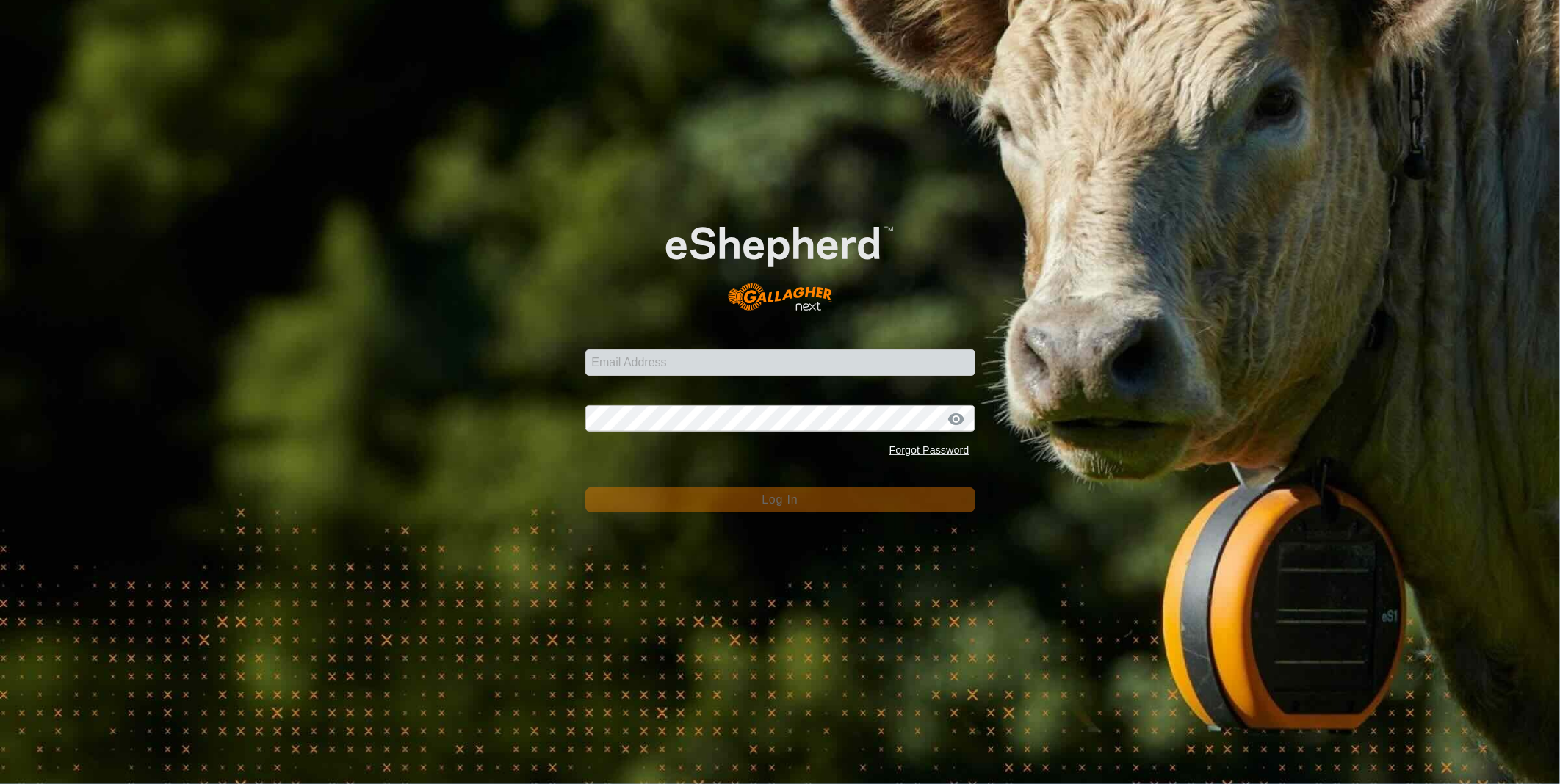
click at [618, 379] on form "Email Address Password Forgot Password Log In" at bounding box center [780, 353] width 390 height 319
click at [619, 368] on input "Email Address" at bounding box center [780, 362] width 390 height 26
type input "[PERSON_NAME][EMAIL_ADDRESS][PERSON_NAME][DOMAIN_NAME]"
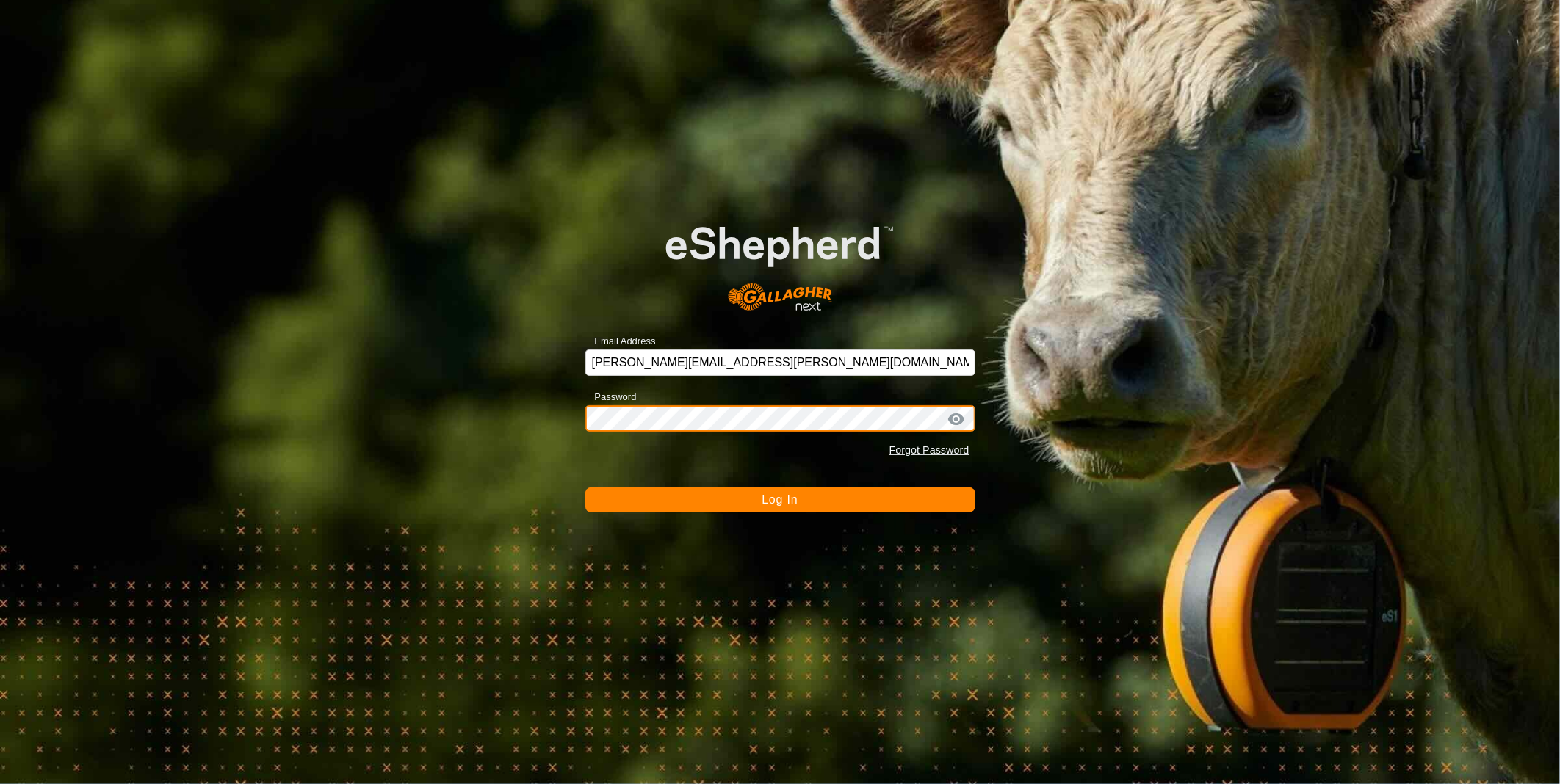
click at [585, 488] on button "Log In" at bounding box center [780, 500] width 390 height 25
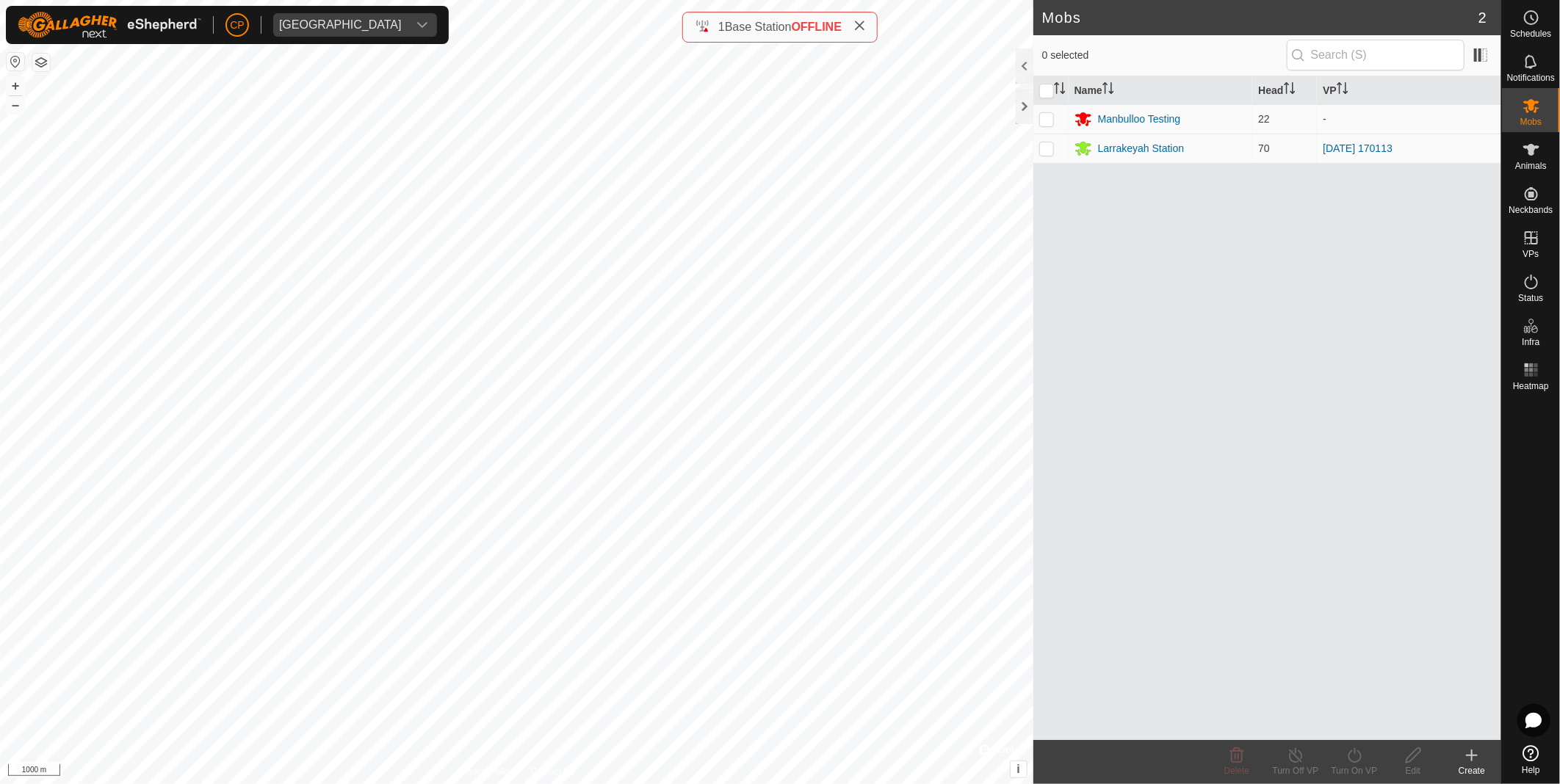
click at [7, 58] on button "button" at bounding box center [15, 61] width 18 height 18
click at [1113, 120] on div "Manbulloo Testing" at bounding box center [1139, 119] width 83 height 16
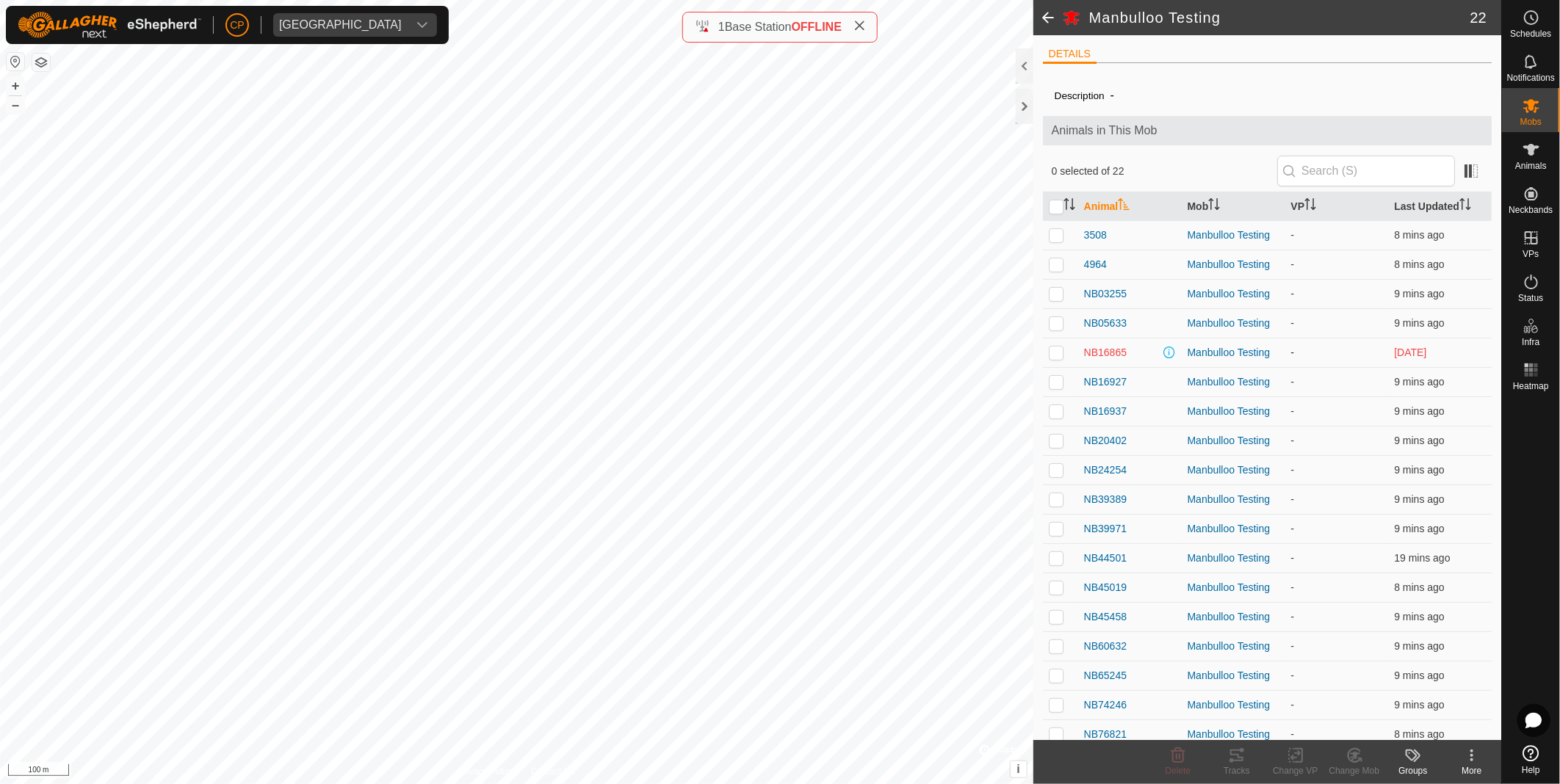
click at [1054, 351] on p-checkbox at bounding box center [1056, 352] width 15 height 12
click at [13, 54] on button "button" at bounding box center [15, 61] width 18 height 18
click at [1053, 356] on p-checkbox at bounding box center [1056, 352] width 15 height 12
checkbox input "false"
click at [1057, 208] on input "checkbox" at bounding box center [1056, 207] width 15 height 15
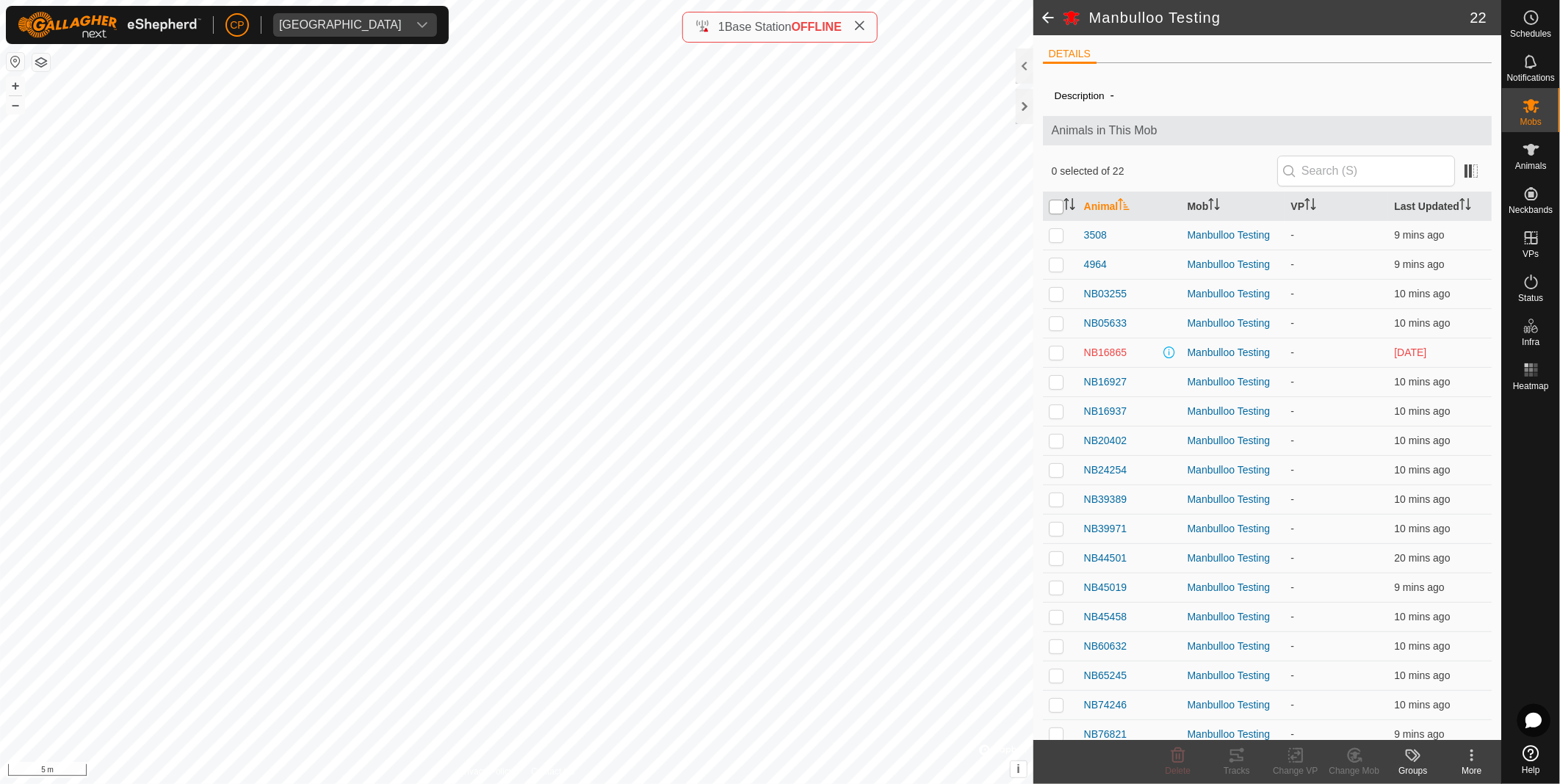
checkbox input "true"
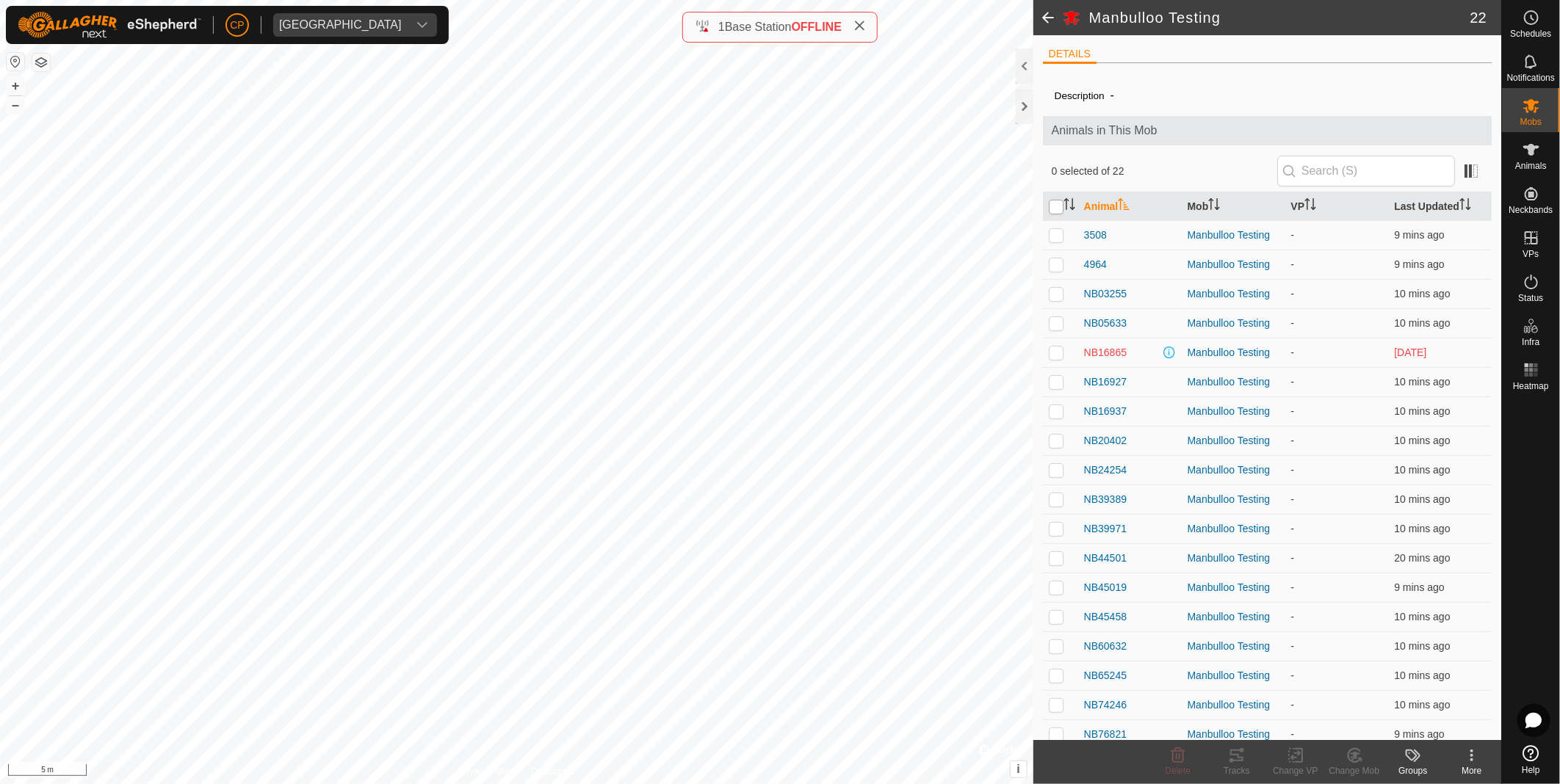
checkbox input "true"
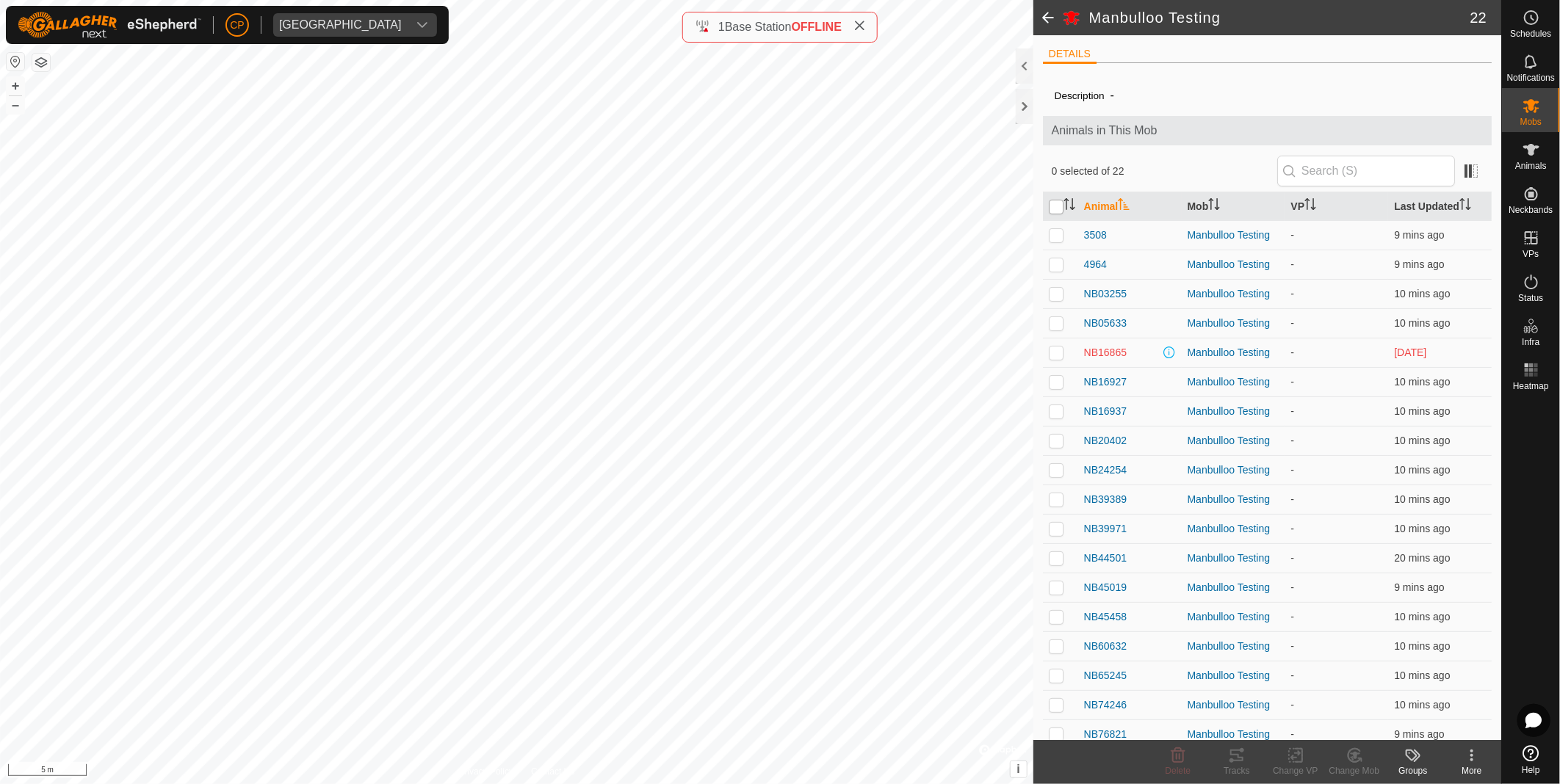
checkbox input "true"
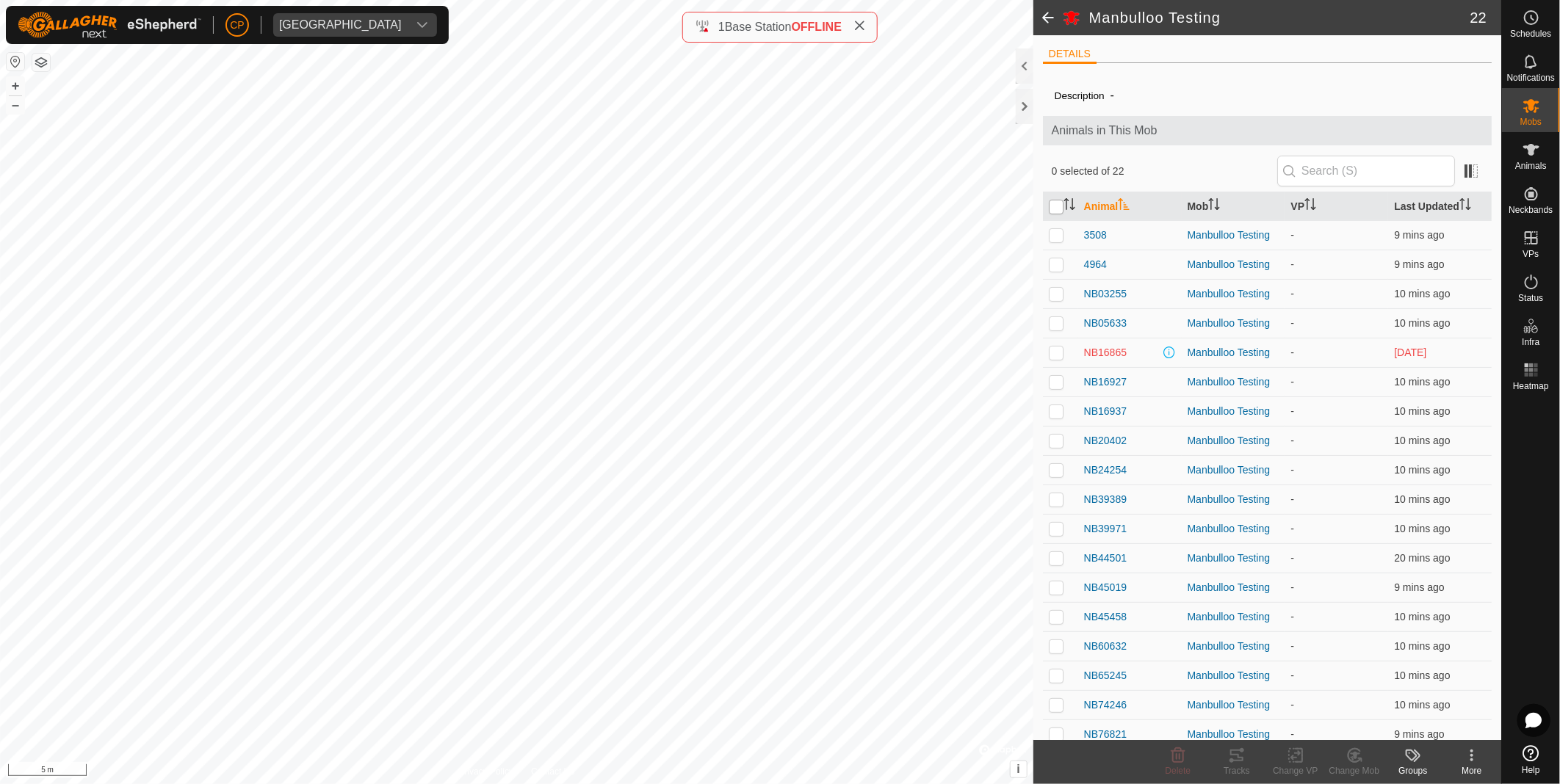
checkbox input "true"
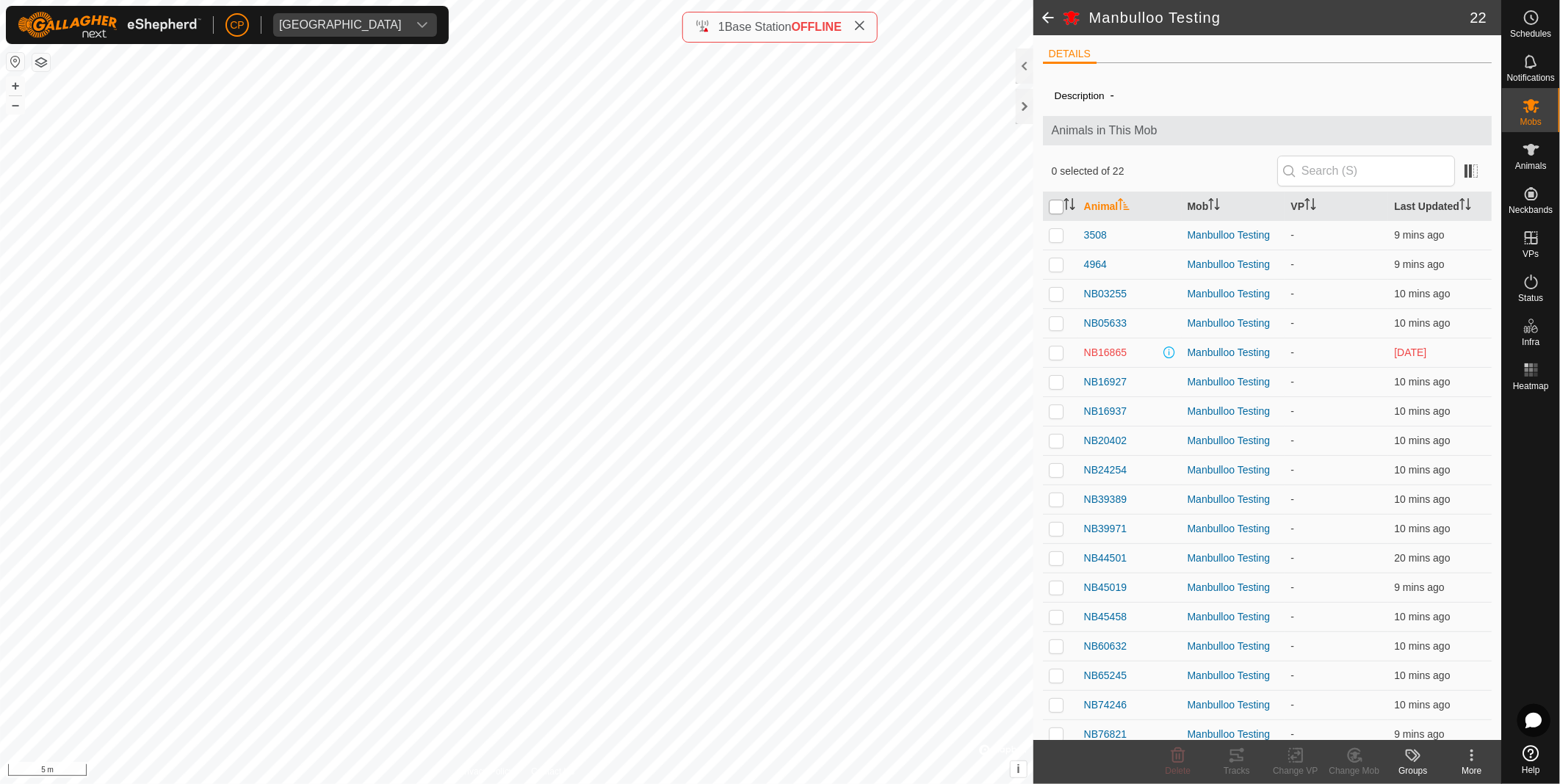
checkbox input "true"
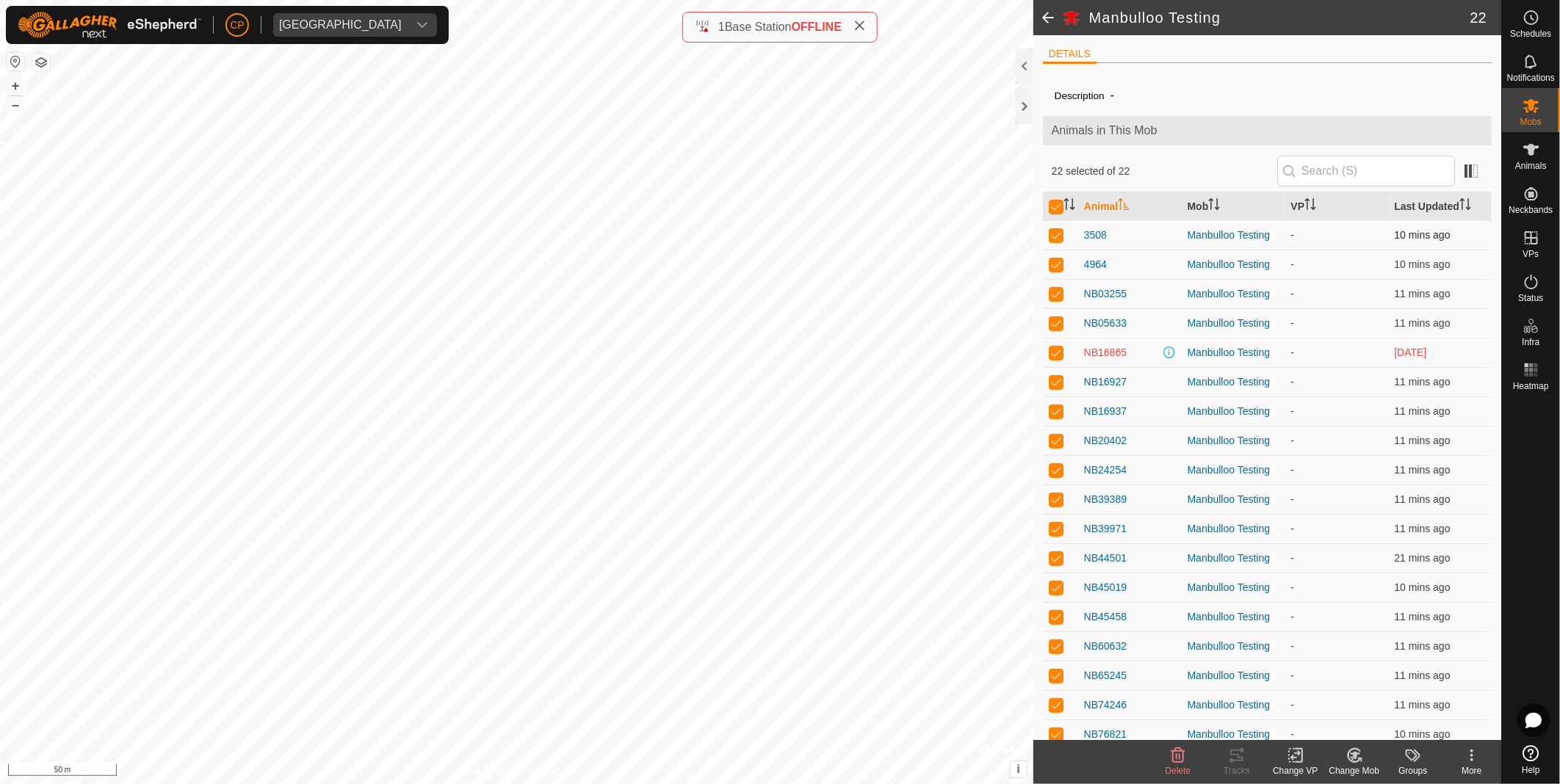
click at [1056, 237] on p-checkbox at bounding box center [1056, 235] width 15 height 12
checkbox input "false"
click at [1056, 237] on p-checkbox at bounding box center [1056, 235] width 15 height 12
checkbox input "true"
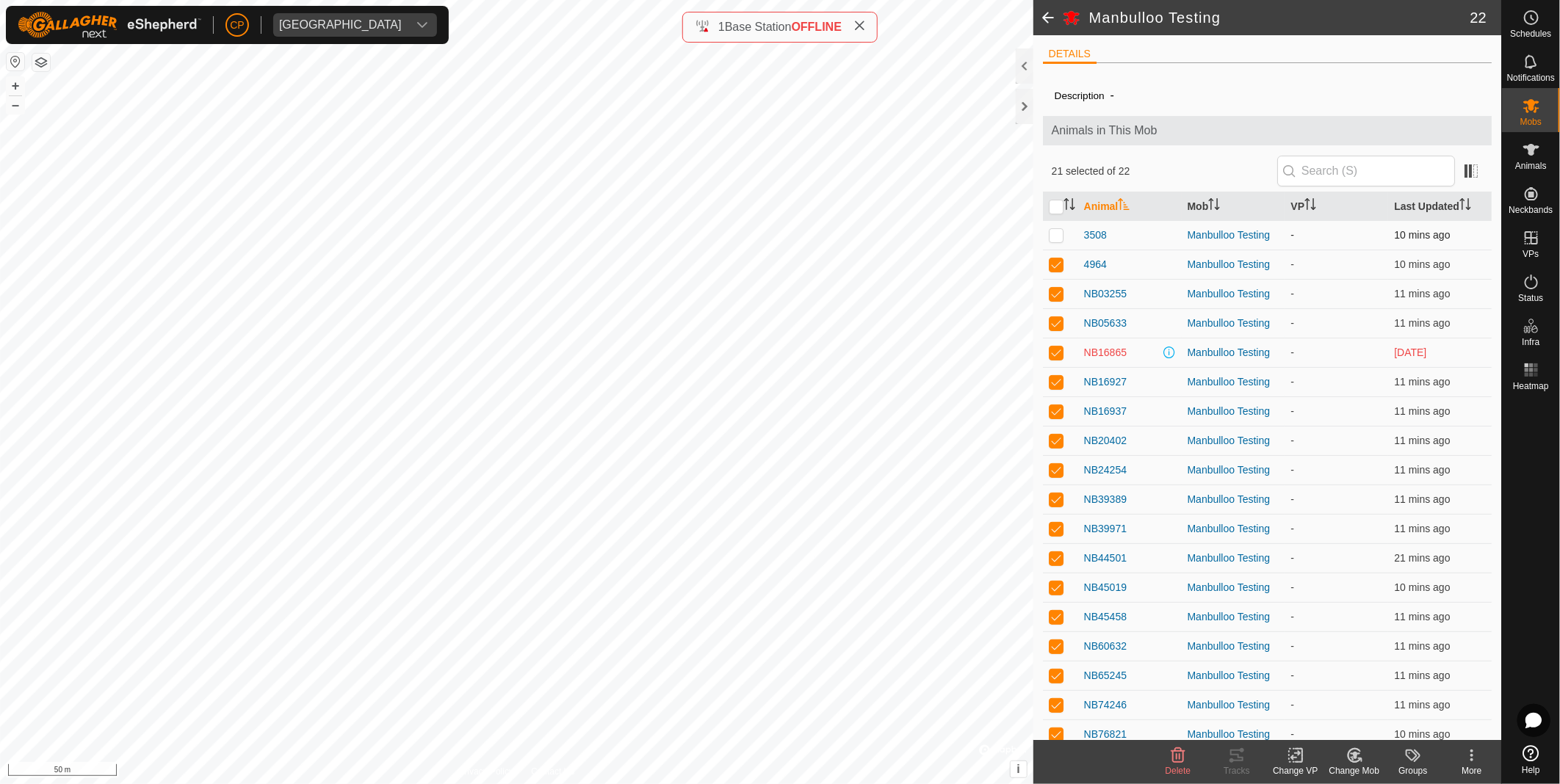
checkbox input "true"
click at [1055, 259] on p-checkbox at bounding box center [1056, 264] width 15 height 12
checkbox input "false"
click at [1055, 259] on p-checkbox at bounding box center [1056, 264] width 15 height 12
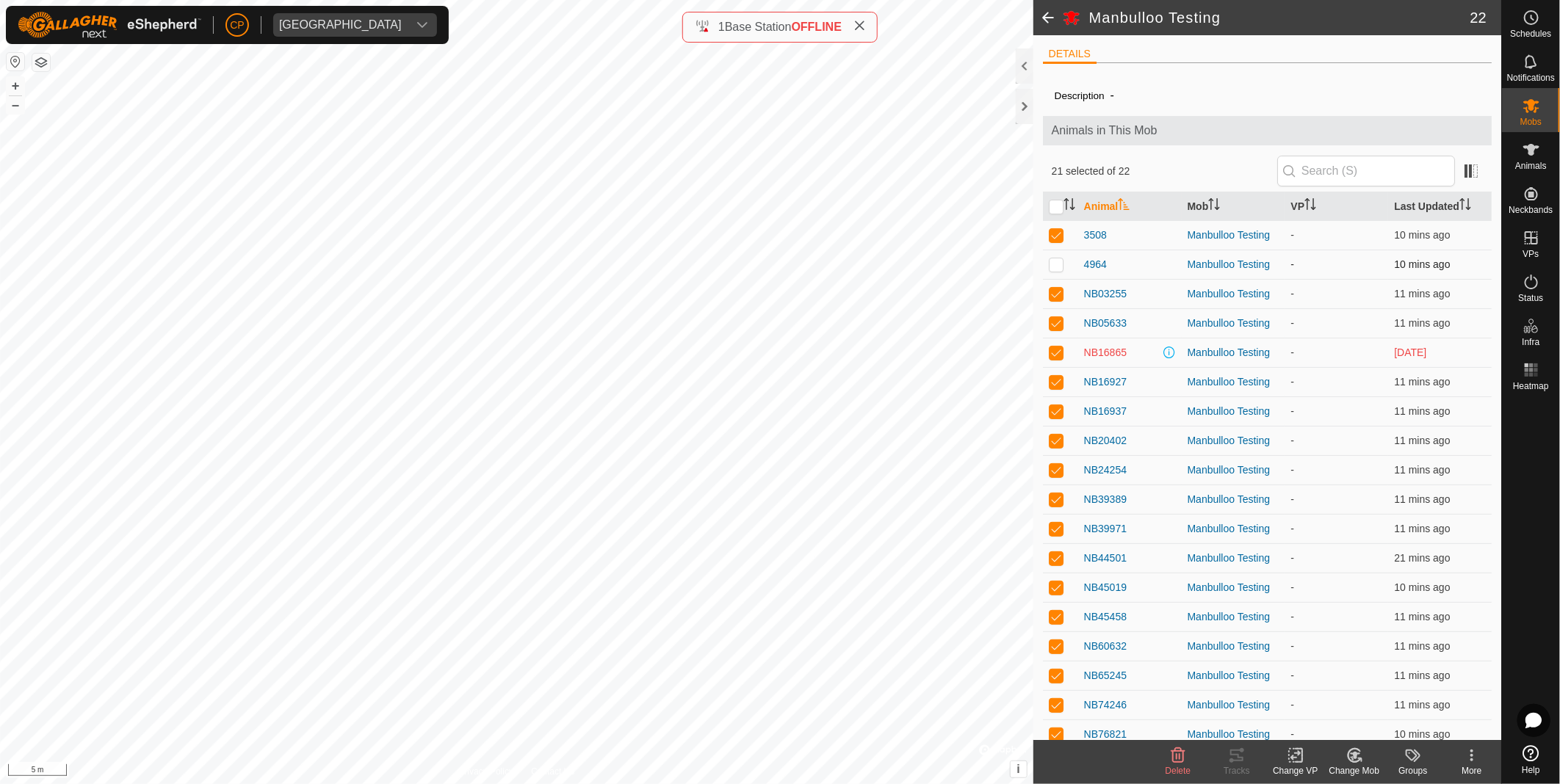
checkbox input "true"
drag, startPoint x: 1055, startPoint y: 259, endPoint x: 1053, endPoint y: 290, distance: 31.1
click at [1053, 290] on p-checkbox at bounding box center [1056, 293] width 15 height 12
checkbox input "false"
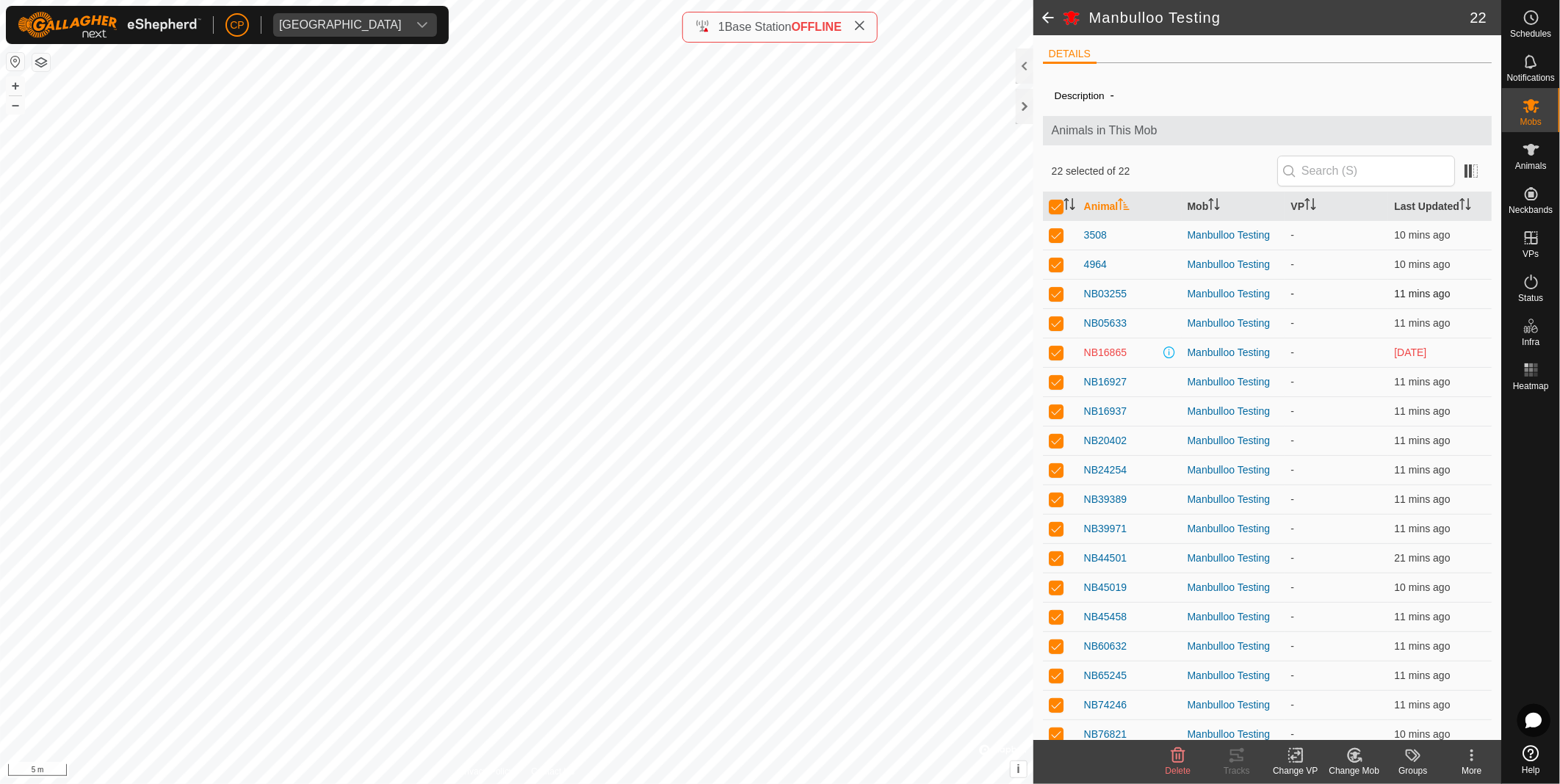
checkbox input "false"
click at [1053, 290] on p-checkbox at bounding box center [1056, 293] width 15 height 12
checkbox input "true"
click at [1058, 350] on p-checkbox at bounding box center [1056, 352] width 15 height 12
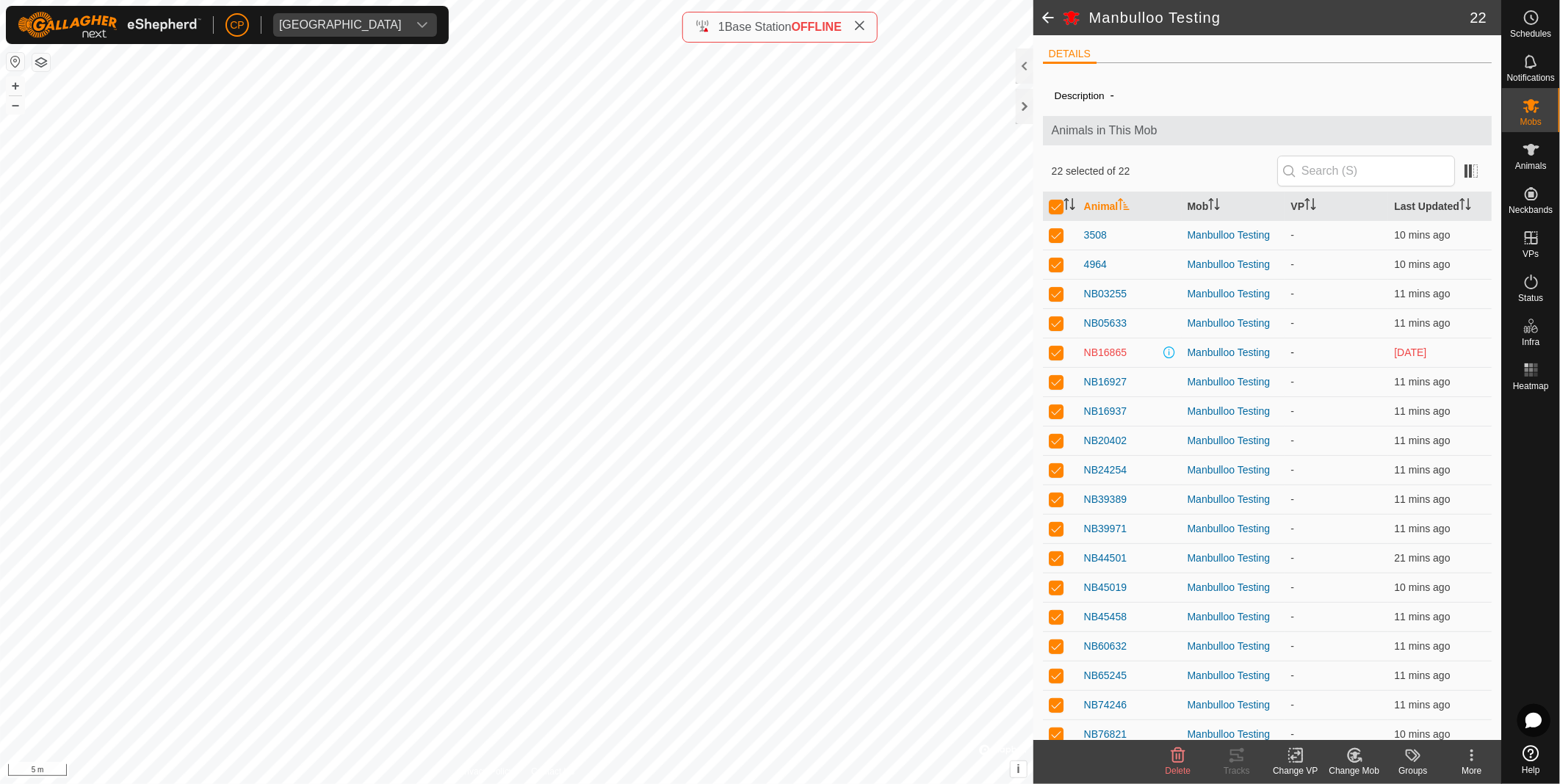
checkbox input "false"
click at [1053, 355] on p-checkbox at bounding box center [1056, 352] width 15 height 12
checkbox input "true"
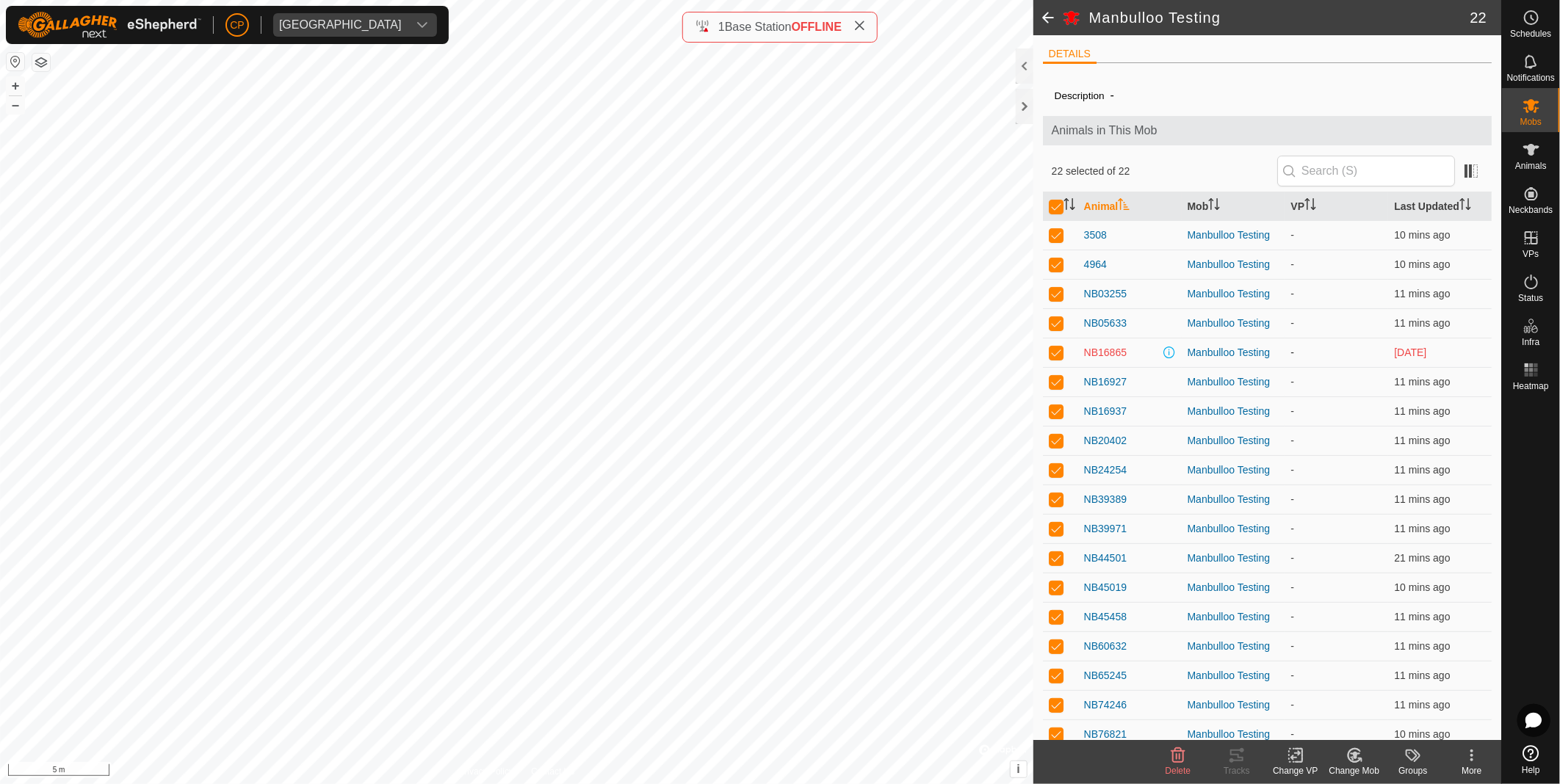
click at [1056, 353] on p-checkbox at bounding box center [1056, 352] width 15 height 12
checkbox input "false"
click at [1055, 357] on p-checkbox at bounding box center [1056, 352] width 15 height 12
checkbox input "true"
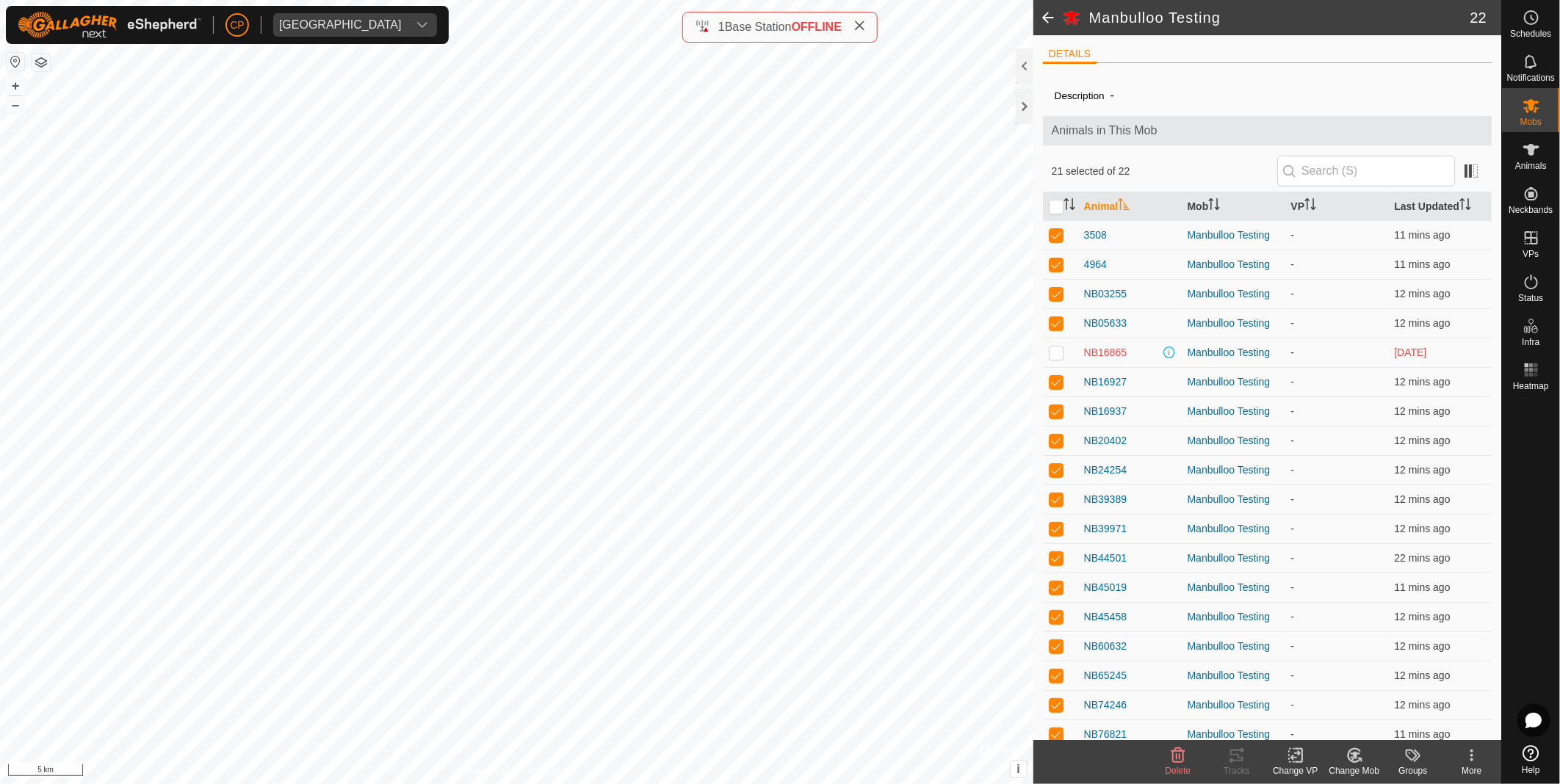
checkbox input "true"
click at [1056, 357] on p-checkbox at bounding box center [1056, 352] width 15 height 12
checkbox input "false"
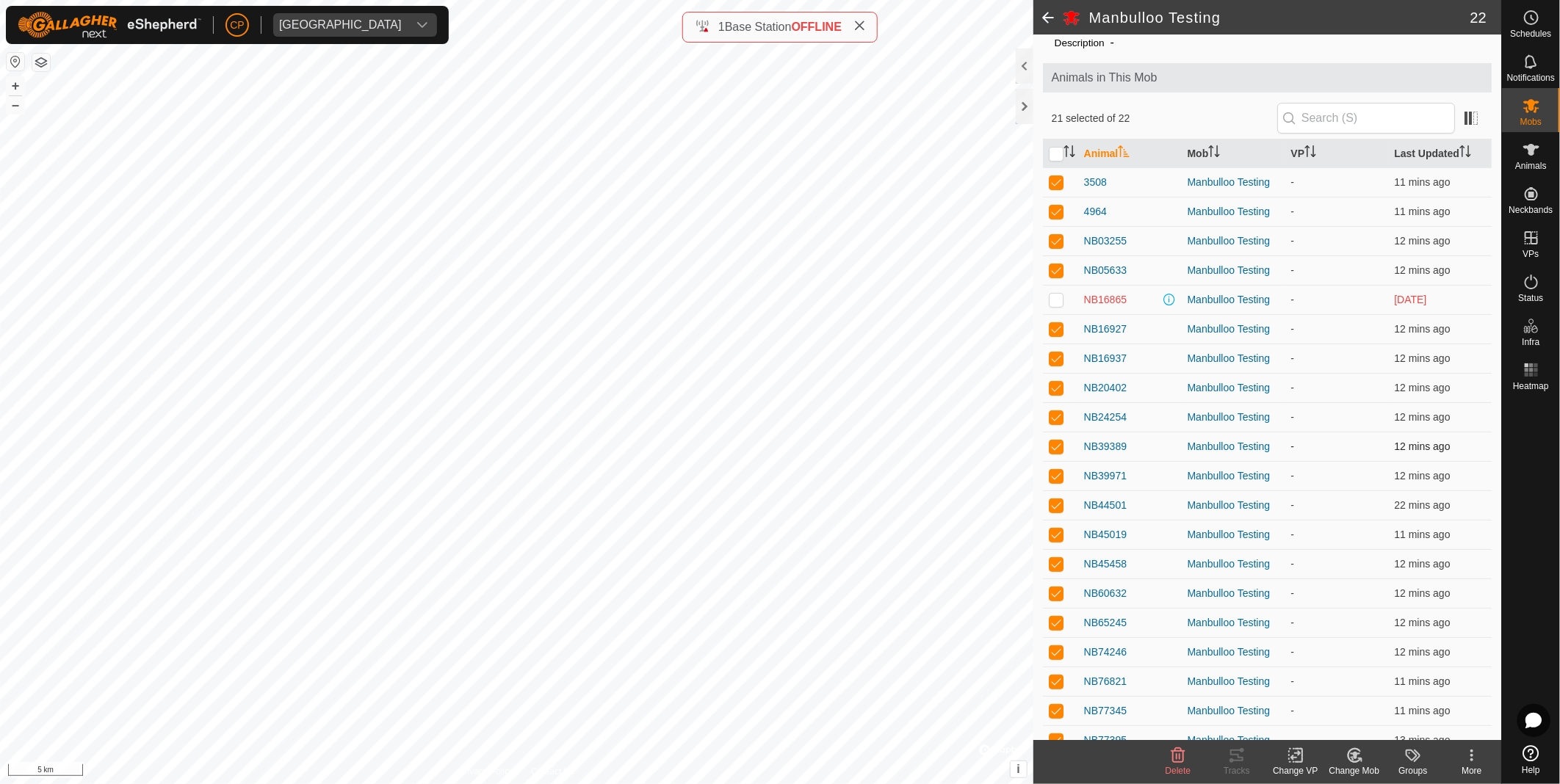
scroll to position [127, 0]
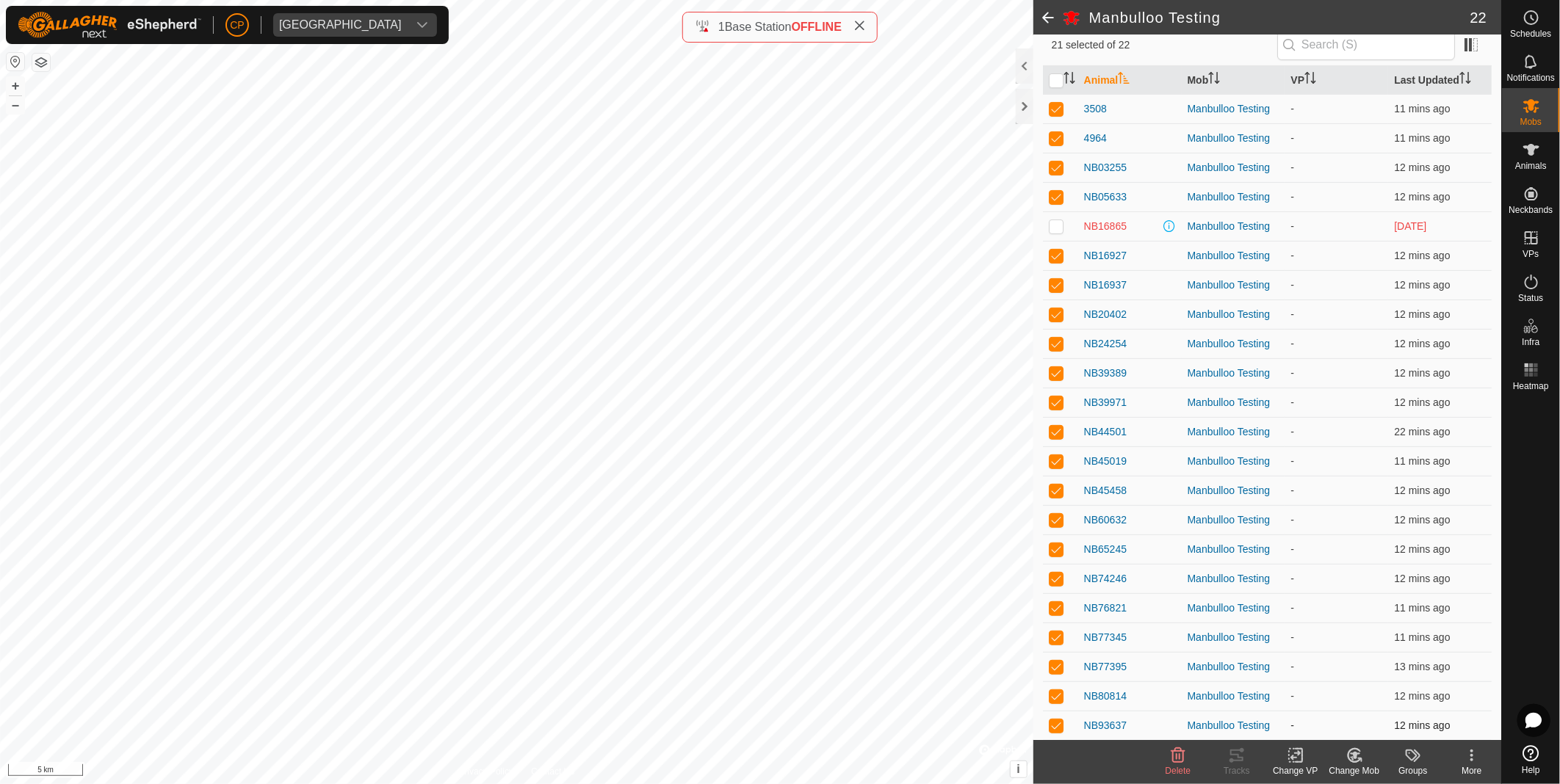
click at [1060, 725] on p-checkbox at bounding box center [1056, 725] width 15 height 12
checkbox input "true"
click at [1057, 694] on p-checkbox at bounding box center [1056, 696] width 15 height 12
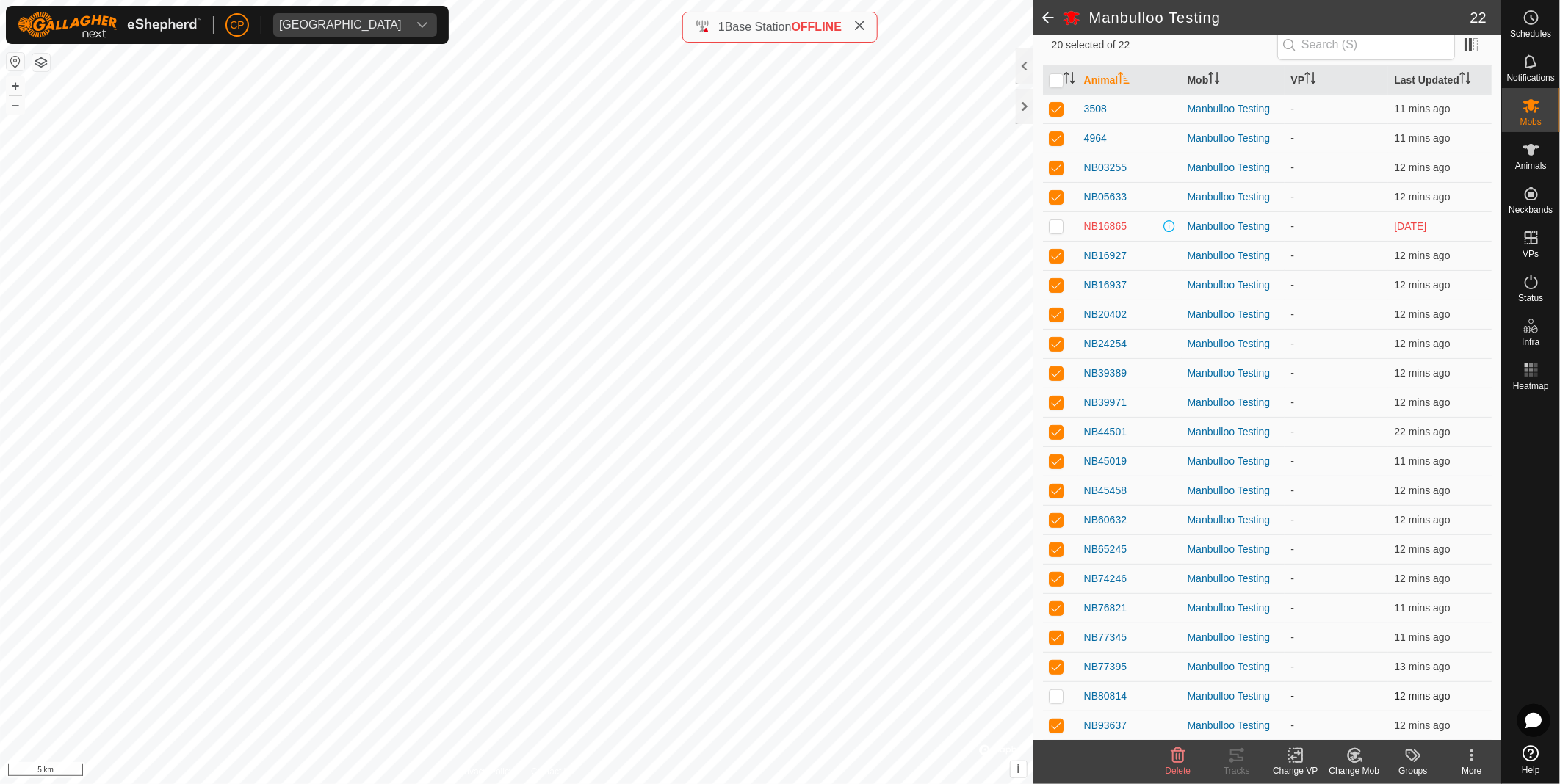
checkbox input "true"
click at [1054, 663] on p-checkbox at bounding box center [1056, 667] width 15 height 12
checkbox input "true"
click at [1058, 231] on p-tablecheckbox at bounding box center [1056, 226] width 15 height 12
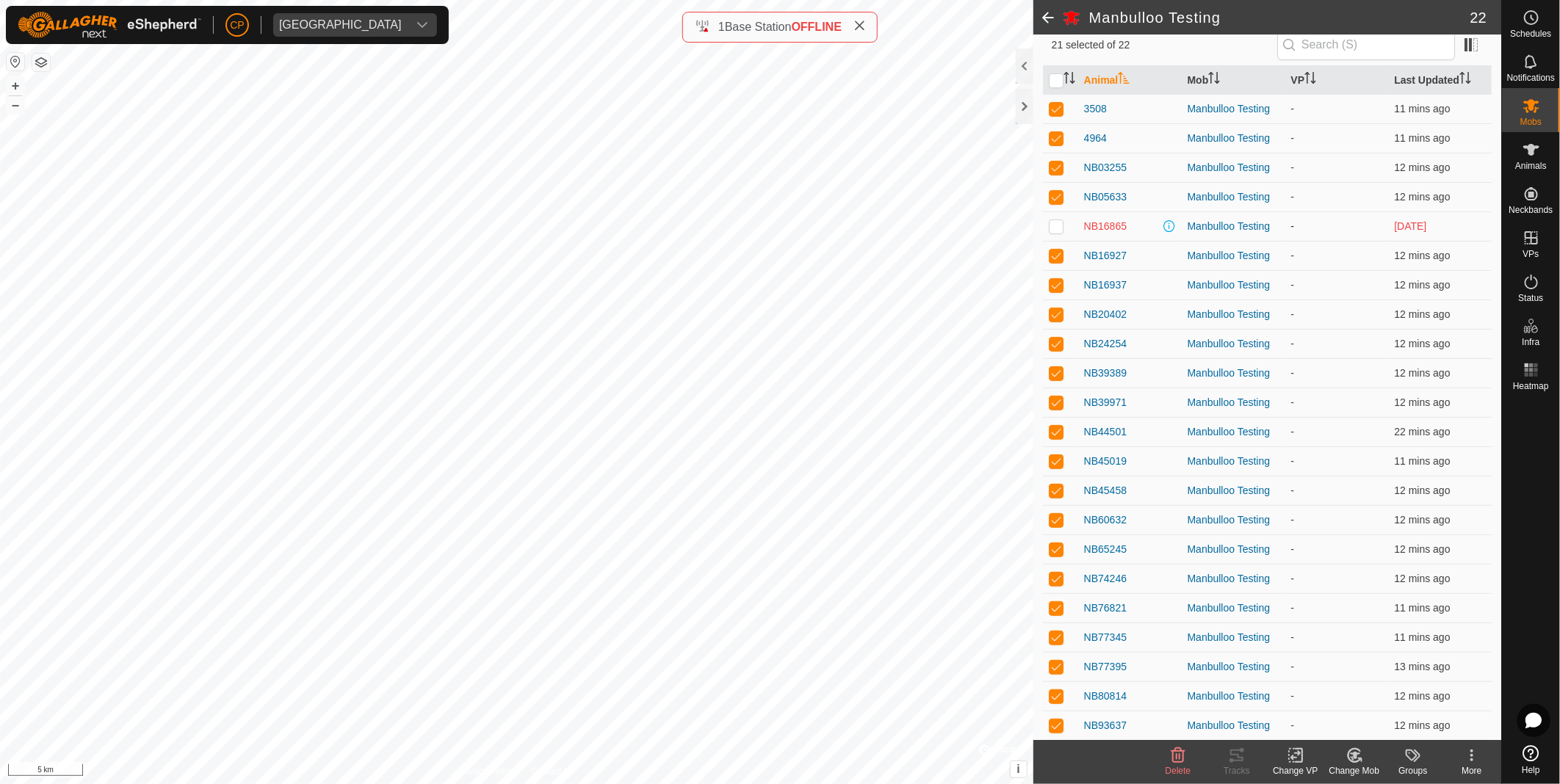
checkbox input "true"
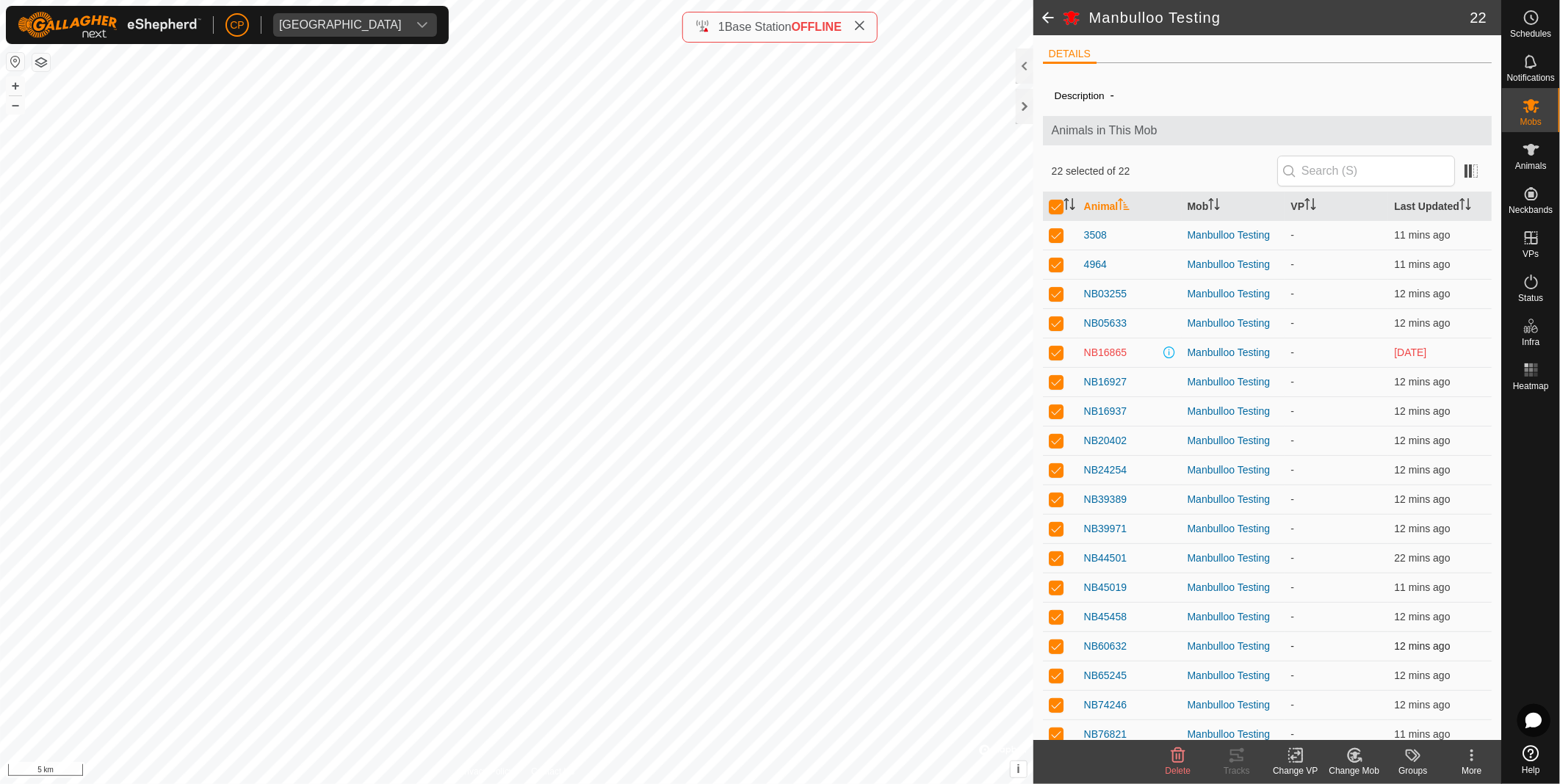
click at [1056, 644] on p-checkbox at bounding box center [1056, 646] width 15 height 12
checkbox input "false"
click at [1054, 641] on p-checkbox at bounding box center [1056, 646] width 15 height 12
checkbox input "true"
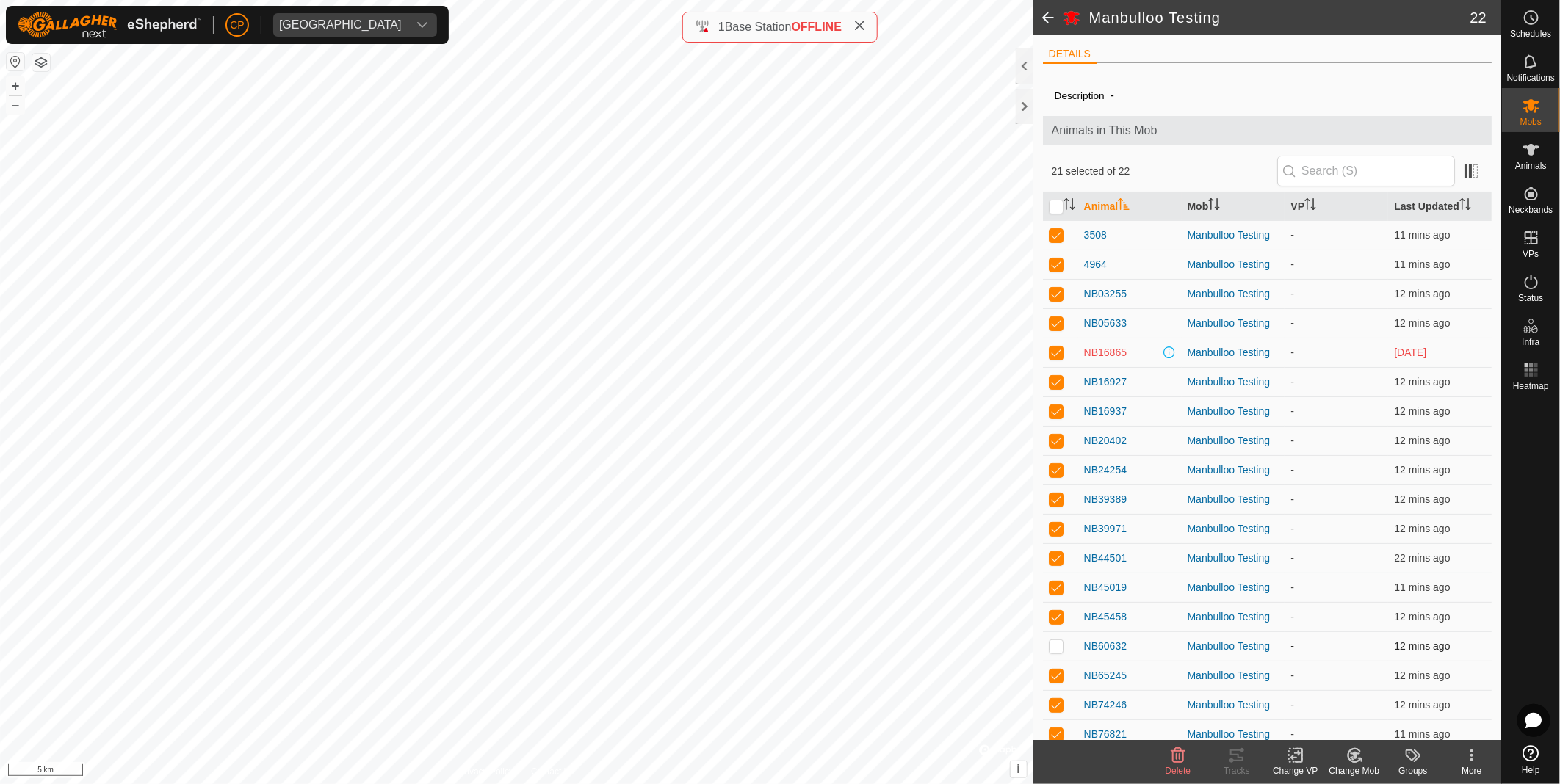
checkbox input "true"
click at [1054, 613] on p-checkbox at bounding box center [1056, 616] width 15 height 12
checkbox input "false"
click at [1054, 613] on p-checkbox at bounding box center [1056, 616] width 15 height 12
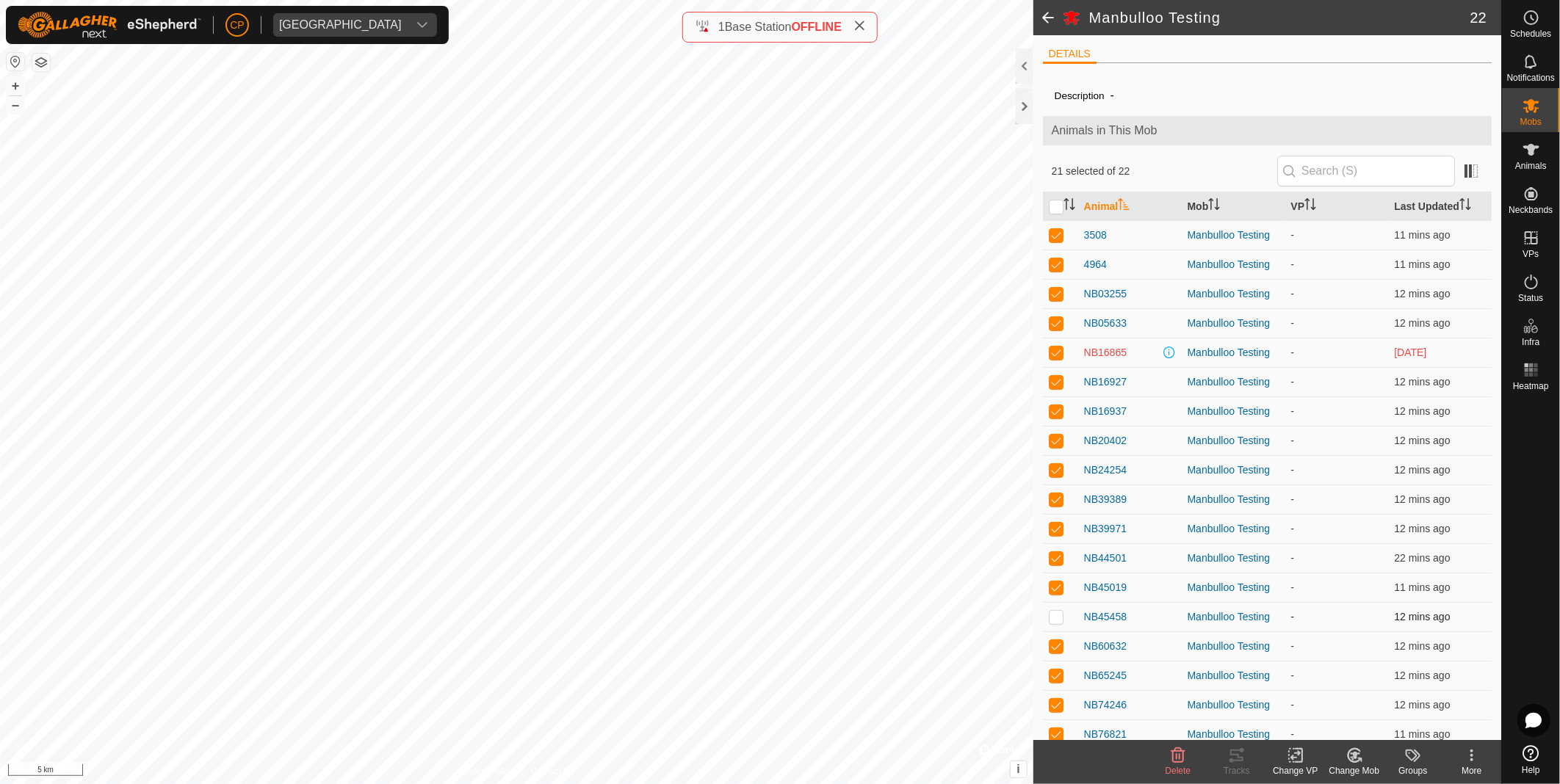
checkbox input "true"
drag, startPoint x: 1054, startPoint y: 613, endPoint x: 1059, endPoint y: 591, distance: 22.6
click at [1059, 591] on p-checkbox at bounding box center [1056, 587] width 15 height 12
checkbox input "false"
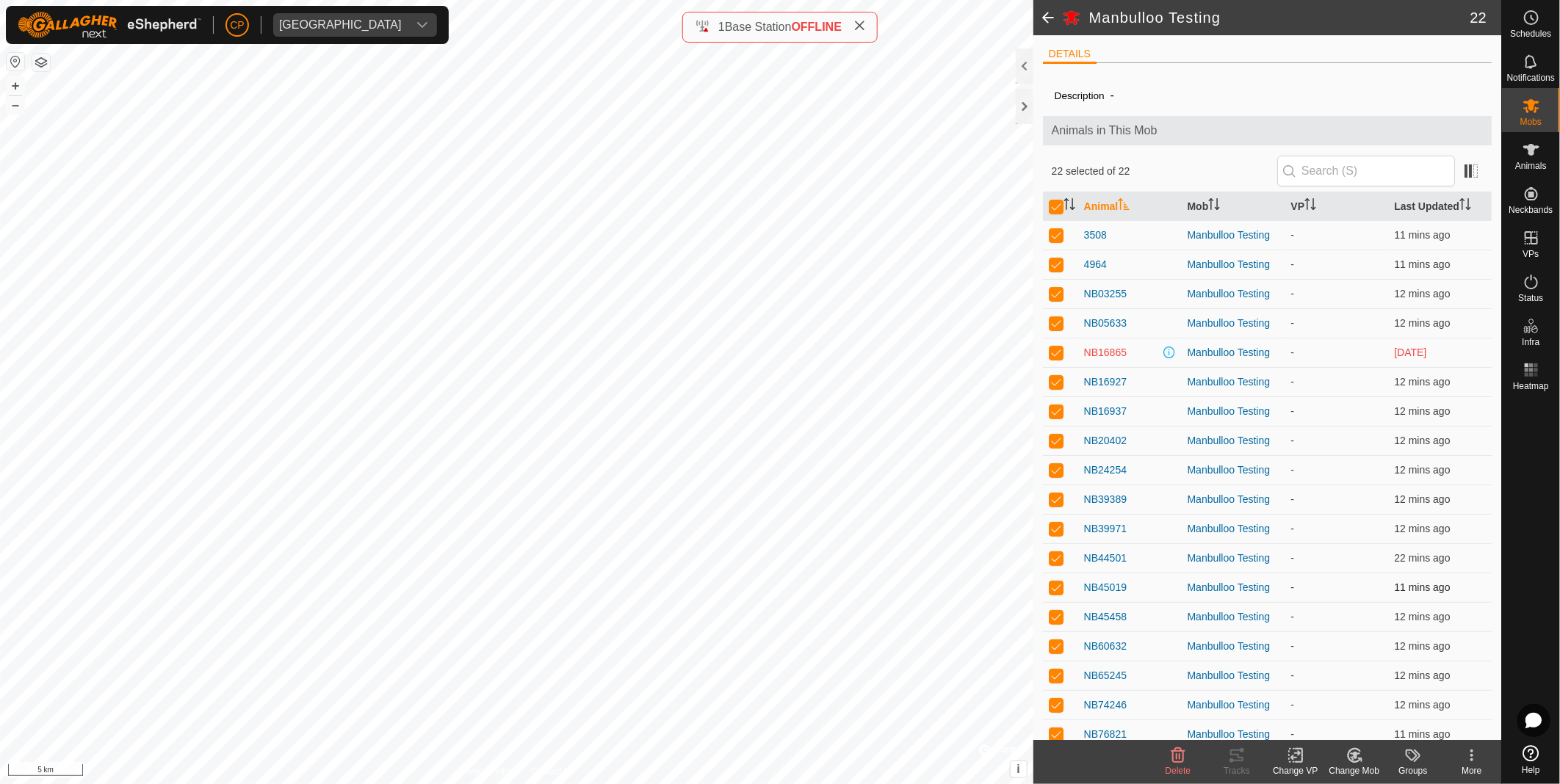
checkbox input "false"
click at [1059, 591] on p-checkbox at bounding box center [1056, 587] width 15 height 12
checkbox input "true"
click at [1056, 565] on td at bounding box center [1061, 558] width 35 height 30
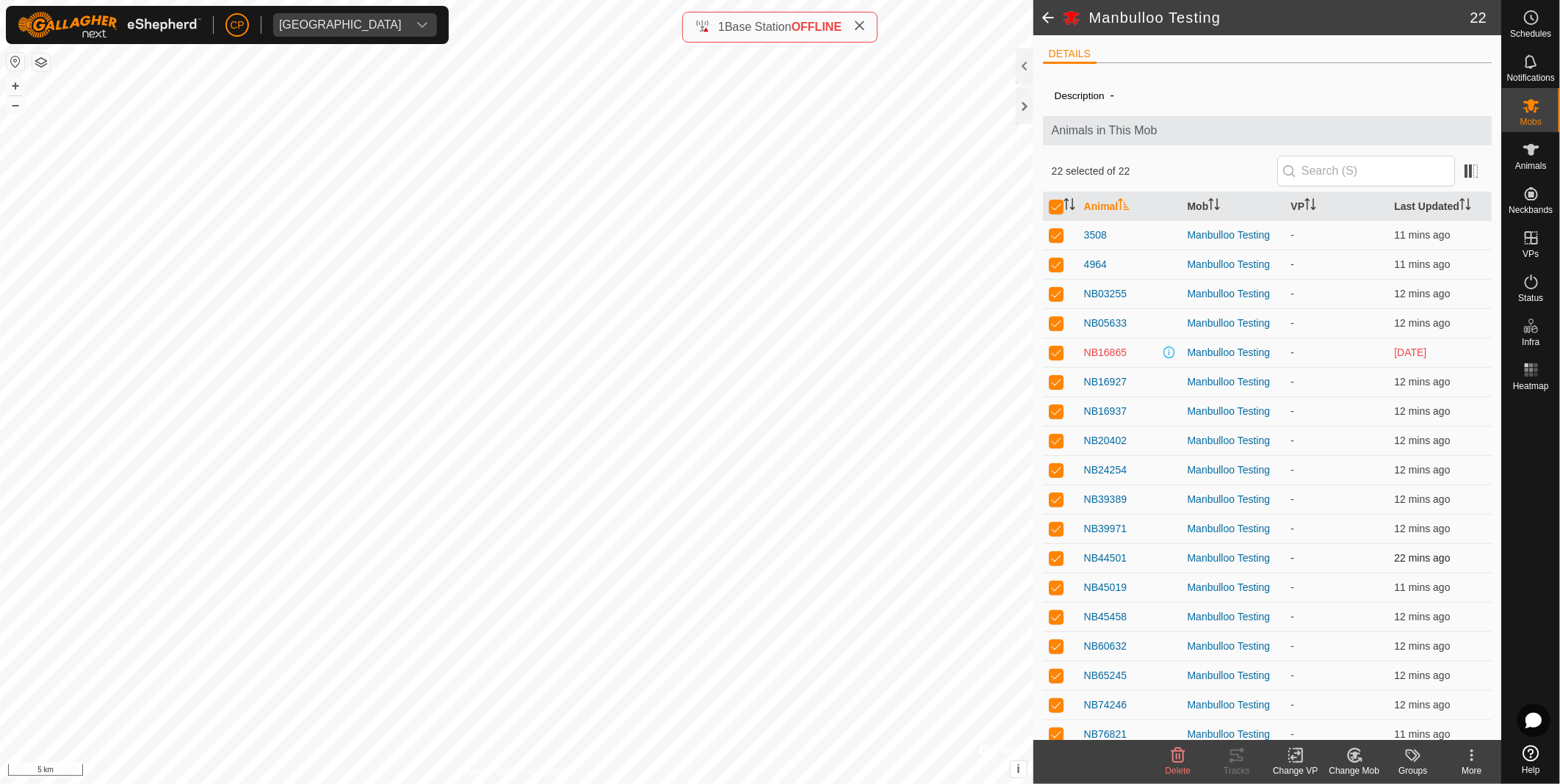
checkbox input "false"
click at [1056, 563] on p-tablecheckbox at bounding box center [1056, 558] width 15 height 12
checkbox input "true"
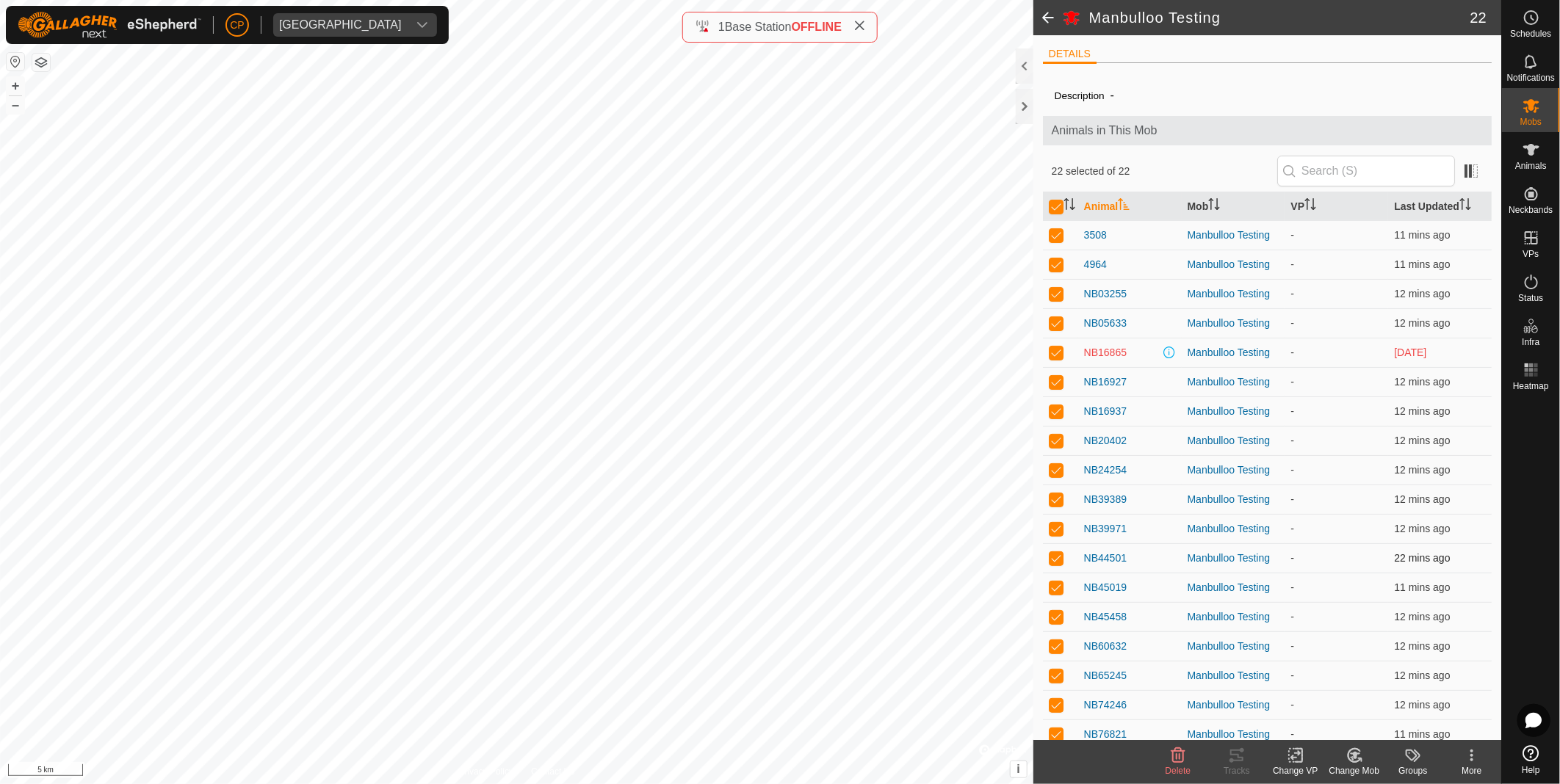
click at [1056, 561] on p-checkbox at bounding box center [1056, 558] width 15 height 12
checkbox input "false"
click at [1056, 561] on p-checkbox at bounding box center [1056, 558] width 15 height 12
checkbox input "true"
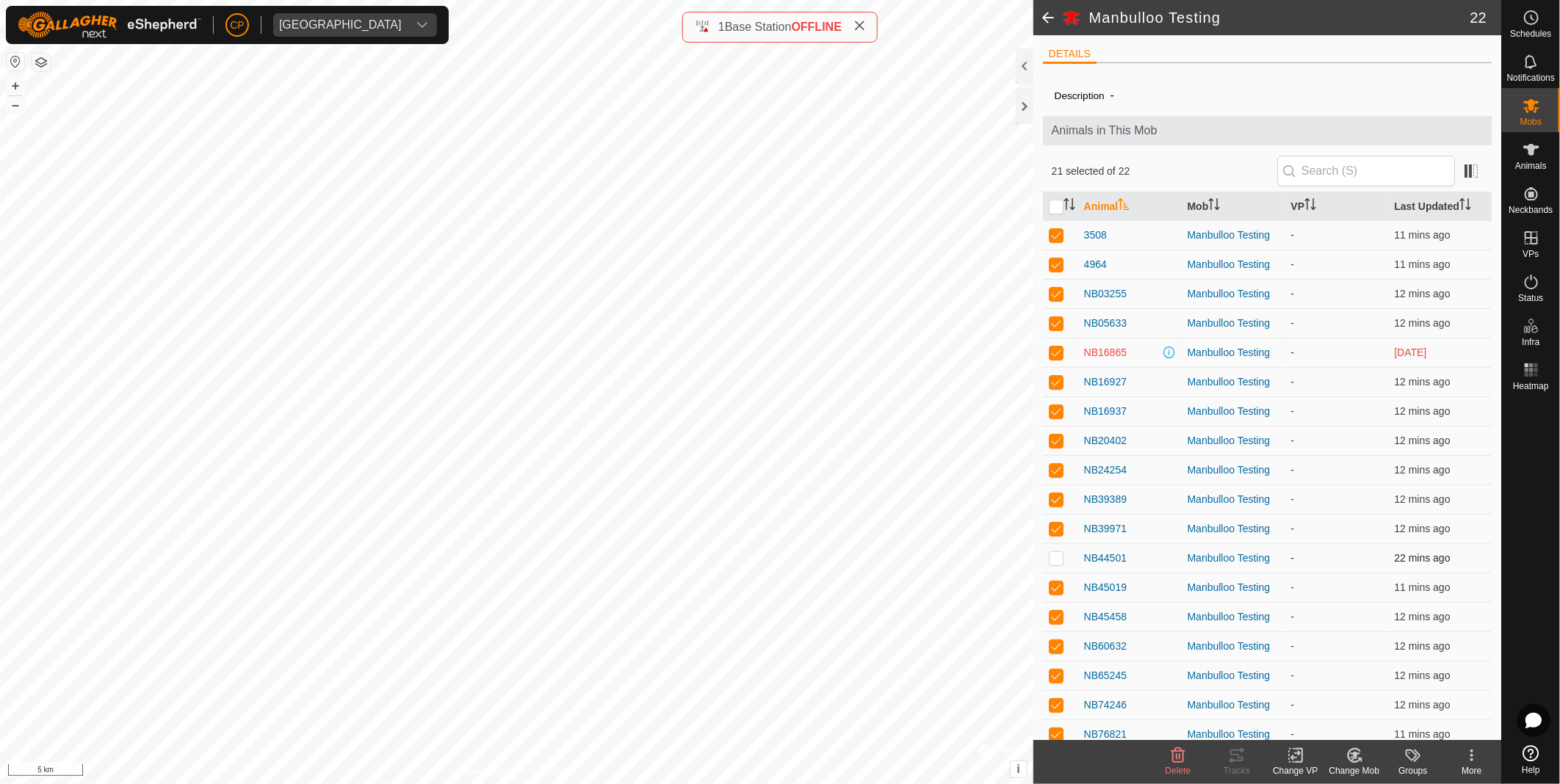
checkbox input "true"
click at [1056, 562] on p-checkbox at bounding box center [1056, 558] width 15 height 12
checkbox input "false"
click at [1057, 527] on p-checkbox at bounding box center [1056, 528] width 15 height 12
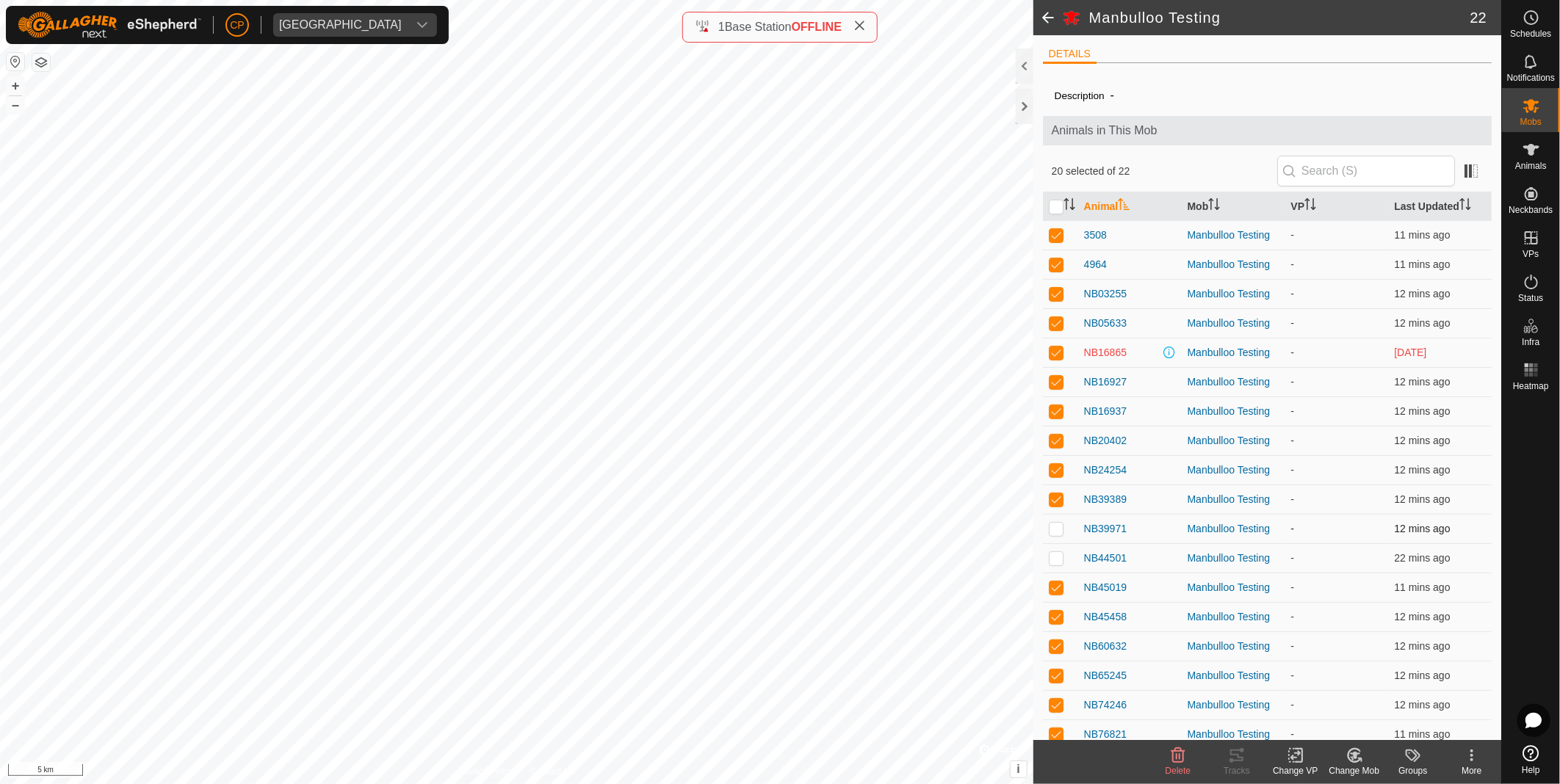
click at [1057, 527] on p-checkbox at bounding box center [1056, 528] width 15 height 12
checkbox input "true"
click at [1055, 500] on p-checkbox at bounding box center [1056, 499] width 15 height 12
checkbox input "true"
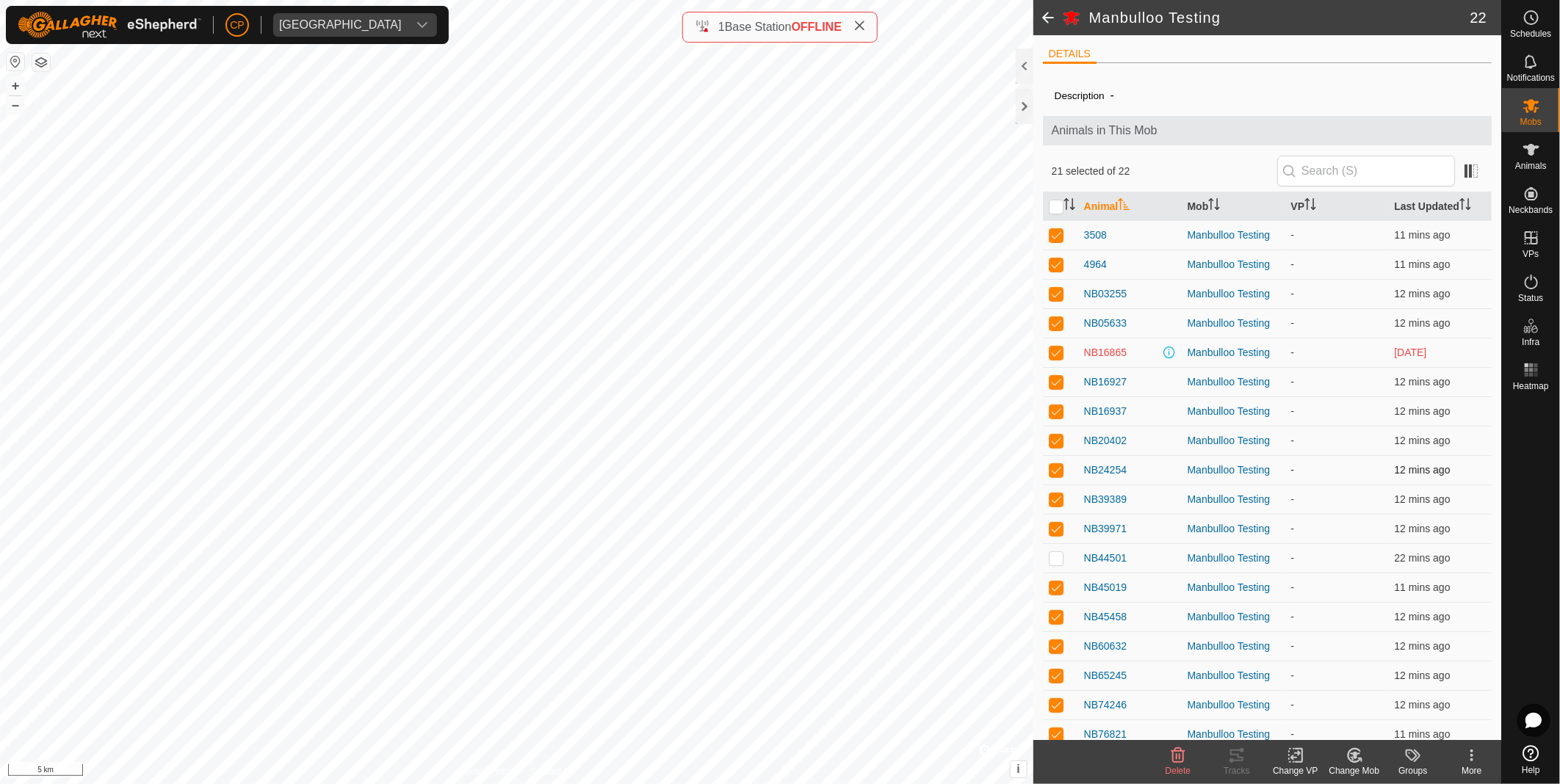
drag, startPoint x: 1055, startPoint y: 500, endPoint x: 1053, endPoint y: 470, distance: 30.1
click at [1053, 470] on p-checkbox at bounding box center [1056, 469] width 15 height 12
checkbox input "true"
click at [1054, 441] on p-checkbox at bounding box center [1056, 440] width 15 height 12
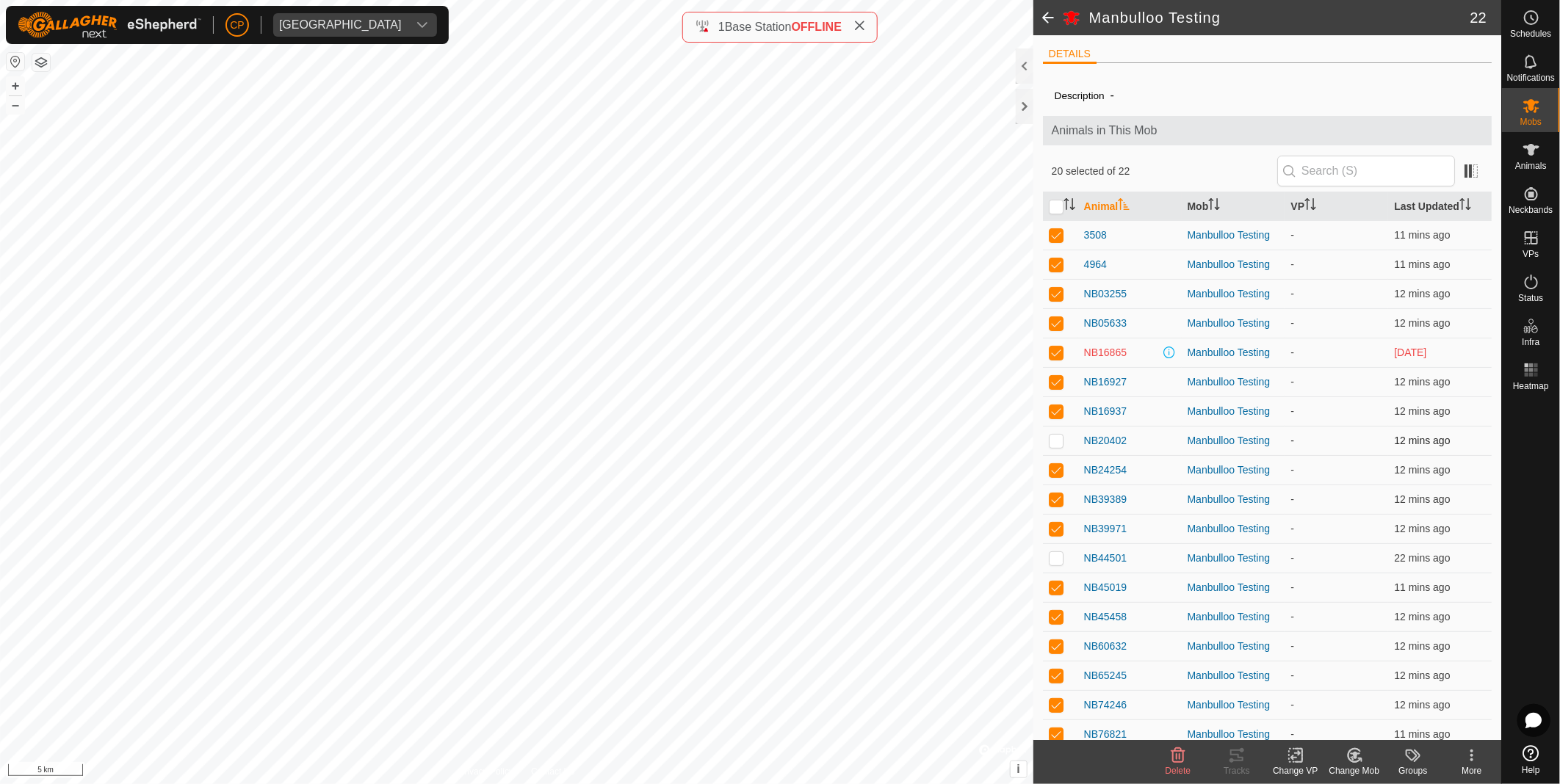
click at [1054, 446] on td at bounding box center [1061, 440] width 35 height 30
checkbox input "true"
click at [1054, 406] on p-checkbox at bounding box center [1056, 411] width 15 height 12
checkbox input "true"
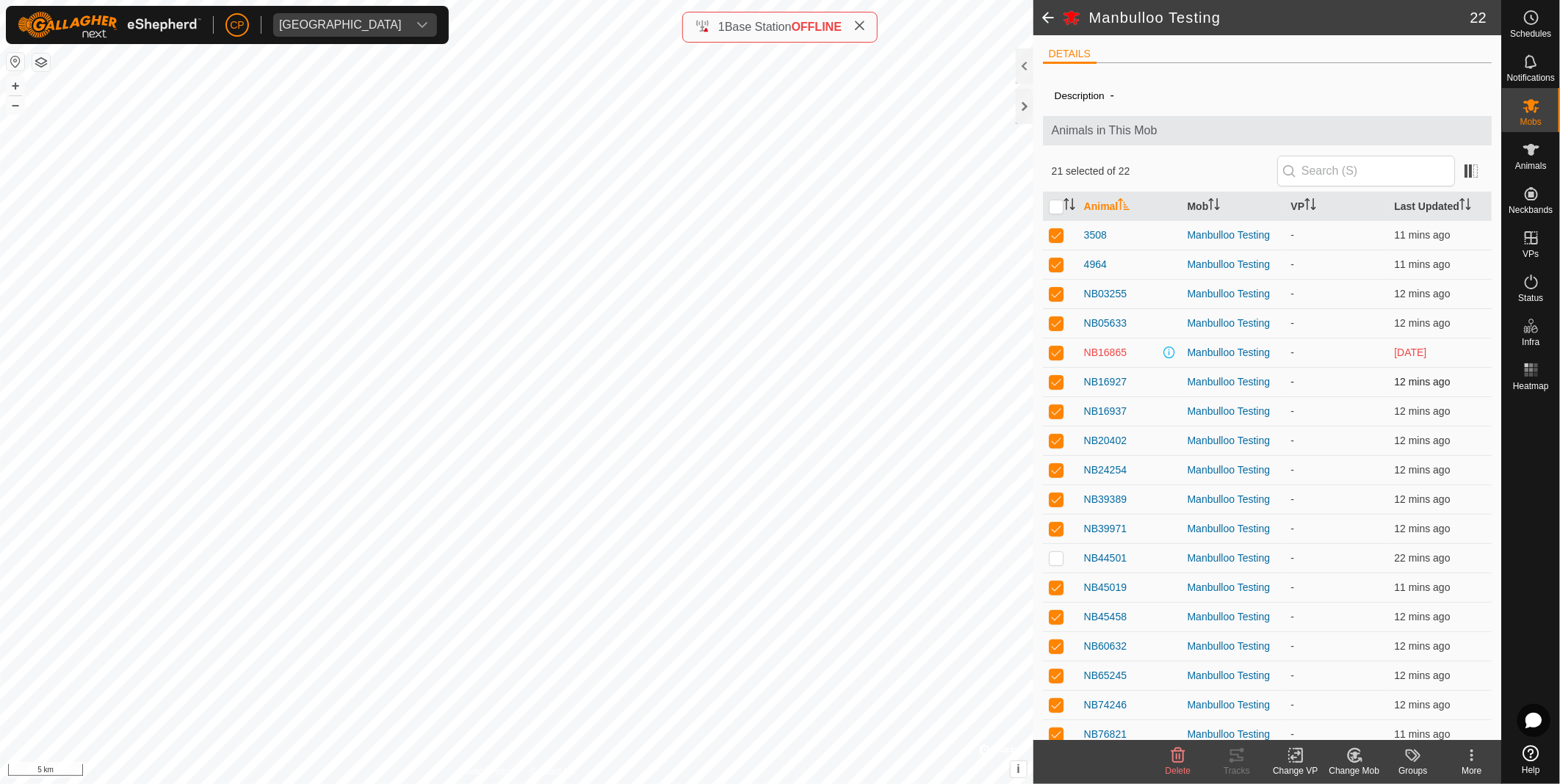
click at [1054, 383] on p-checkbox at bounding box center [1056, 382] width 15 height 12
checkbox input "true"
drag, startPoint x: 1054, startPoint y: 383, endPoint x: 1056, endPoint y: 353, distance: 30.1
click at [1056, 353] on p-checkbox at bounding box center [1056, 352] width 15 height 12
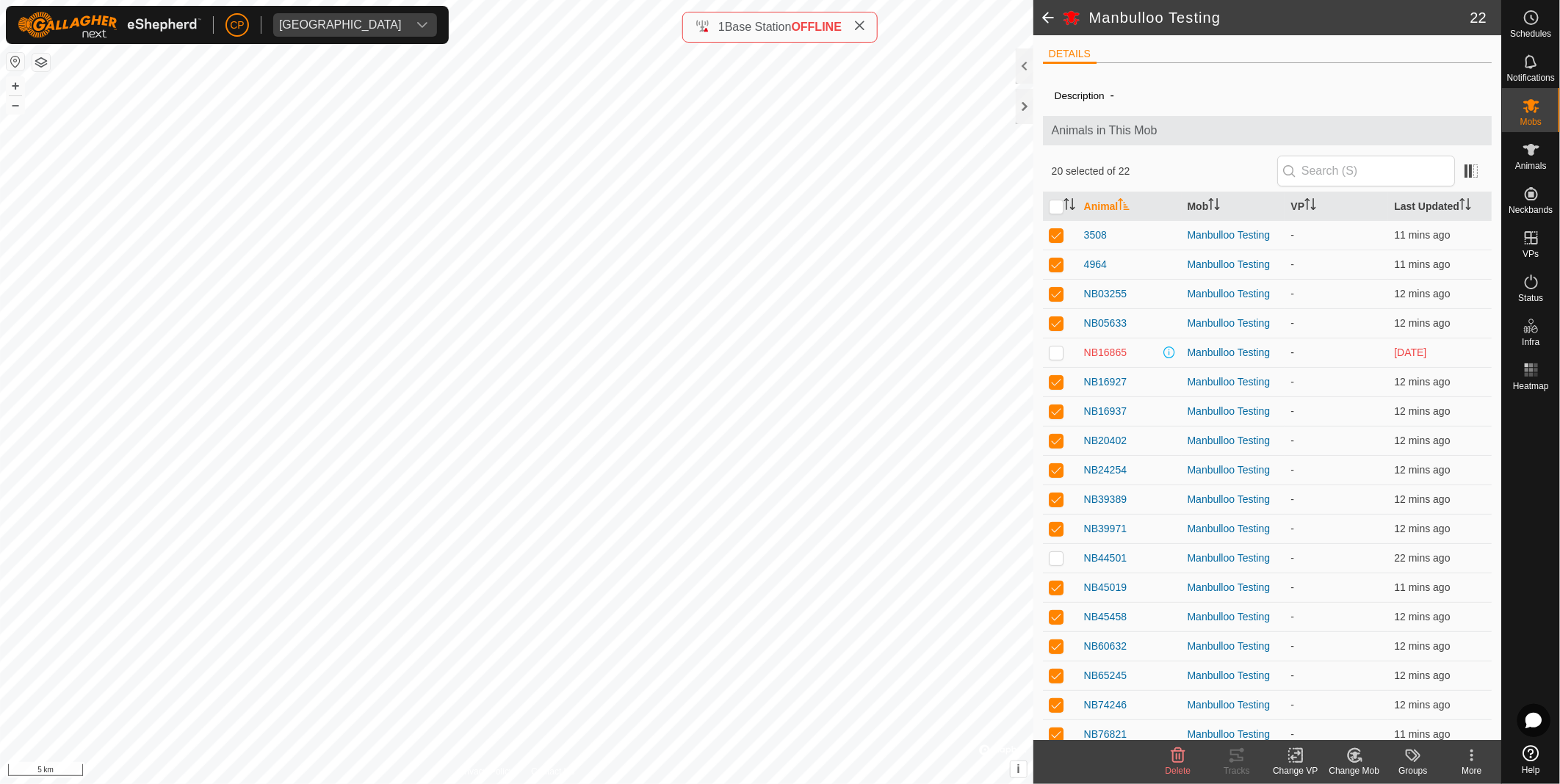
click at [1056, 352] on p-checkbox at bounding box center [1056, 352] width 15 height 12
click at [1059, 353] on p-checkbox at bounding box center [1056, 352] width 15 height 12
checkbox input "false"
click at [1057, 318] on p-checkbox at bounding box center [1056, 323] width 15 height 12
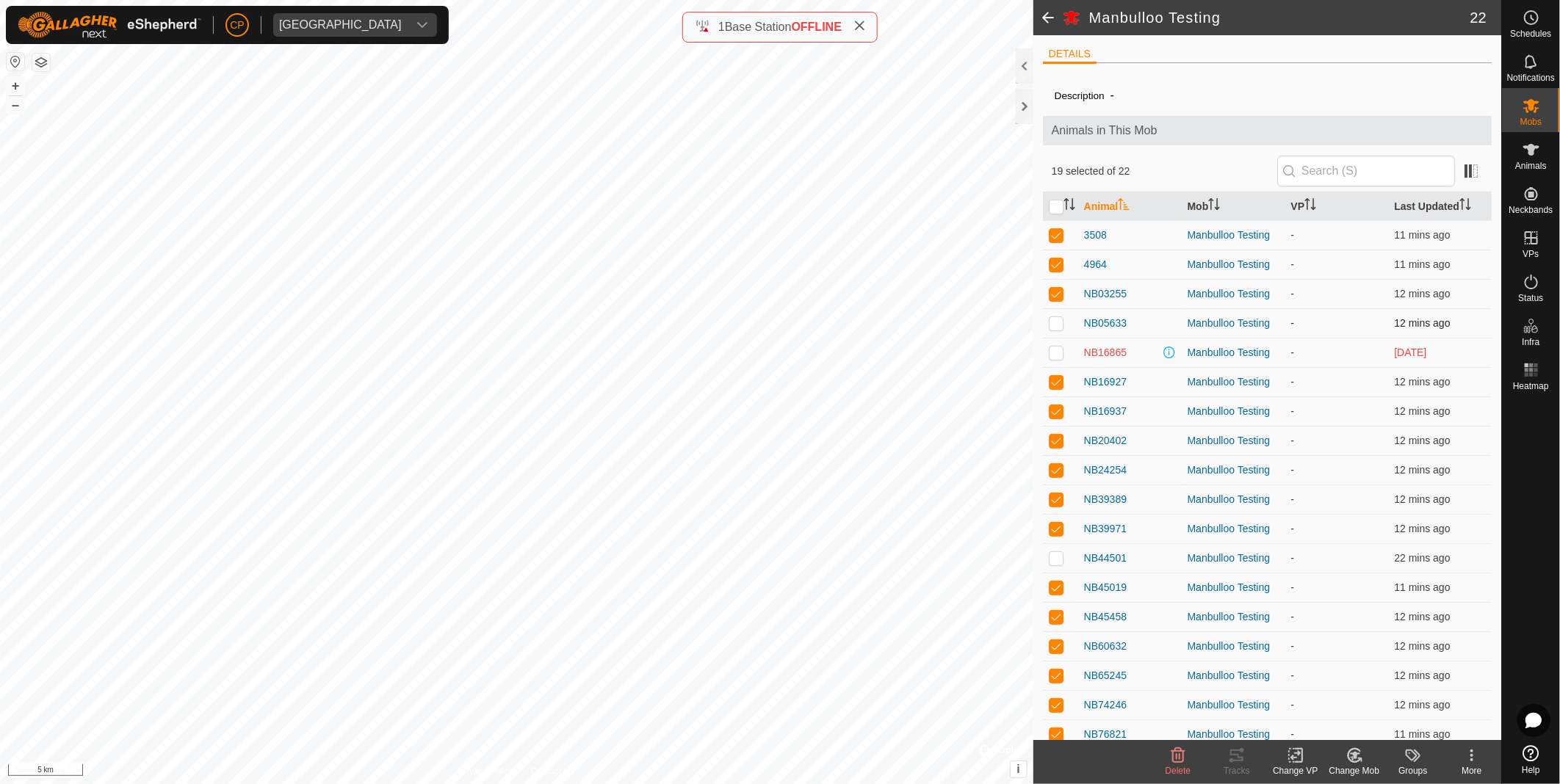
checkbox input "true"
click at [1056, 294] on p-checkbox at bounding box center [1056, 293] width 15 height 12
checkbox input "true"
click at [1053, 261] on p-checkbox at bounding box center [1056, 264] width 15 height 12
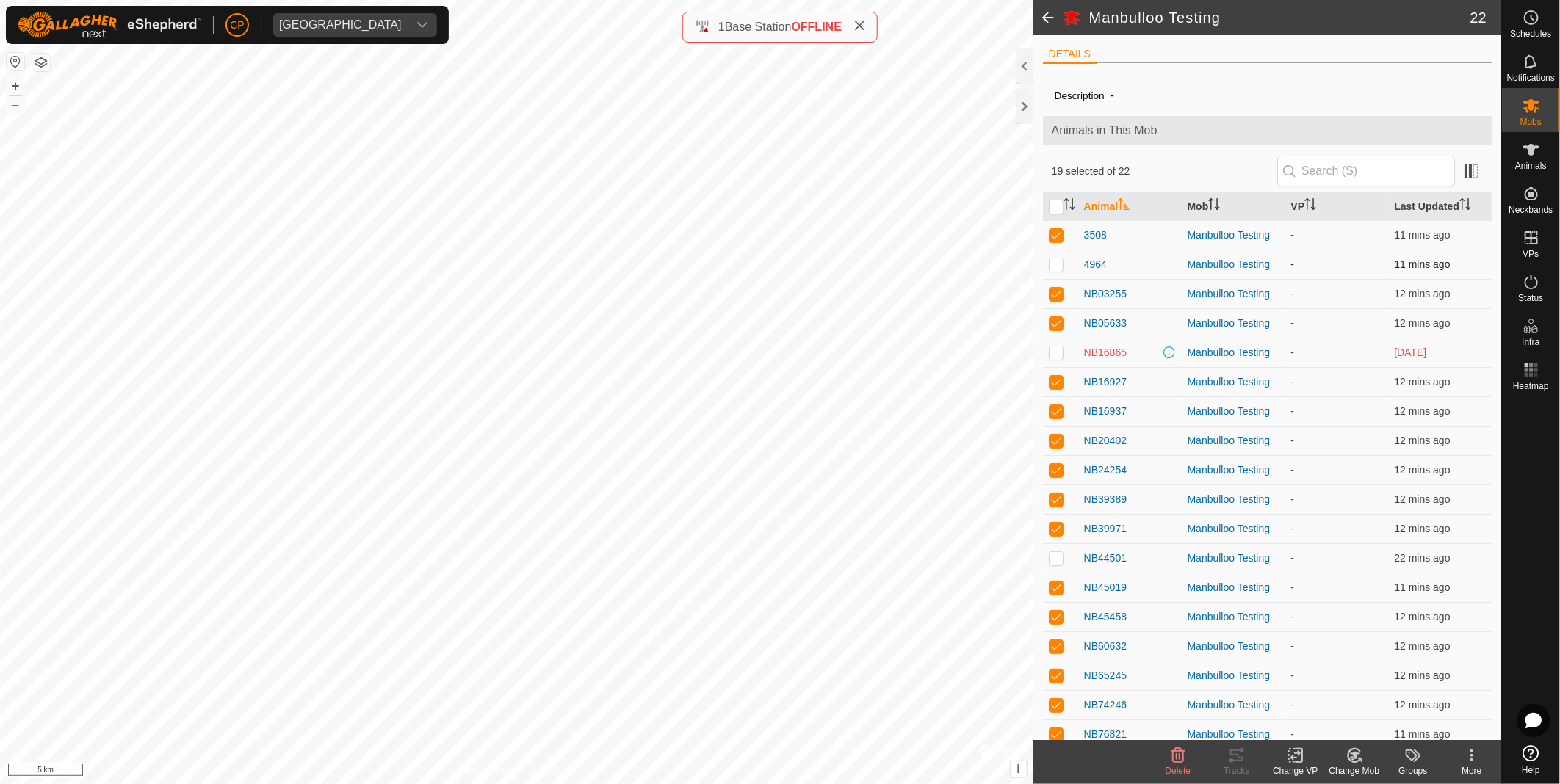
click at [1053, 261] on p-checkbox at bounding box center [1056, 264] width 15 height 12
checkbox input "true"
click at [1053, 235] on p-checkbox at bounding box center [1056, 235] width 15 height 12
checkbox input "true"
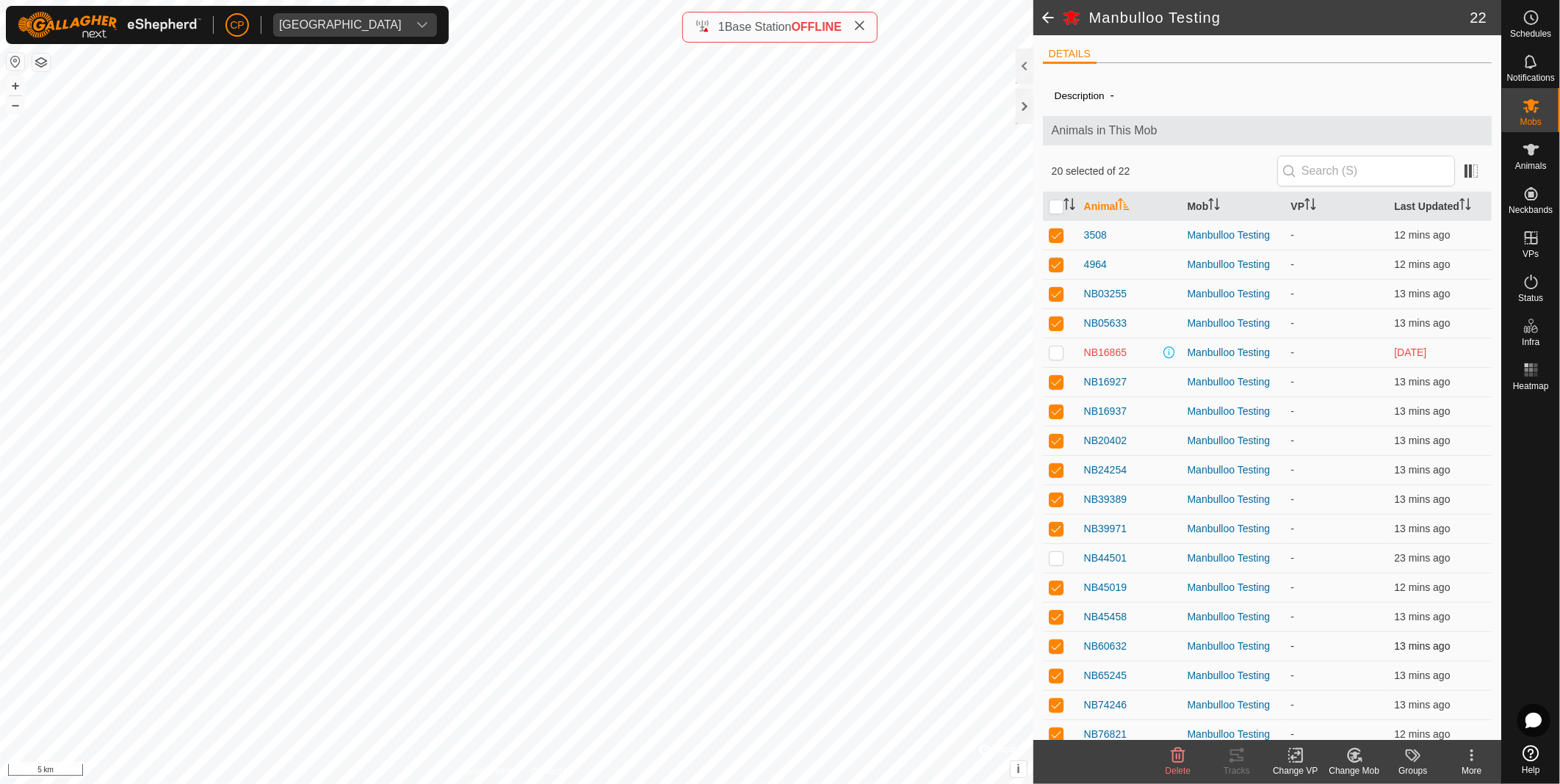
click at [1054, 647] on p-checkbox at bounding box center [1056, 646] width 15 height 12
click at [1055, 647] on p-checkbox at bounding box center [1056, 646] width 15 height 12
checkbox input "true"
click at [1056, 678] on p-checkbox at bounding box center [1056, 675] width 15 height 12
checkbox input "false"
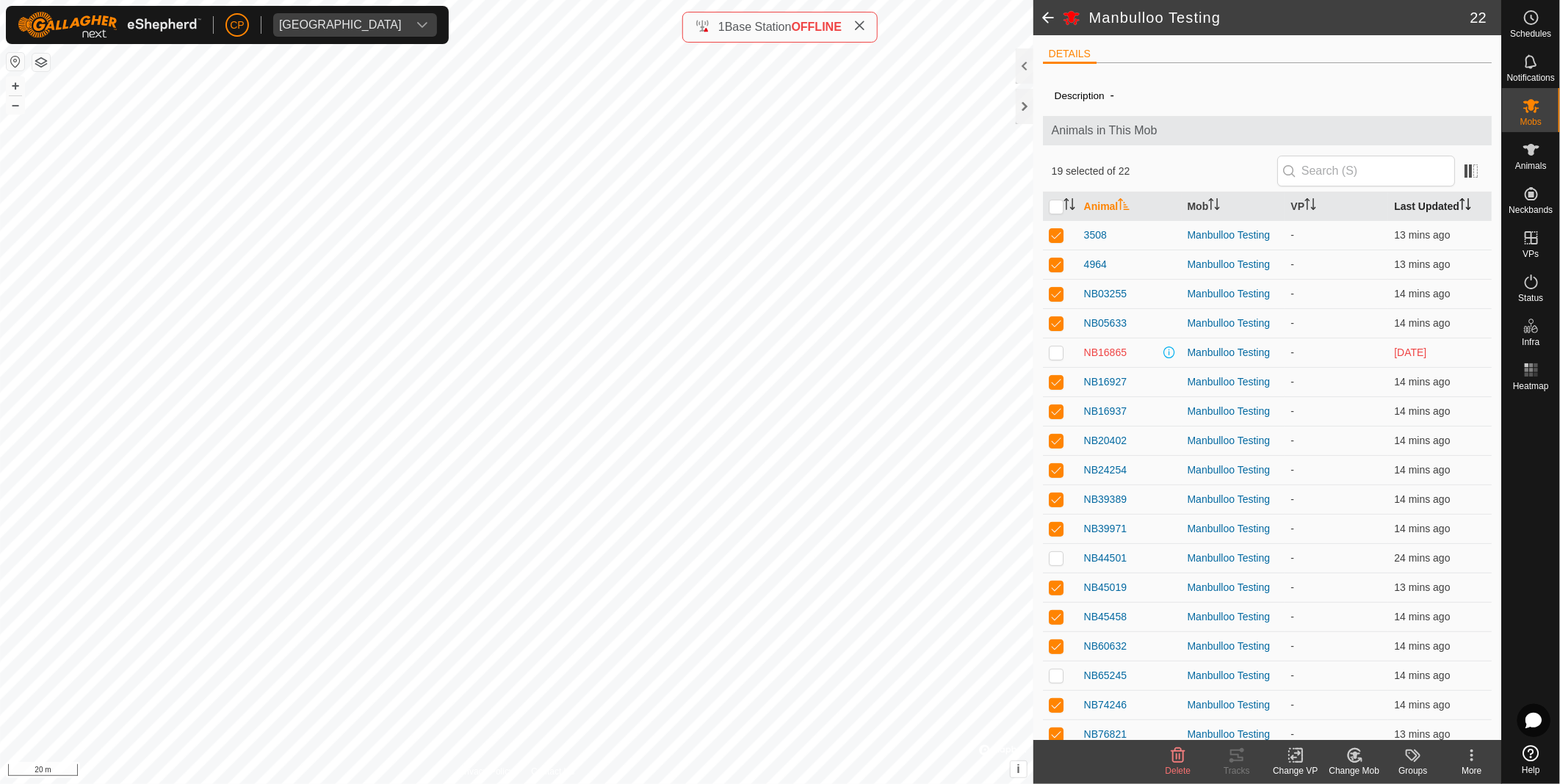
click at [1411, 211] on th "Last Updated" at bounding box center [1439, 207] width 103 height 29
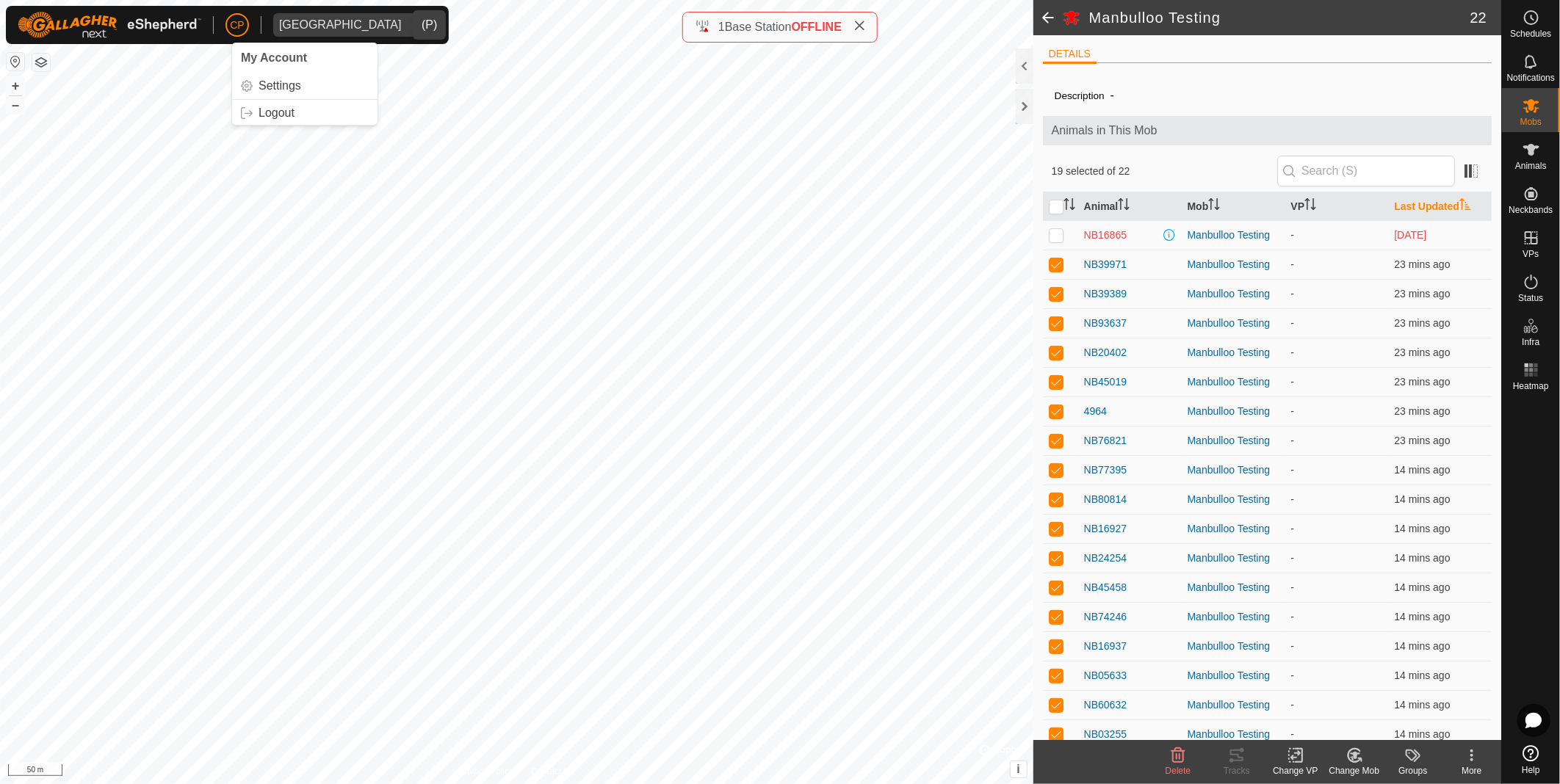
click at [318, 23] on div "[GEOGRAPHIC_DATA]" at bounding box center [341, 25] width 123 height 12
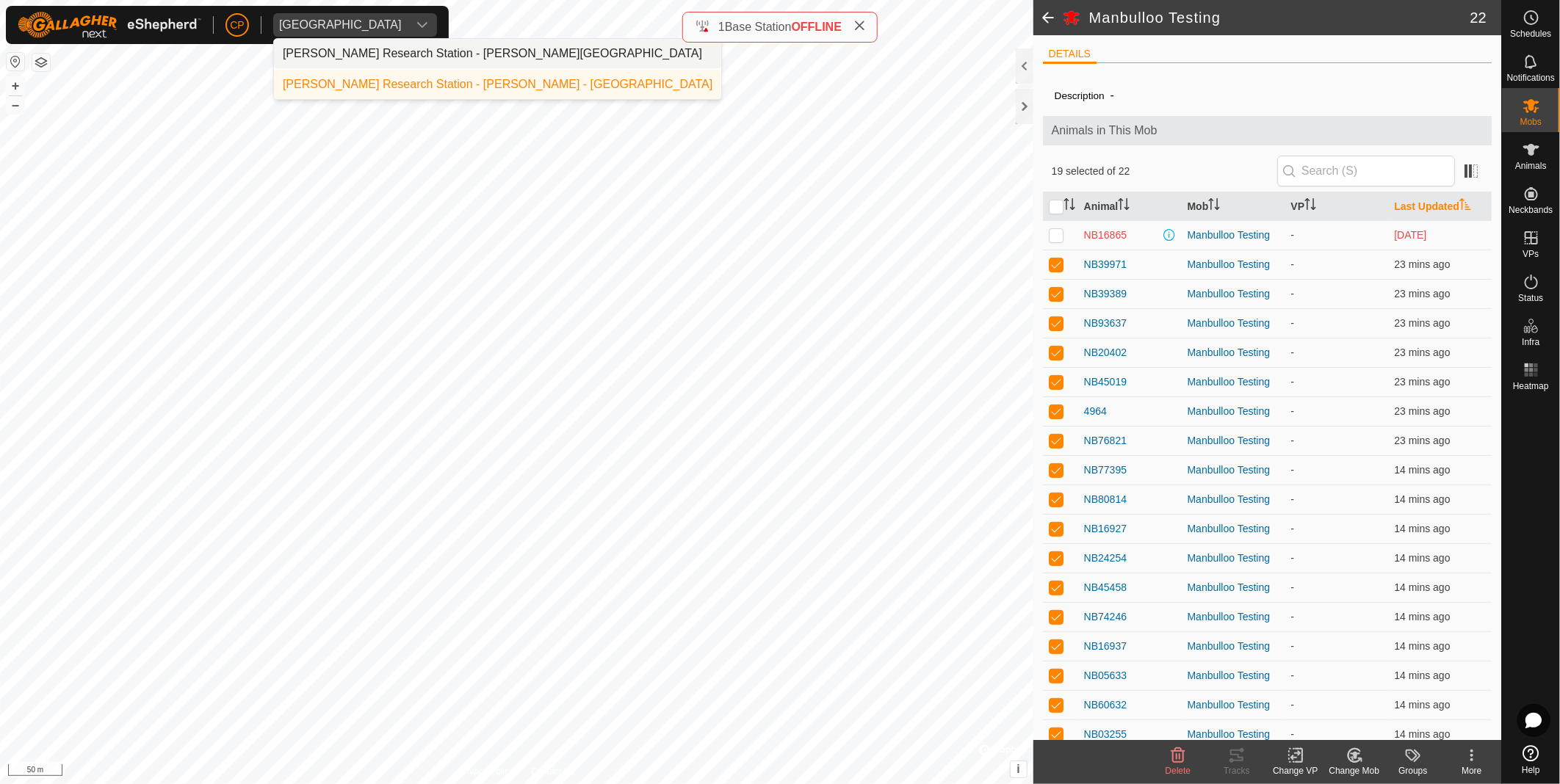
click at [318, 23] on div "[GEOGRAPHIC_DATA]" at bounding box center [341, 25] width 123 height 12
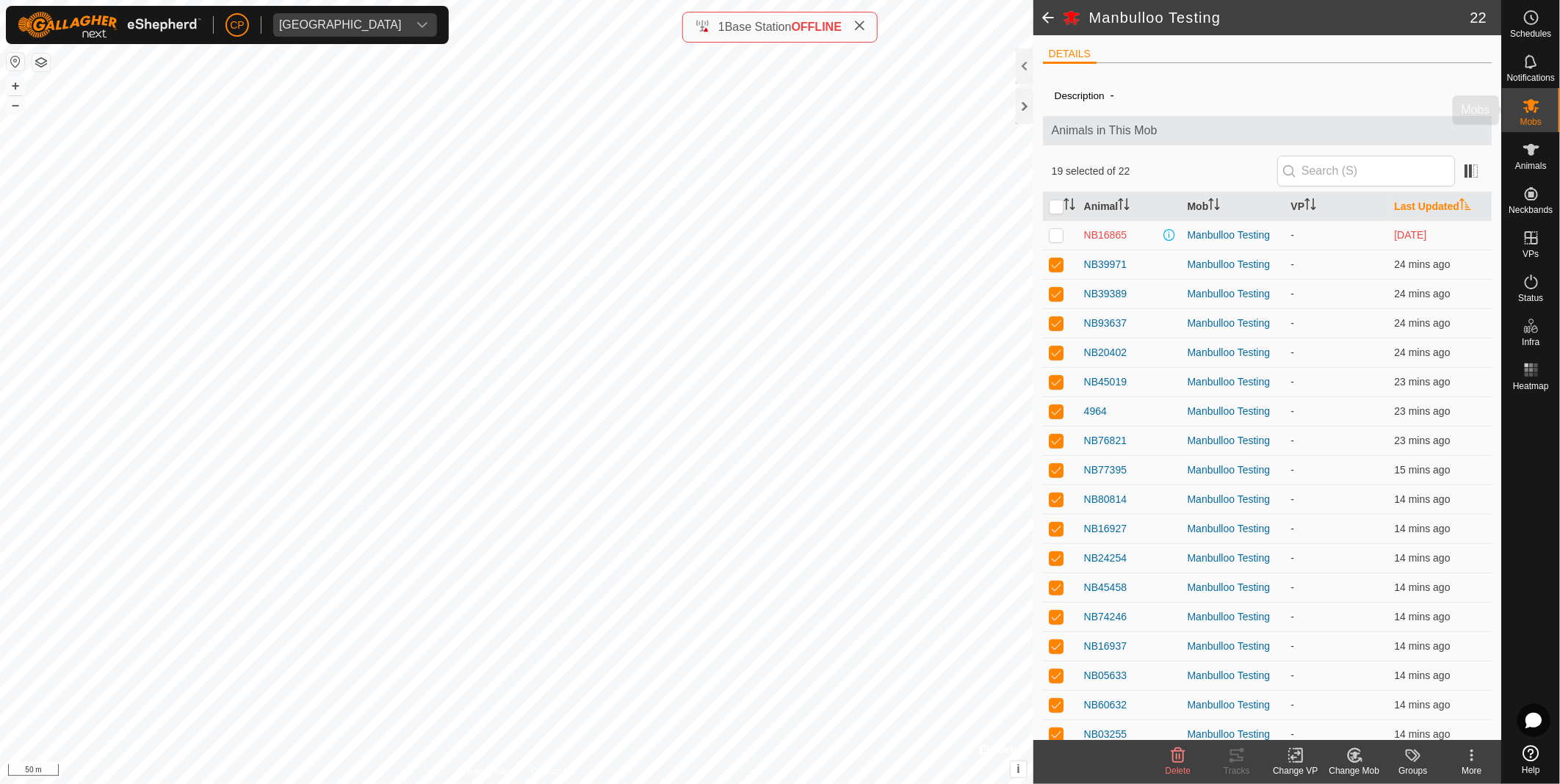
click at [1535, 108] on icon at bounding box center [1531, 105] width 18 height 18
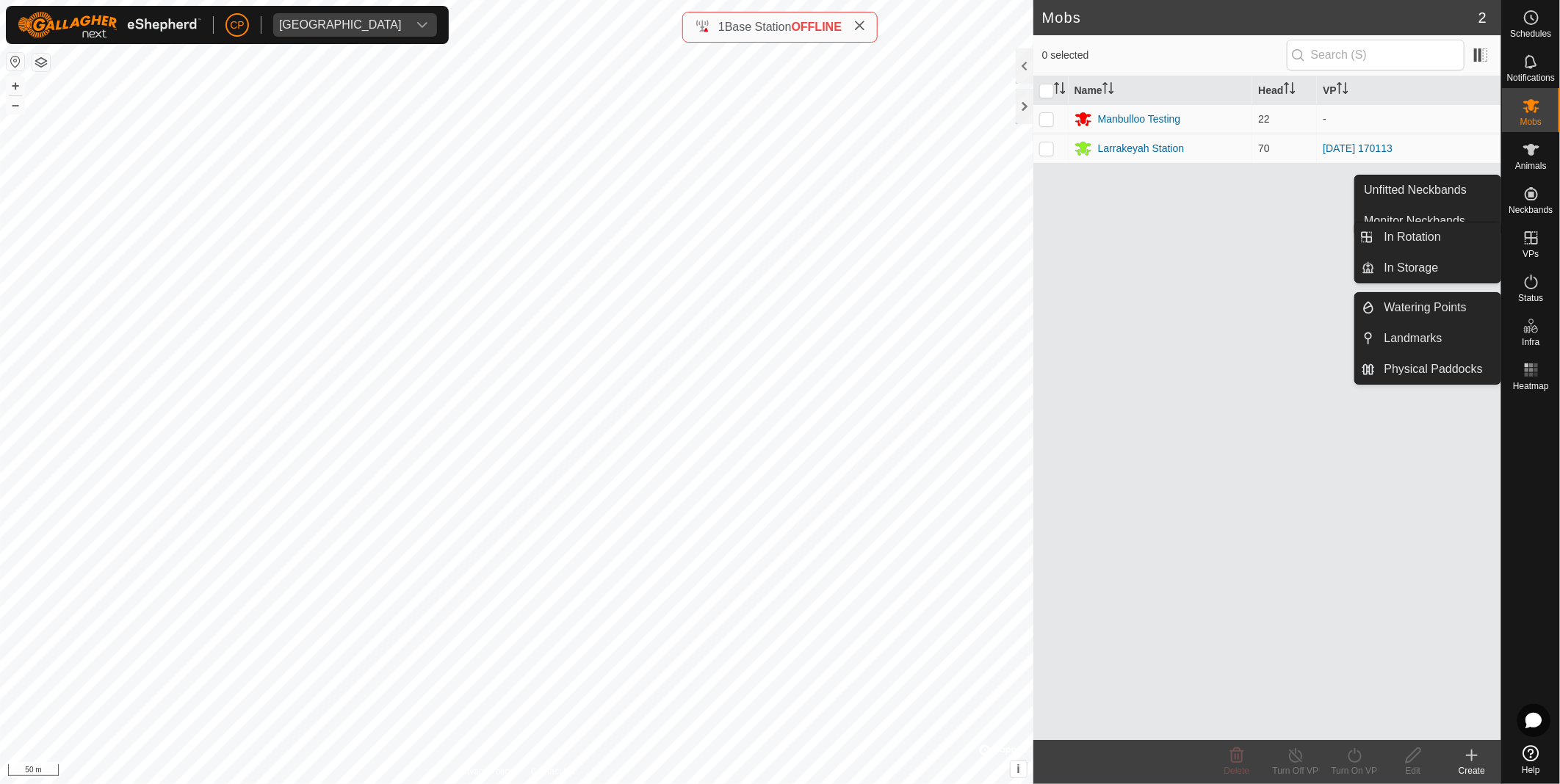
click at [1529, 245] on icon at bounding box center [1531, 237] width 18 height 18
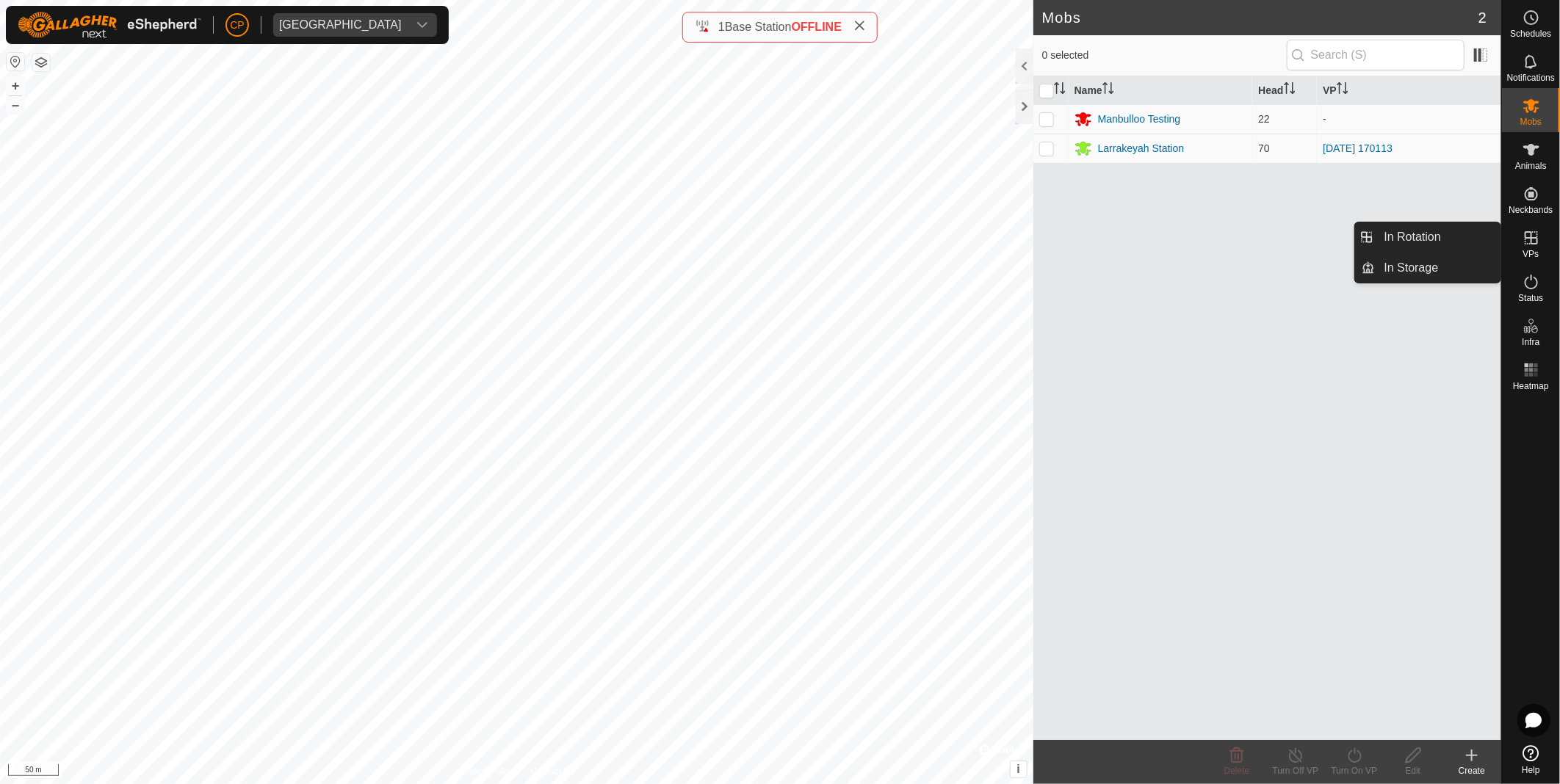
click at [1451, 229] on link "In Rotation" at bounding box center [1438, 237] width 126 height 30
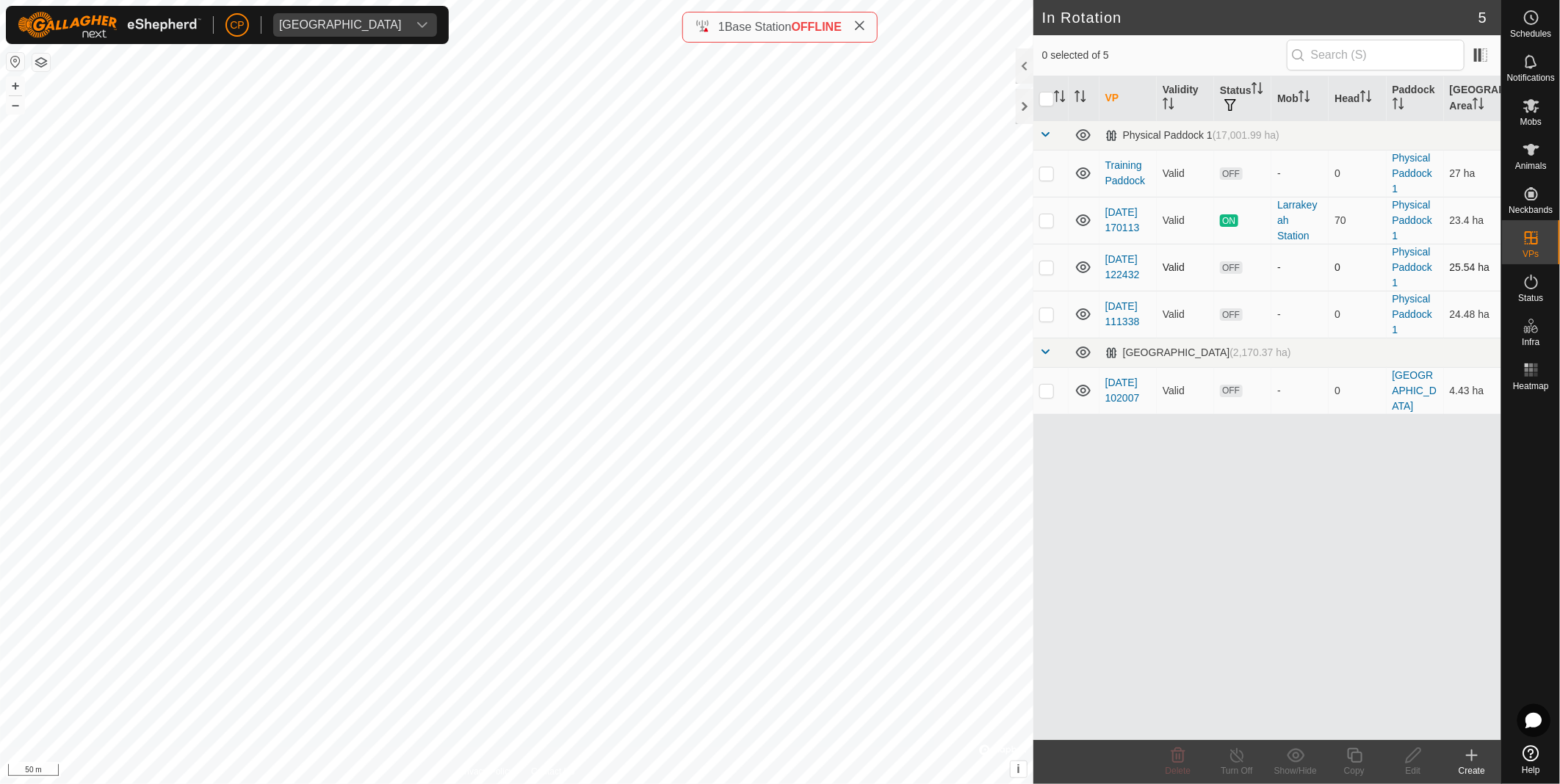
checkbox input "true"
checkbox input "false"
click at [1350, 764] on icon at bounding box center [1355, 755] width 19 height 18
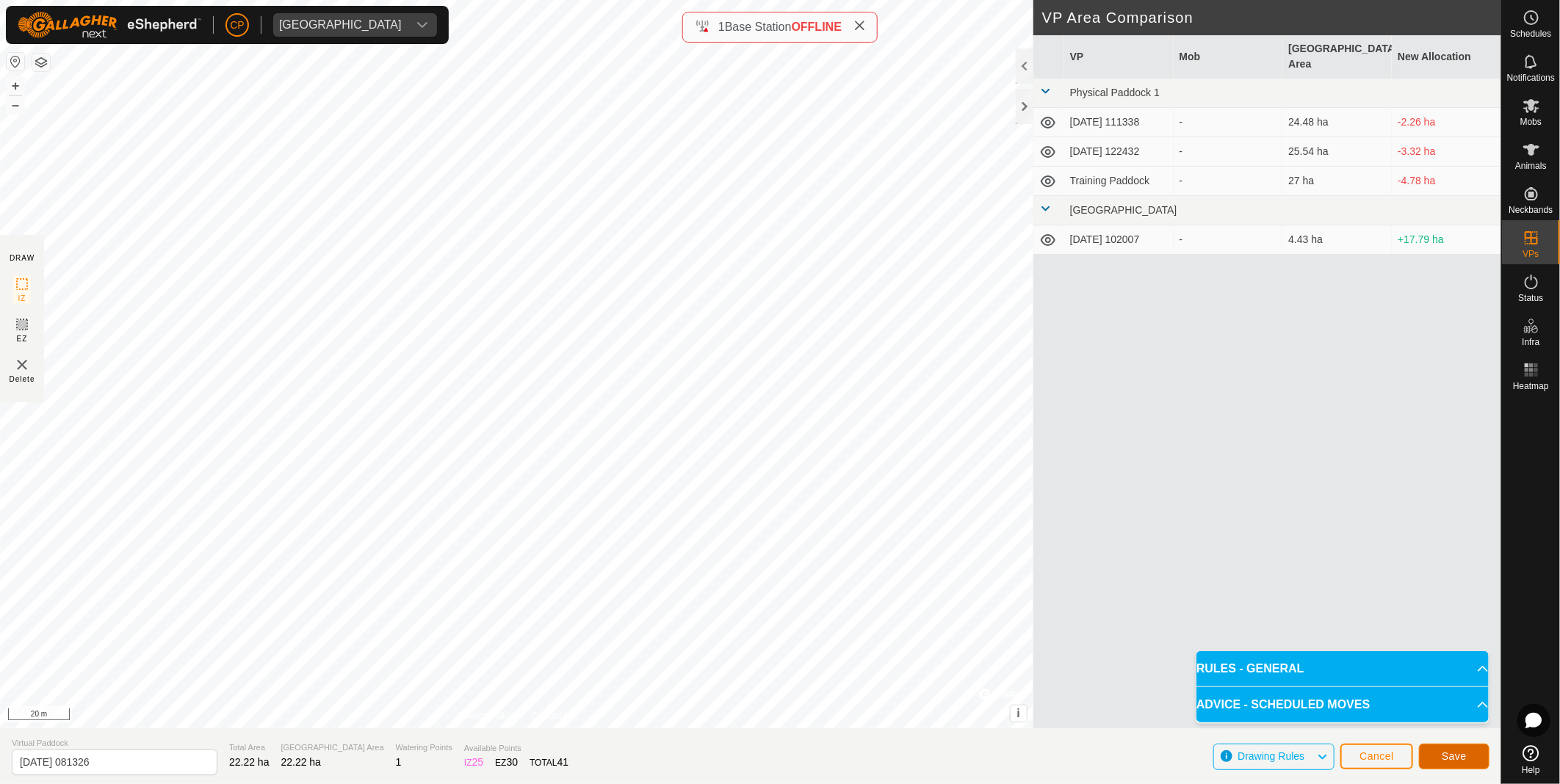
click at [1444, 759] on span "Save" at bounding box center [1454, 756] width 25 height 12
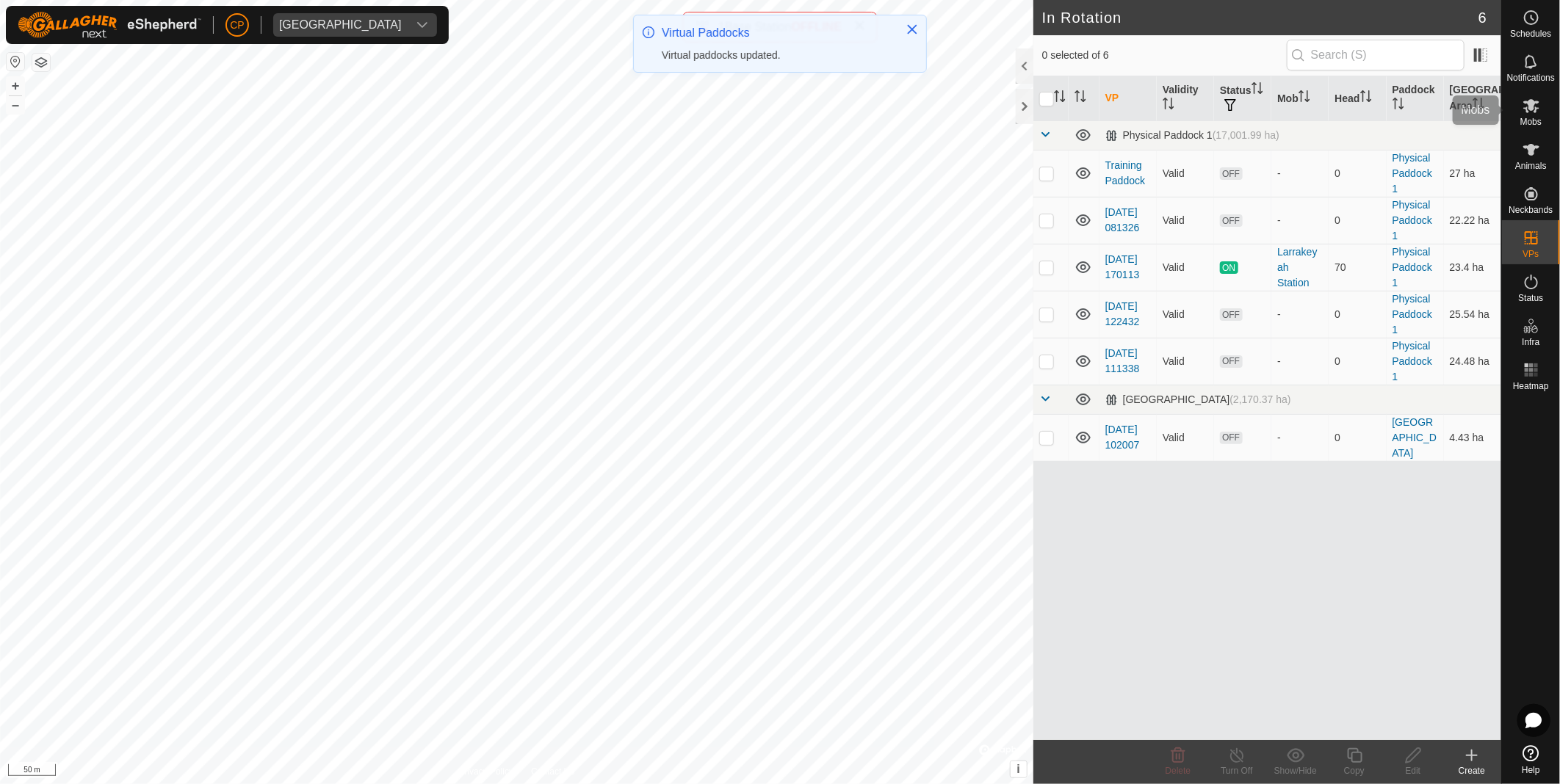
click at [1528, 117] on span "Mobs" at bounding box center [1530, 121] width 21 height 8
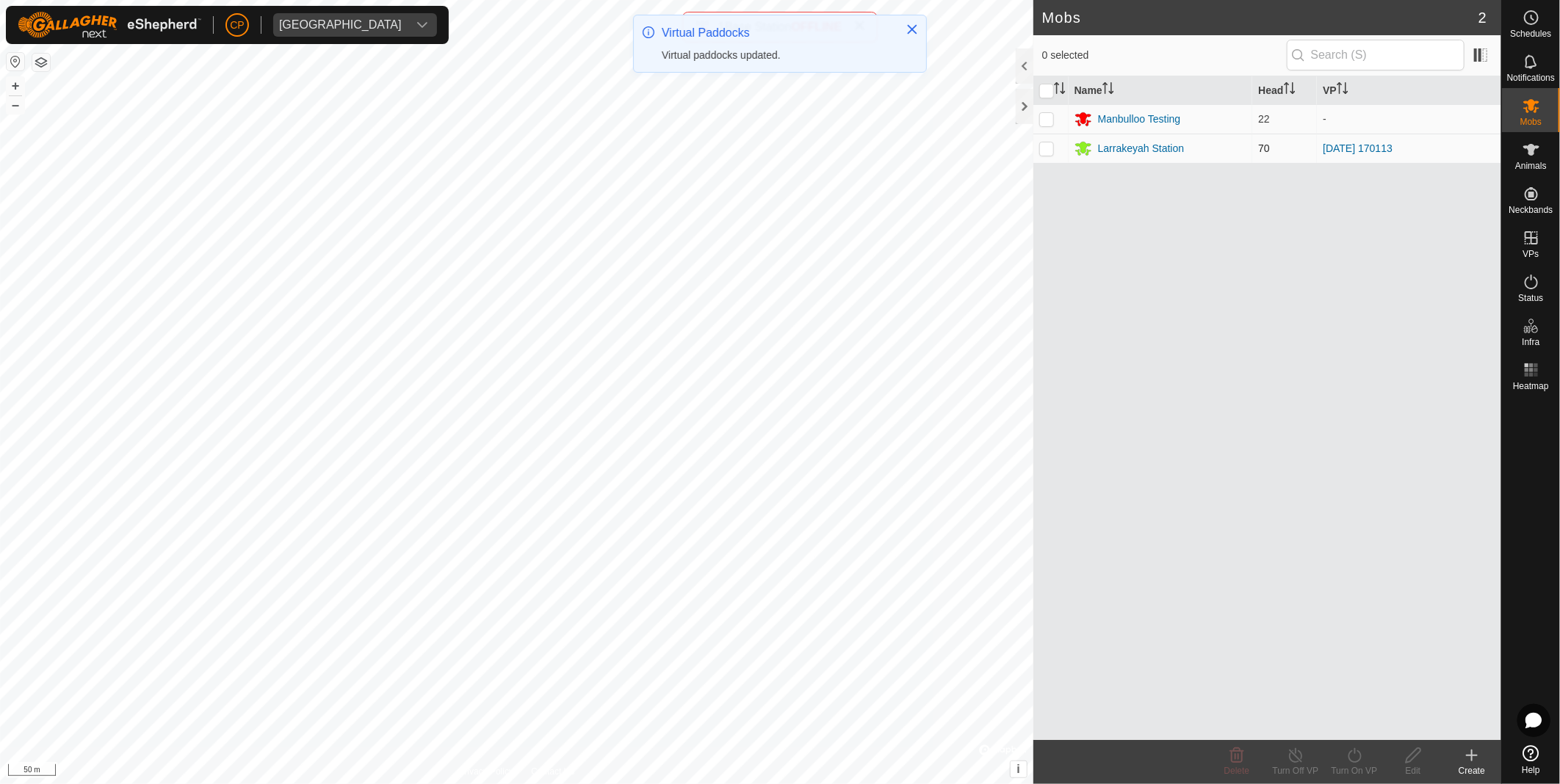
drag, startPoint x: 1044, startPoint y: 144, endPoint x: 1053, endPoint y: 148, distance: 9.8
click at [1047, 148] on p-checkbox at bounding box center [1047, 148] width 15 height 12
checkbox input "true"
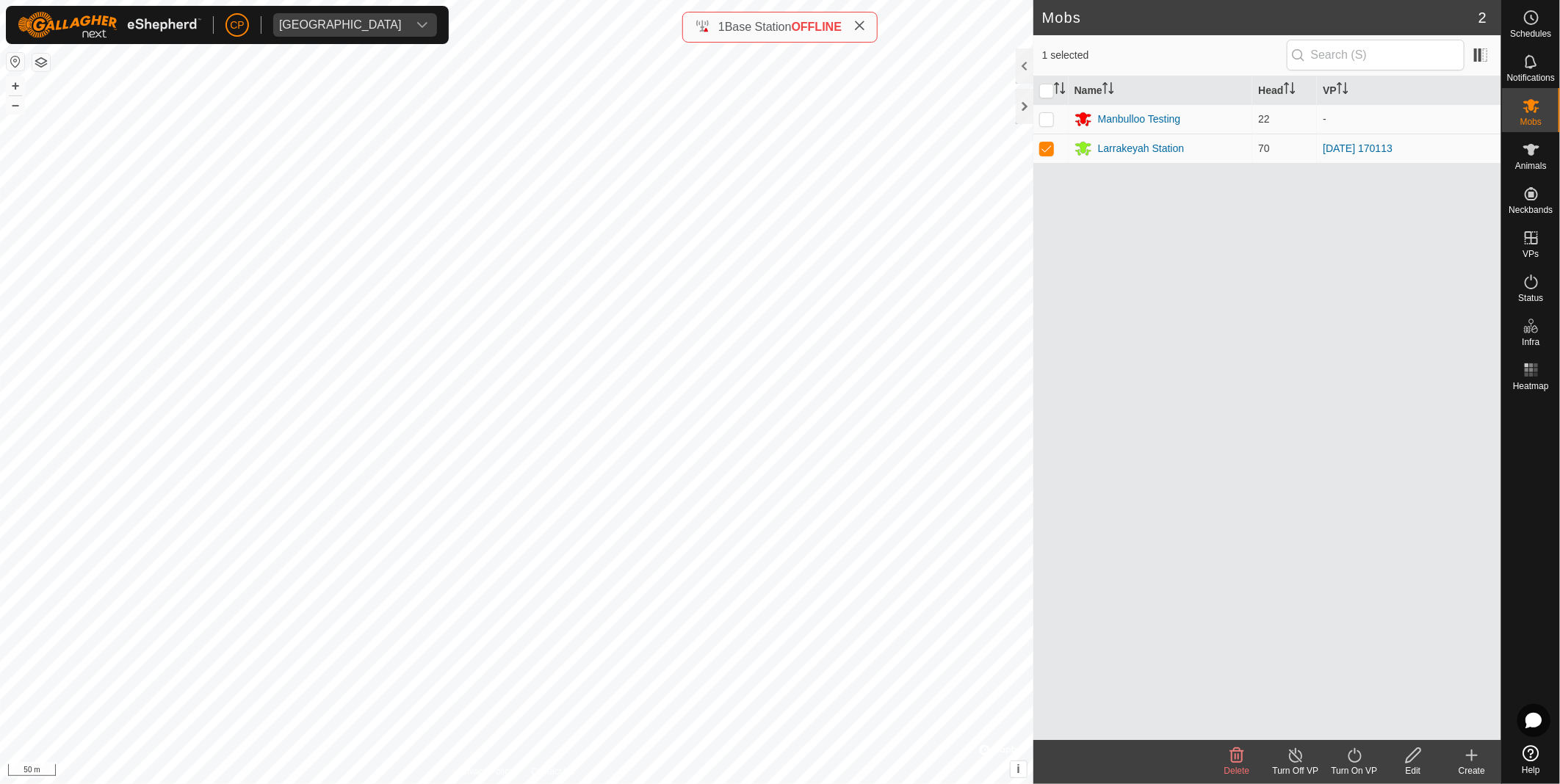
click at [1356, 768] on div "Turn On VP" at bounding box center [1353, 771] width 59 height 13
click at [1364, 730] on link "Now" at bounding box center [1398, 724] width 145 height 30
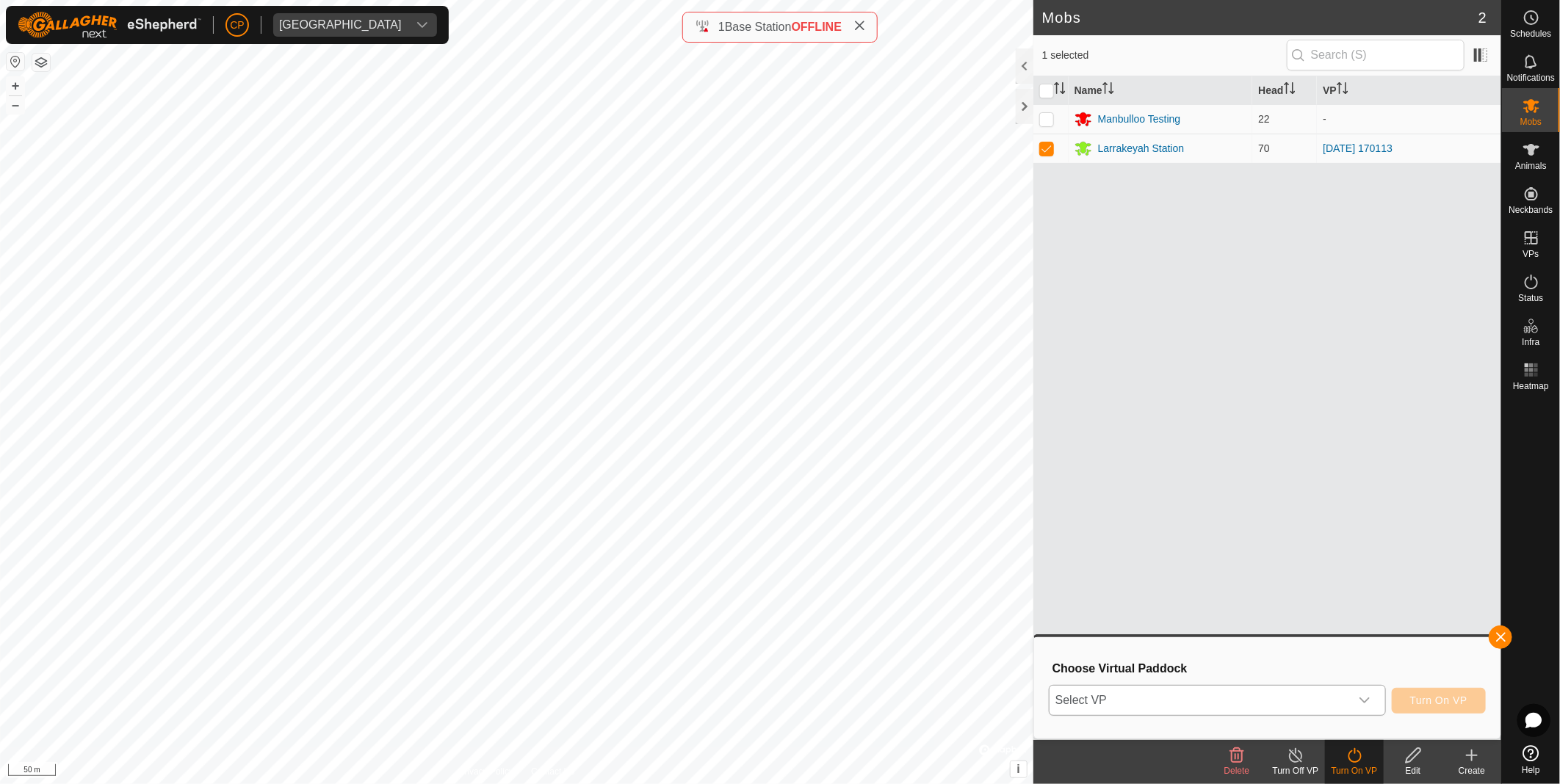
click at [1301, 703] on span "Select VP" at bounding box center [1200, 700] width 300 height 30
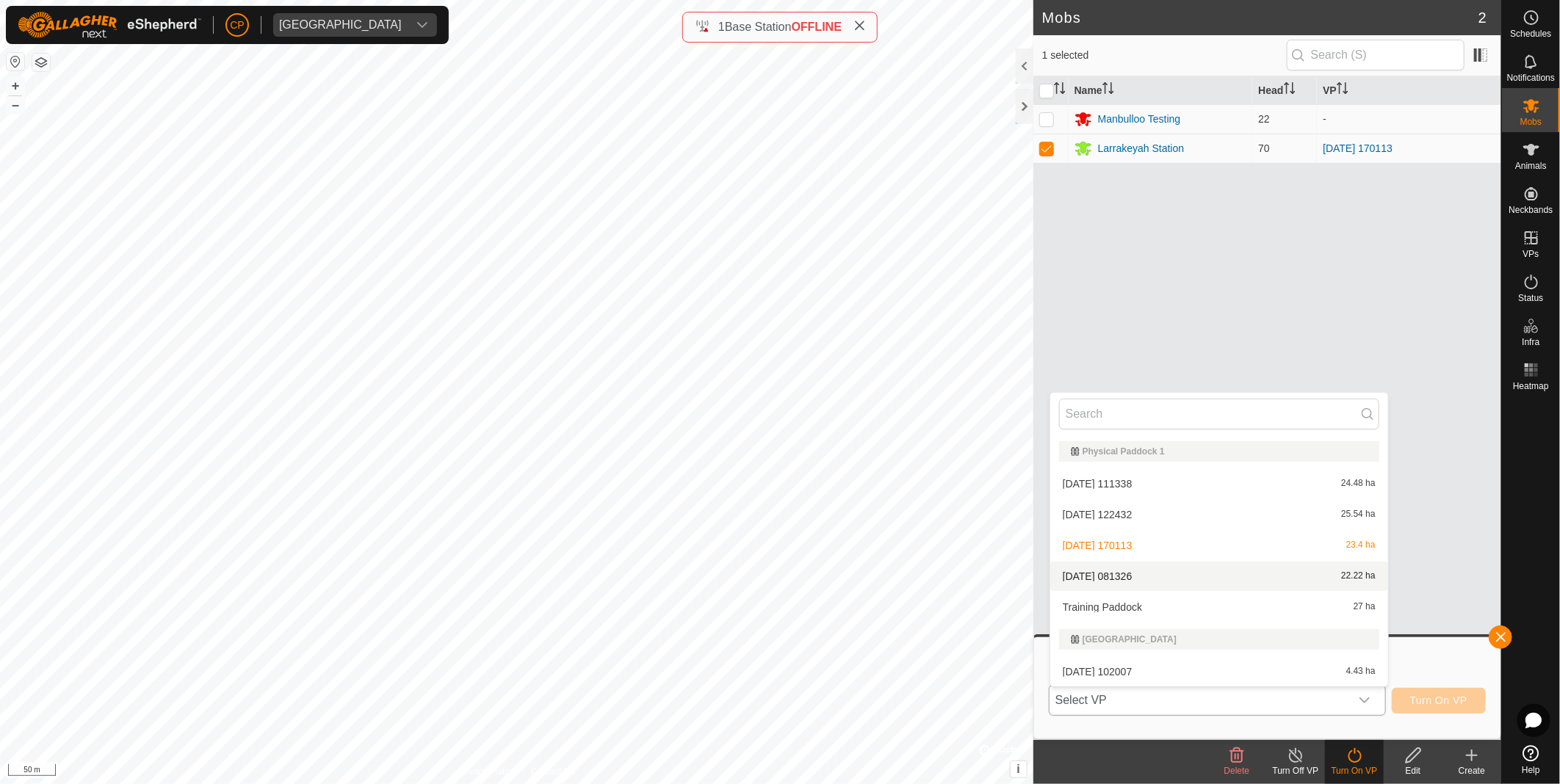
click at [1179, 578] on li "[DATE] 081326 22.22 ha" at bounding box center [1219, 576] width 338 height 30
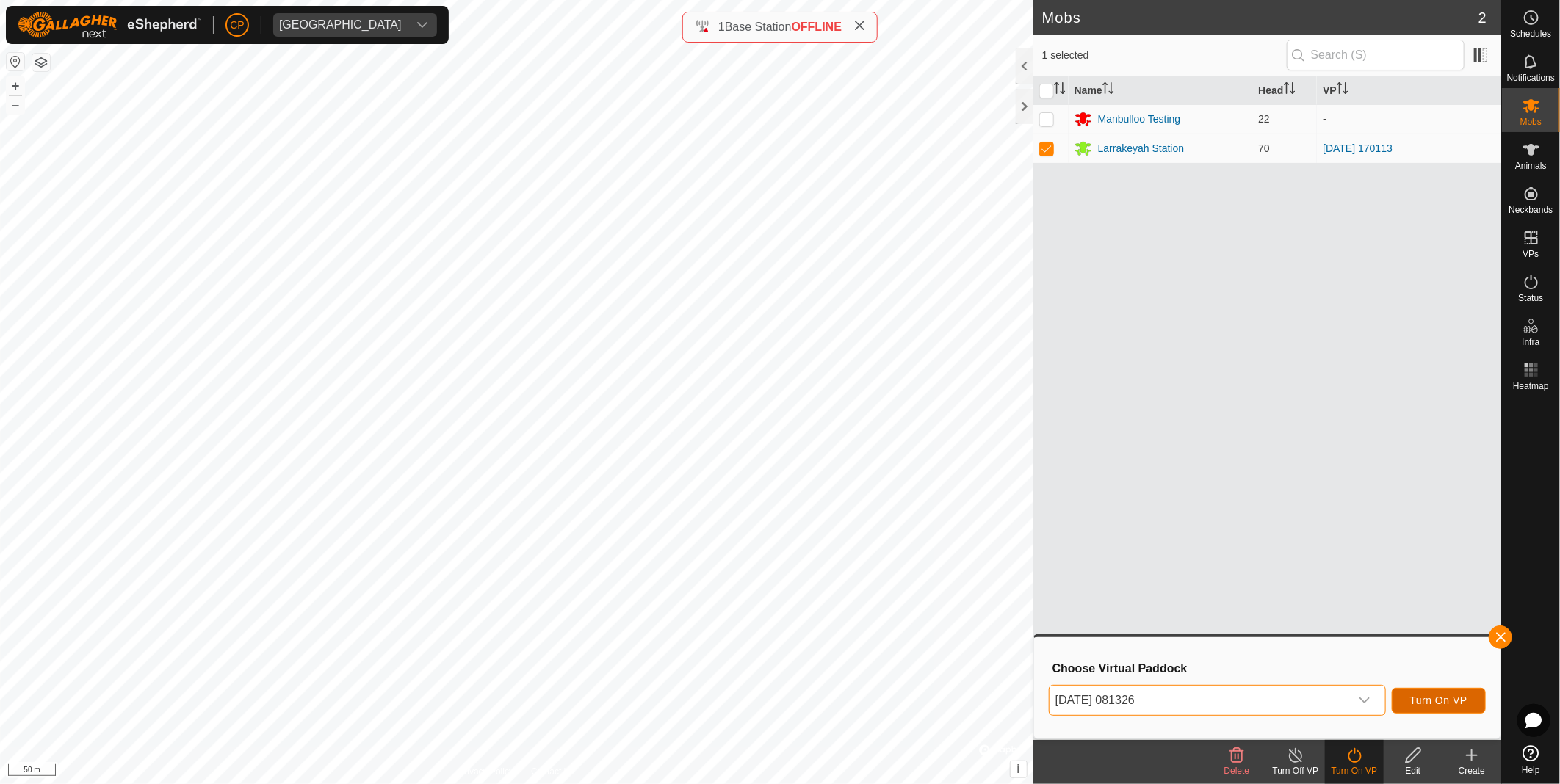
click at [1449, 703] on span "Turn On VP" at bounding box center [1439, 700] width 58 height 12
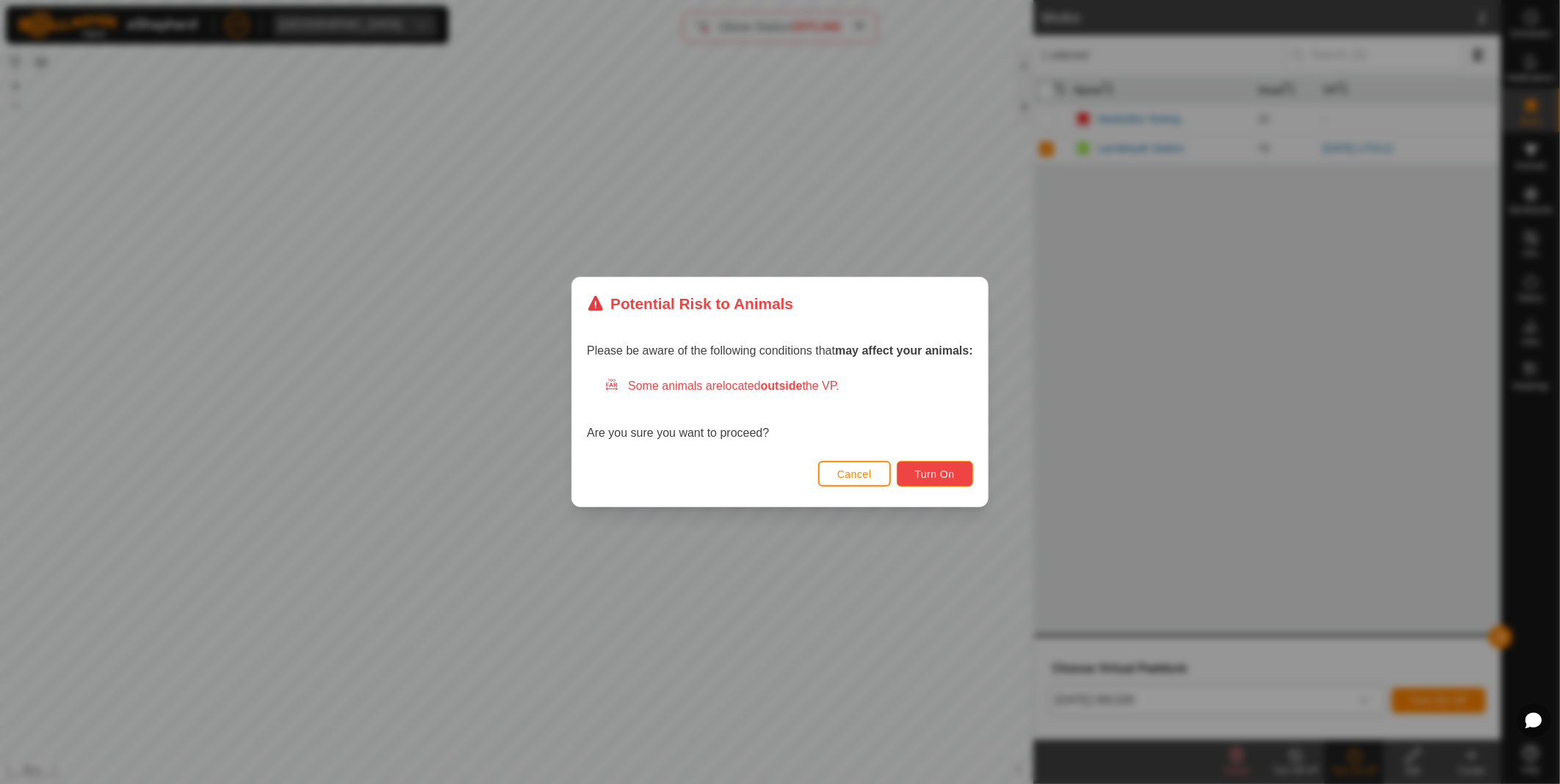
click at [918, 466] on button "Turn On" at bounding box center [935, 474] width 76 height 26
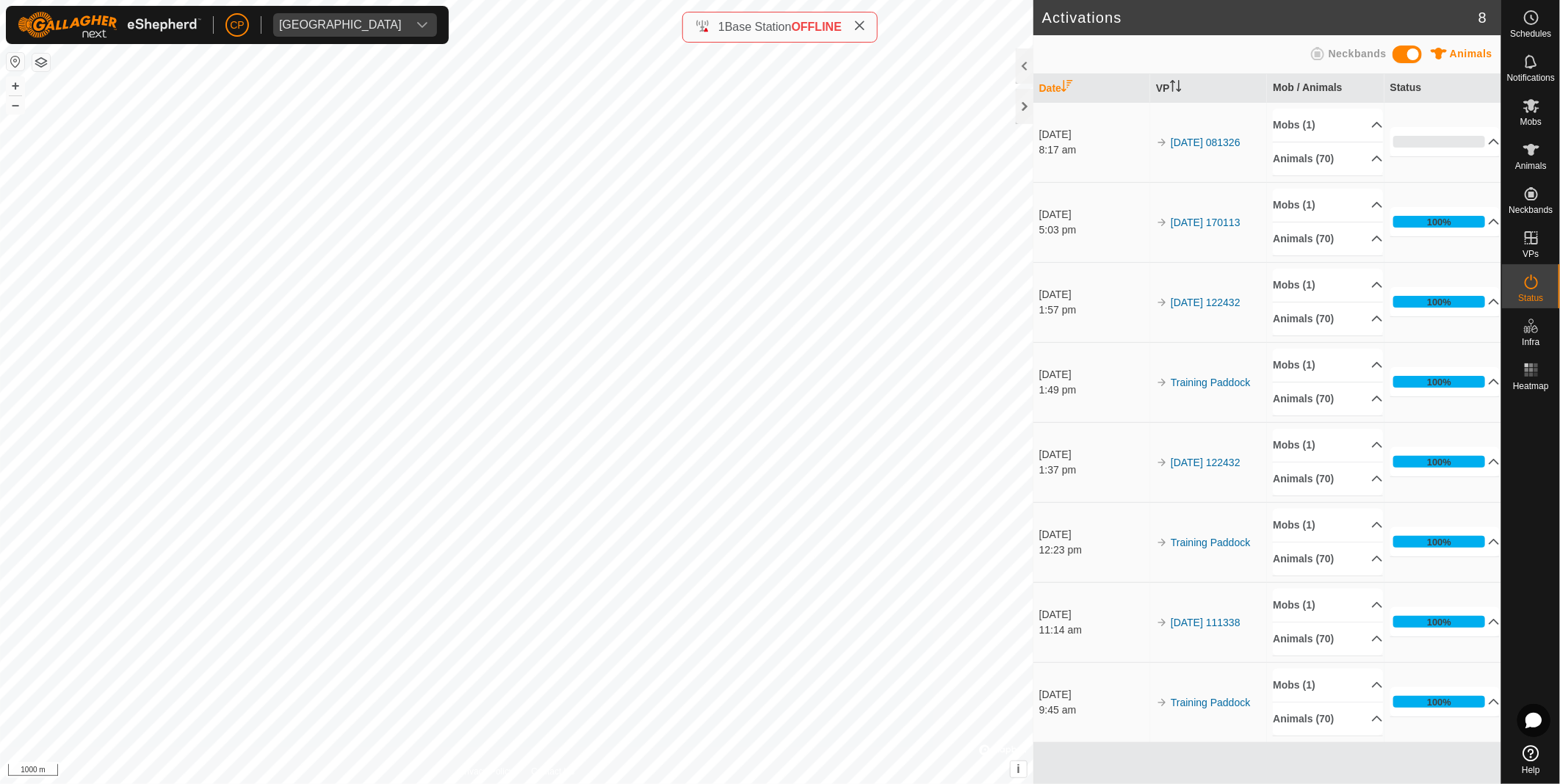
click at [627, 783] on html "CP [GEOGRAPHIC_DATA] Schedules Notifications Mobs Animals Neckbands VPs Status …" at bounding box center [780, 392] width 1560 height 784
click at [703, 399] on div "BS + – ⇧ i © Mapbox , © OpenStreetMap , Improve this map 1000 m" at bounding box center [516, 392] width 1033 height 784
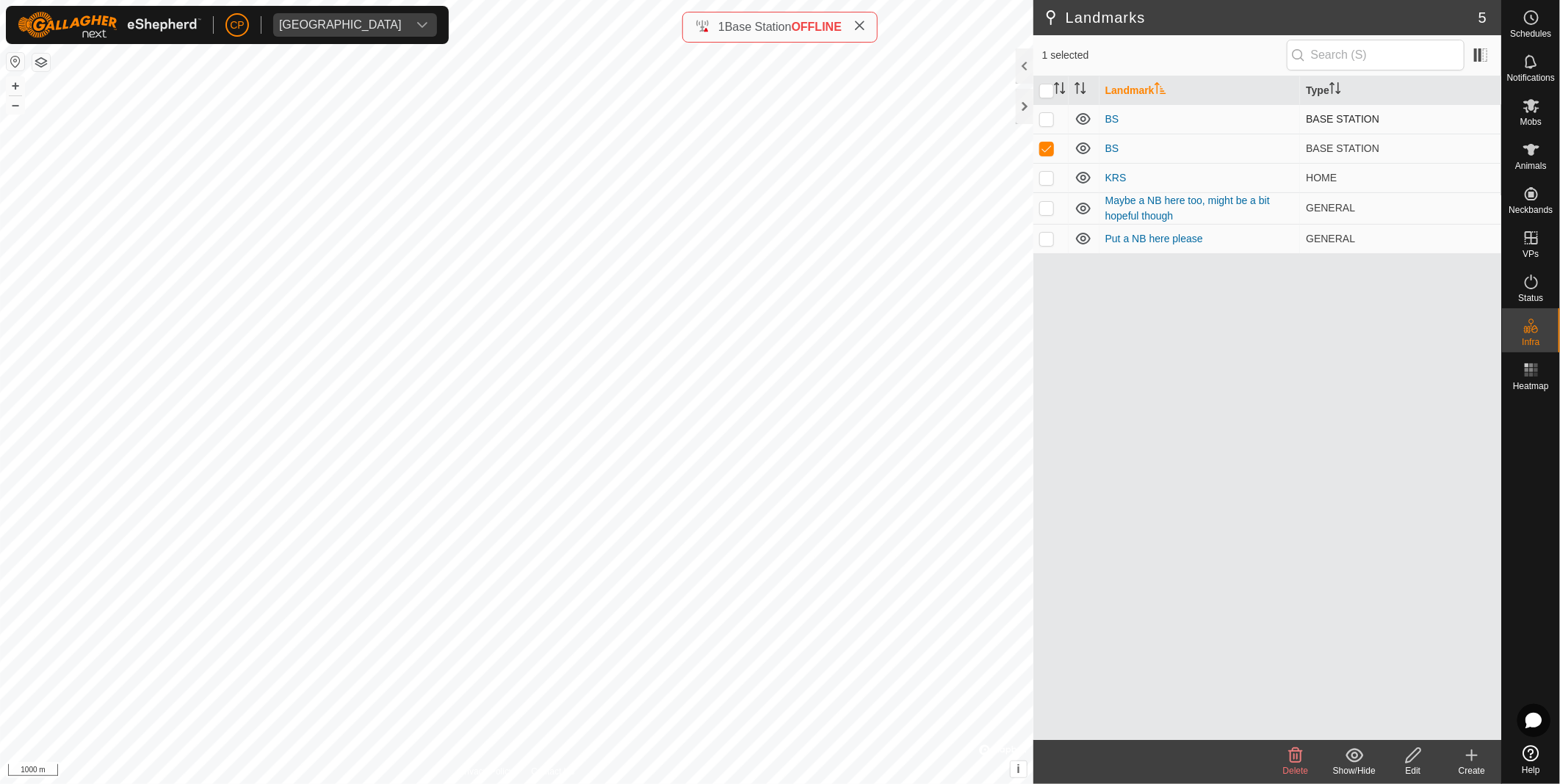
click at [1047, 120] on p-checkbox at bounding box center [1047, 118] width 15 height 12
click at [1295, 758] on icon at bounding box center [1295, 755] width 18 height 18
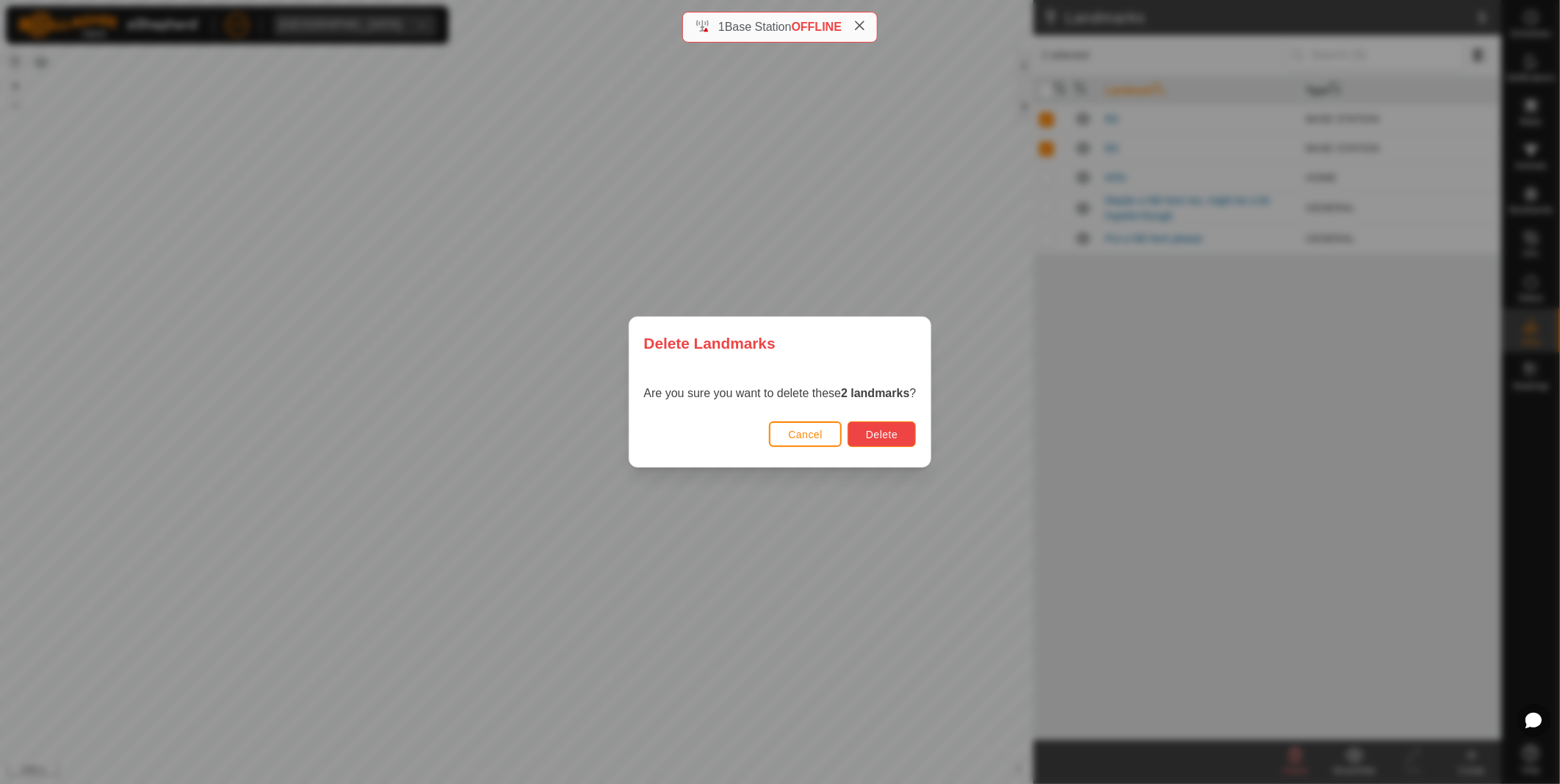
click at [897, 428] on button "Delete" at bounding box center [881, 435] width 68 height 26
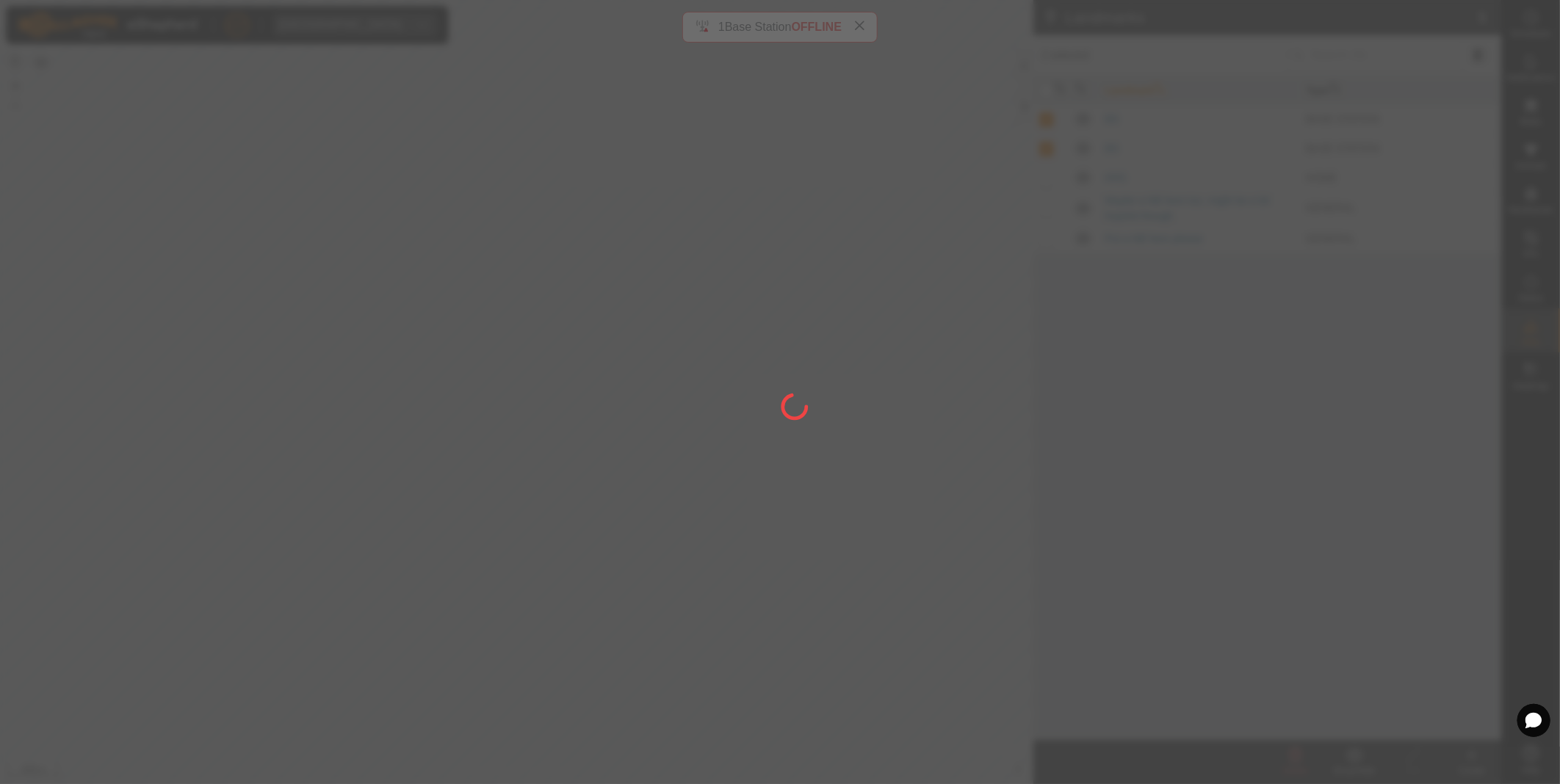
checkbox input "false"
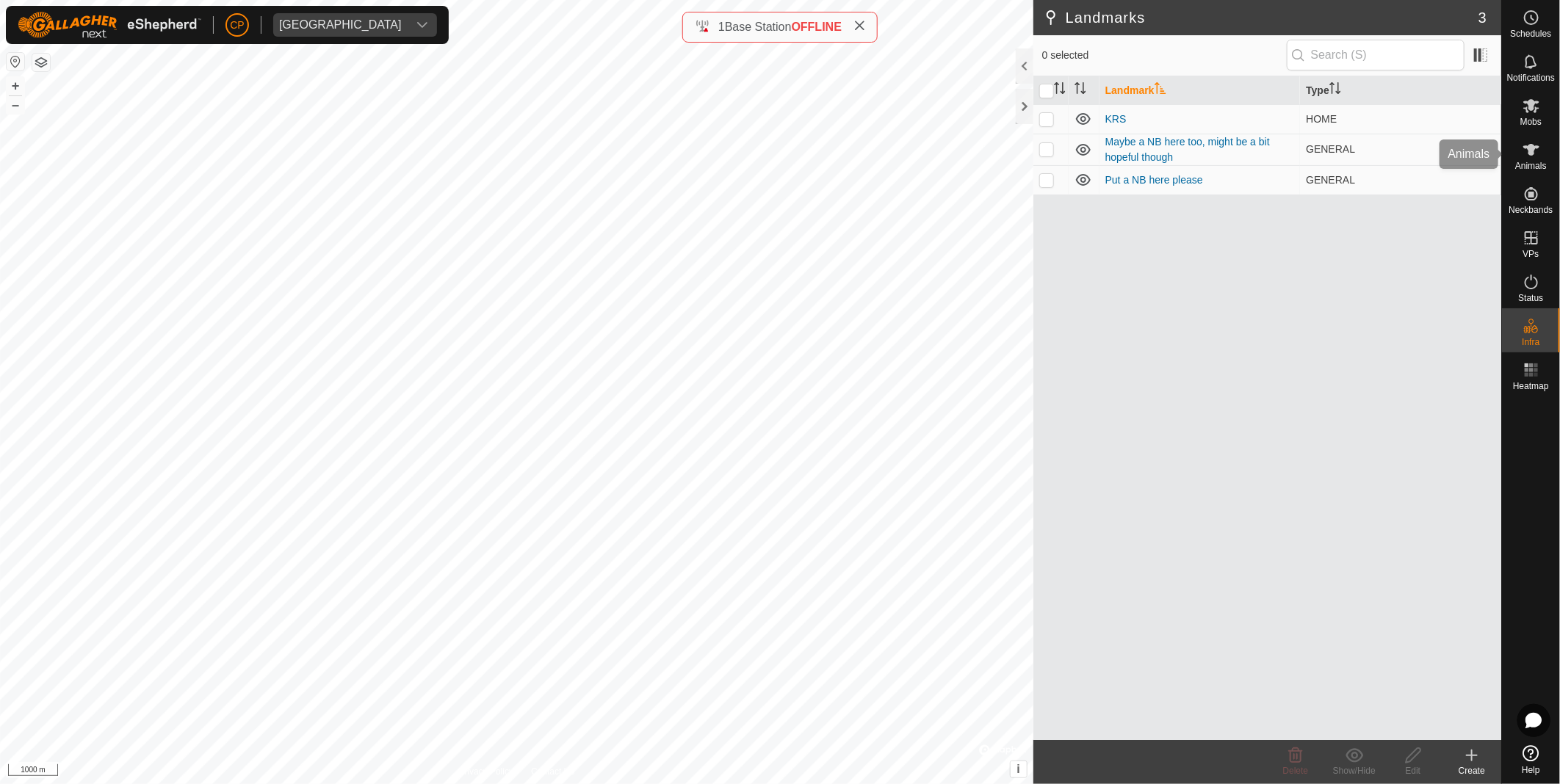
click at [1535, 156] on icon at bounding box center [1531, 149] width 18 height 18
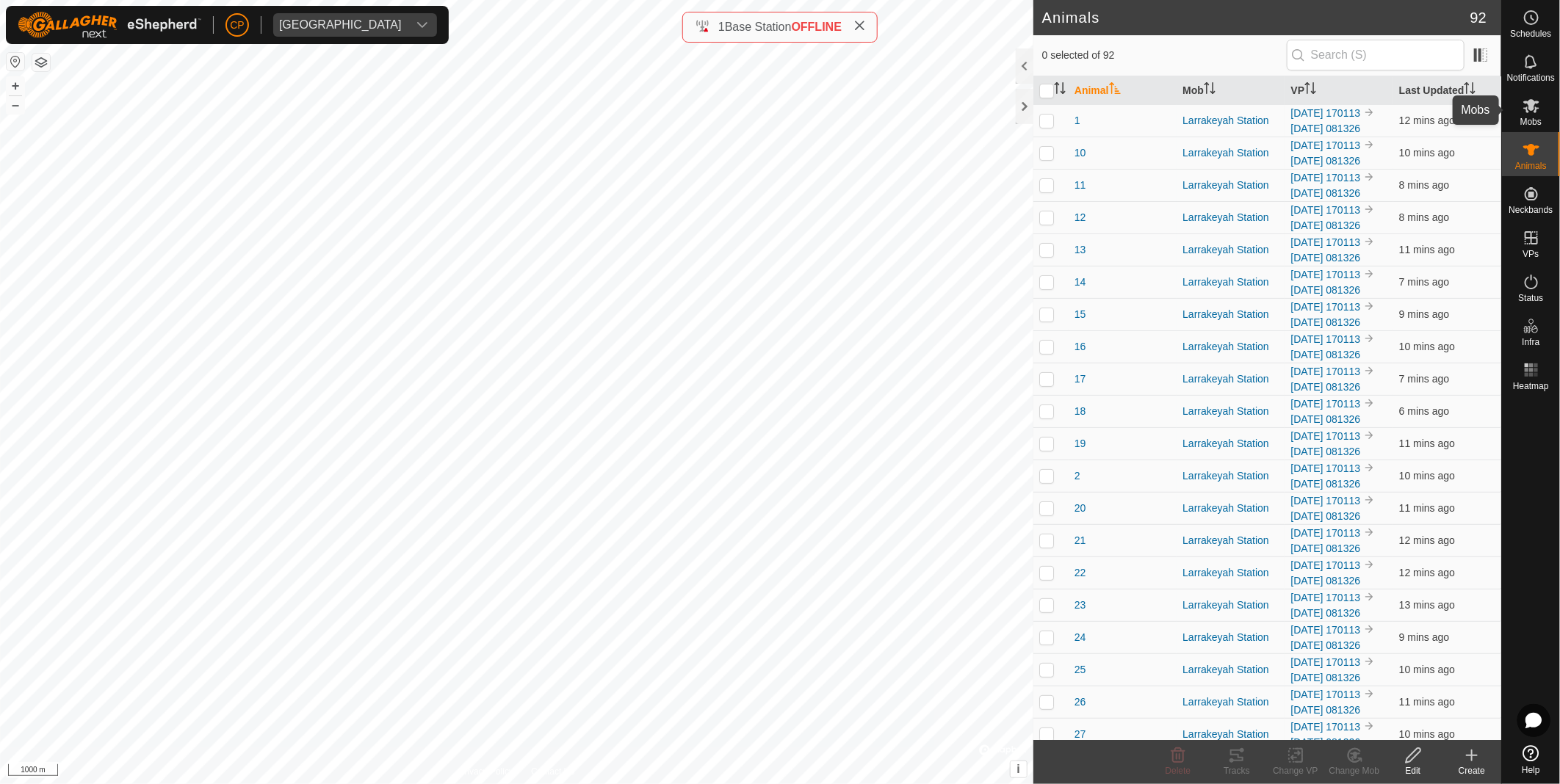
click at [1533, 113] on icon at bounding box center [1531, 105] width 18 height 18
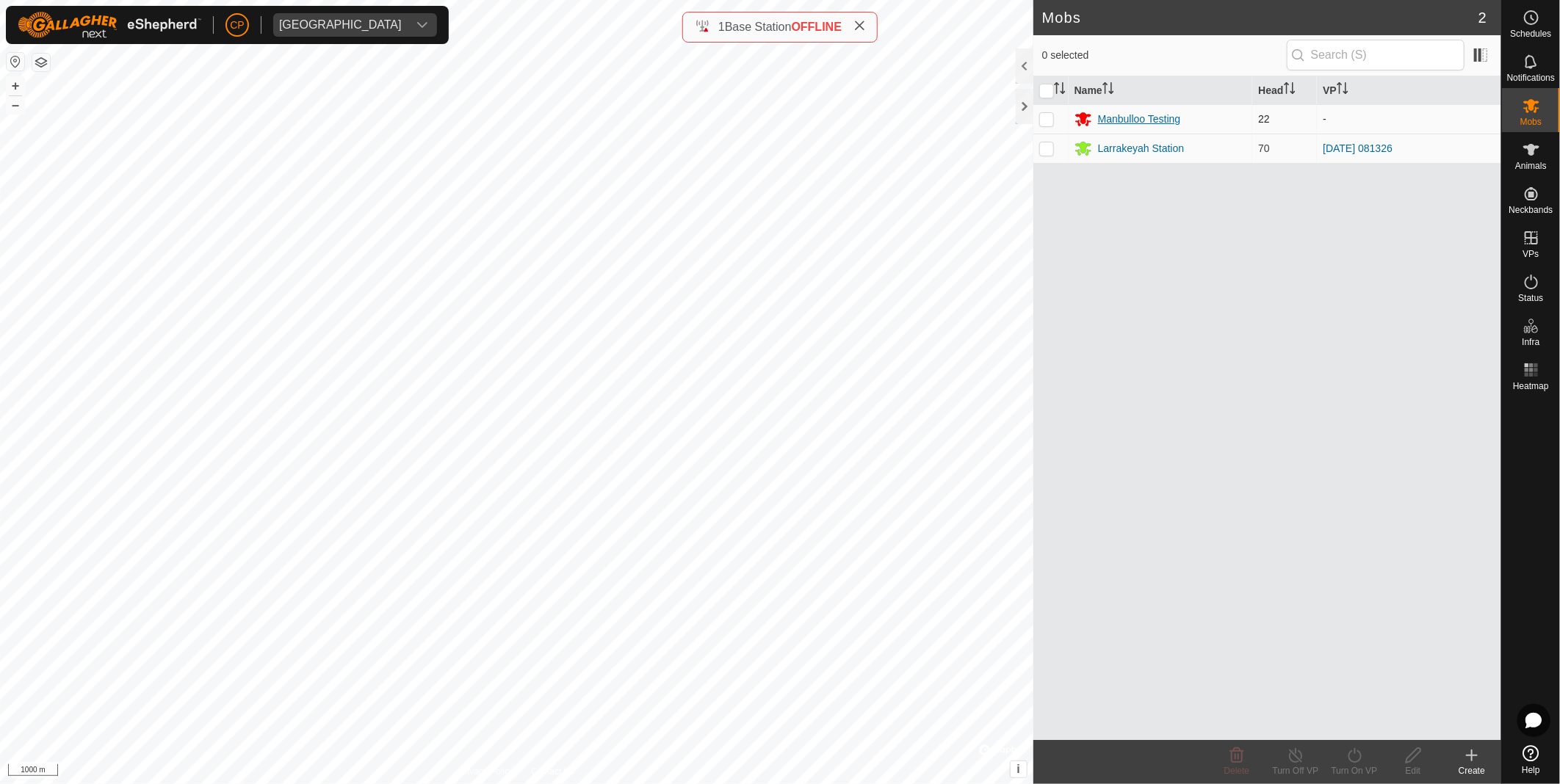
click at [1133, 123] on div "Manbulloo Testing" at bounding box center [1139, 119] width 83 height 16
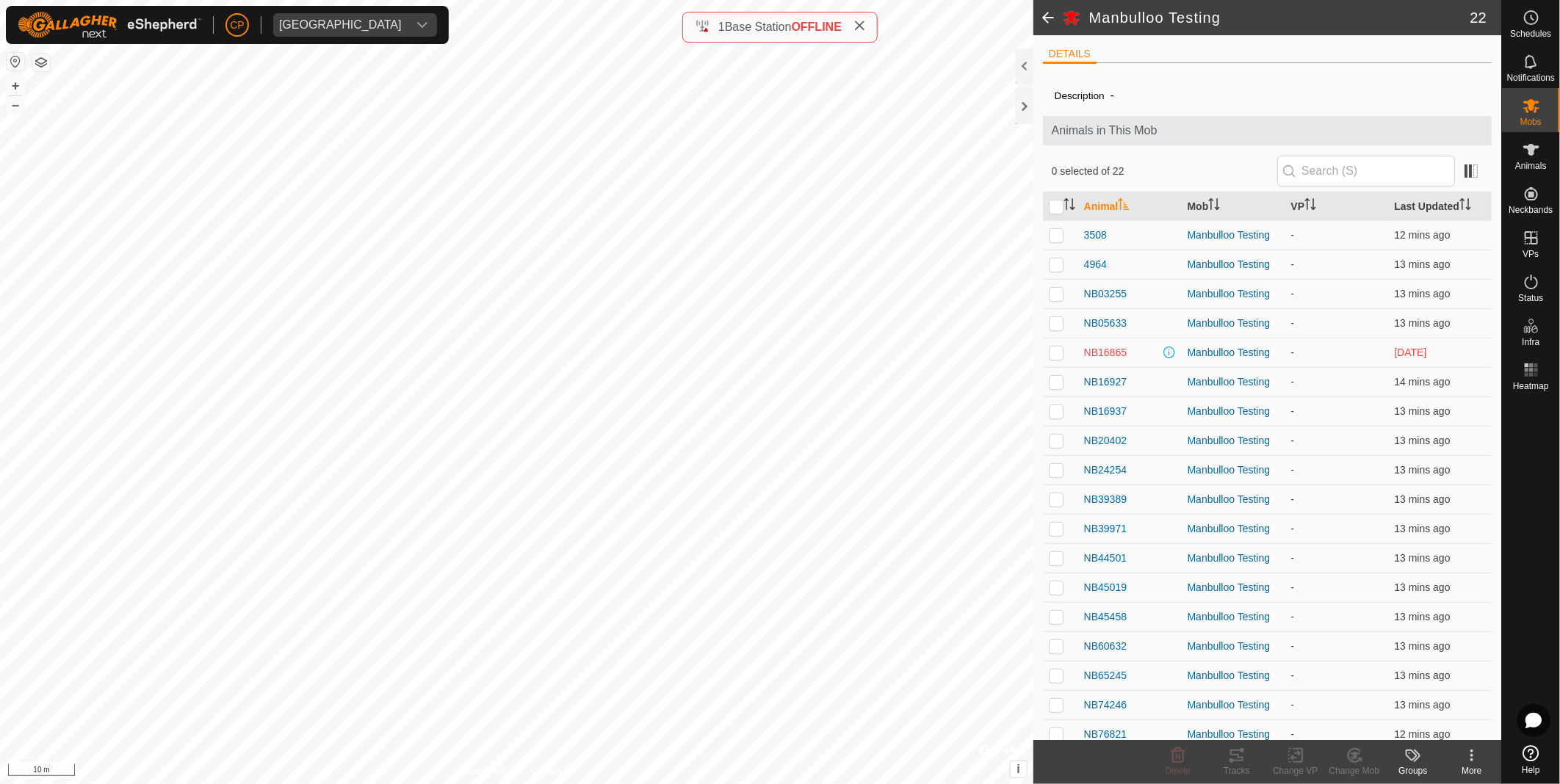
click at [40, 57] on button "button" at bounding box center [41, 62] width 18 height 18
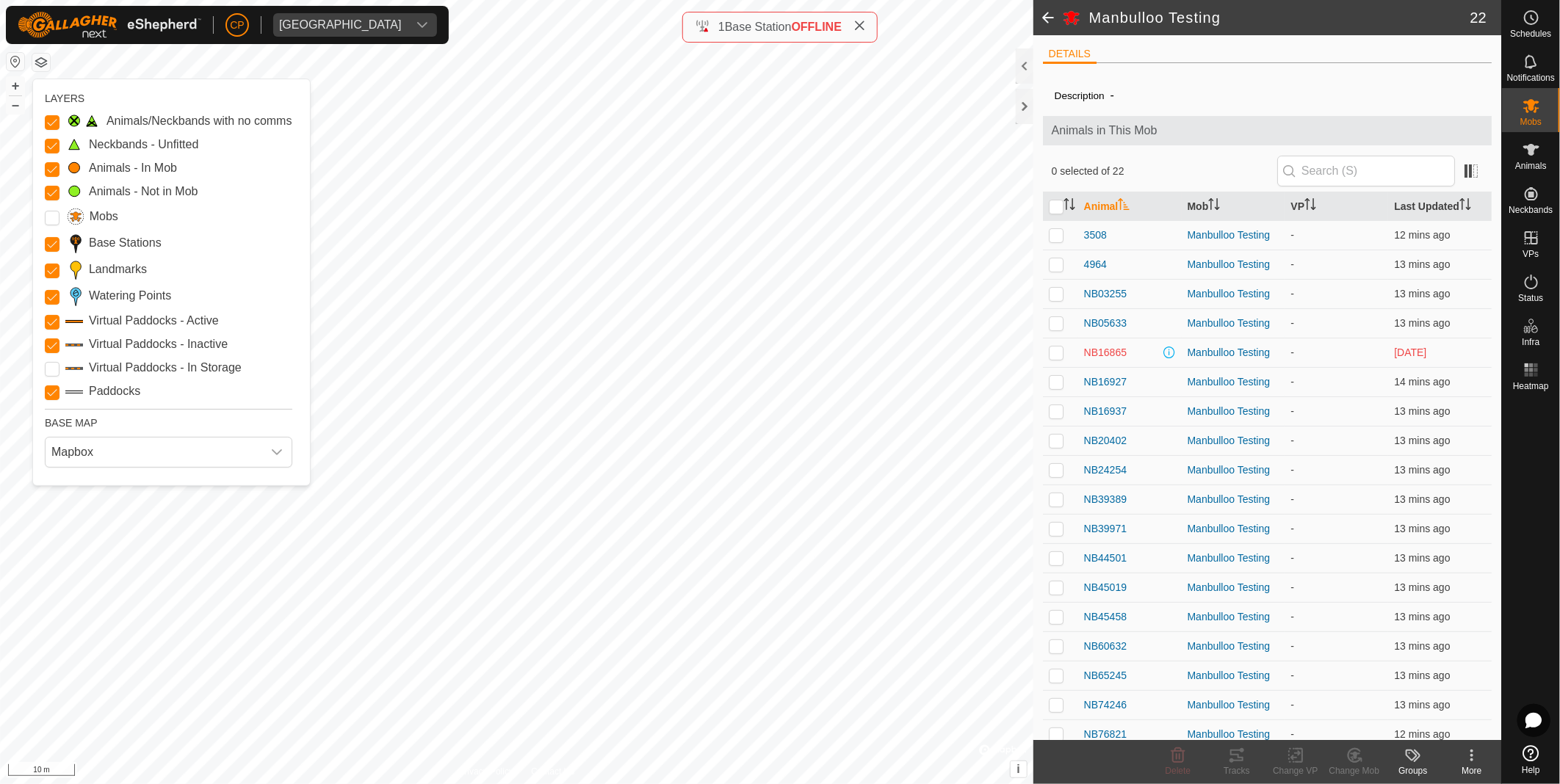
click at [38, 63] on button "button" at bounding box center [41, 62] width 18 height 18
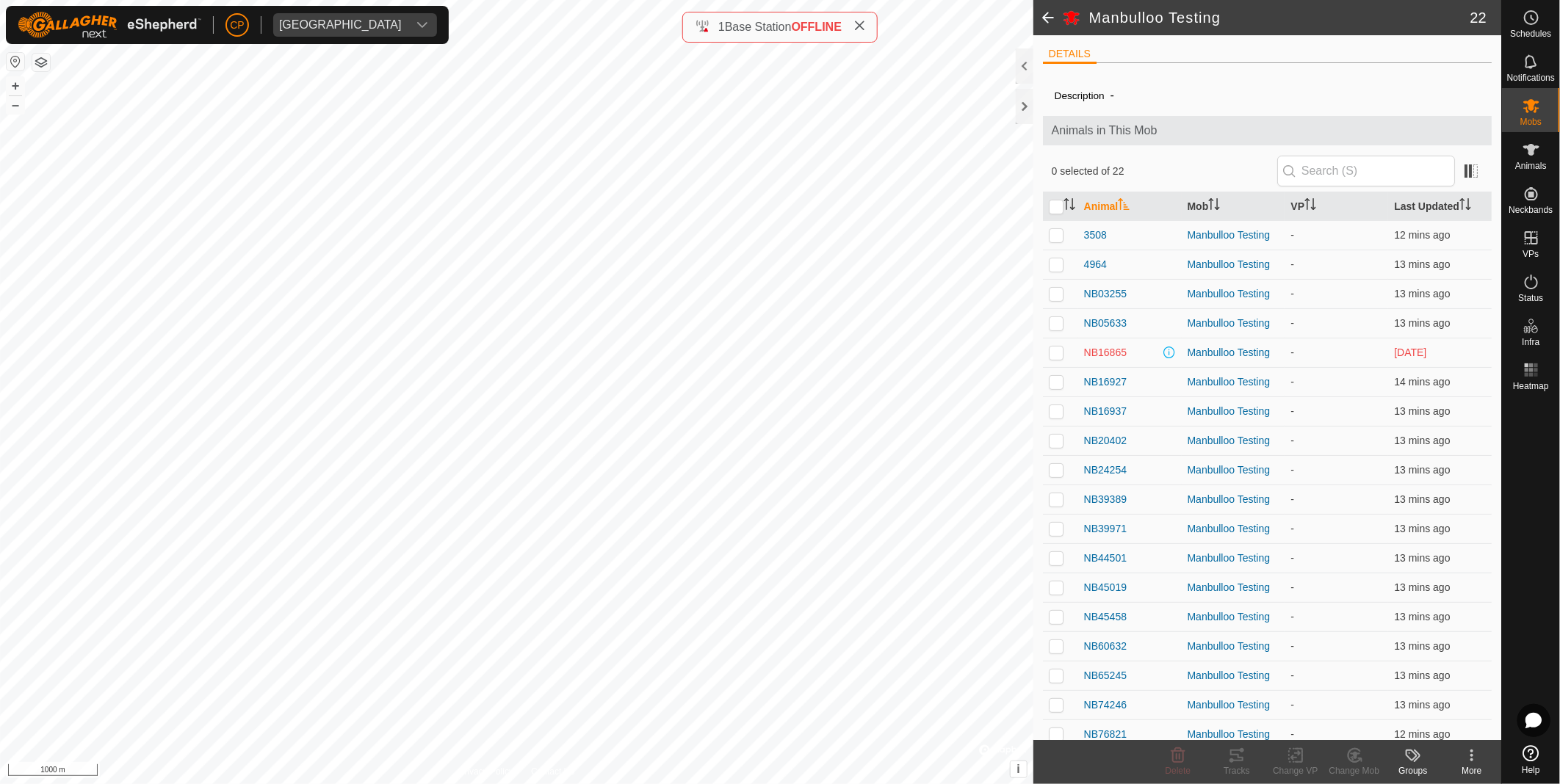
click at [445, 0] on html "CP Manbulloo Station Schedules Notifications Mobs Animals Neckbands VPs Status …" at bounding box center [780, 392] width 1560 height 784
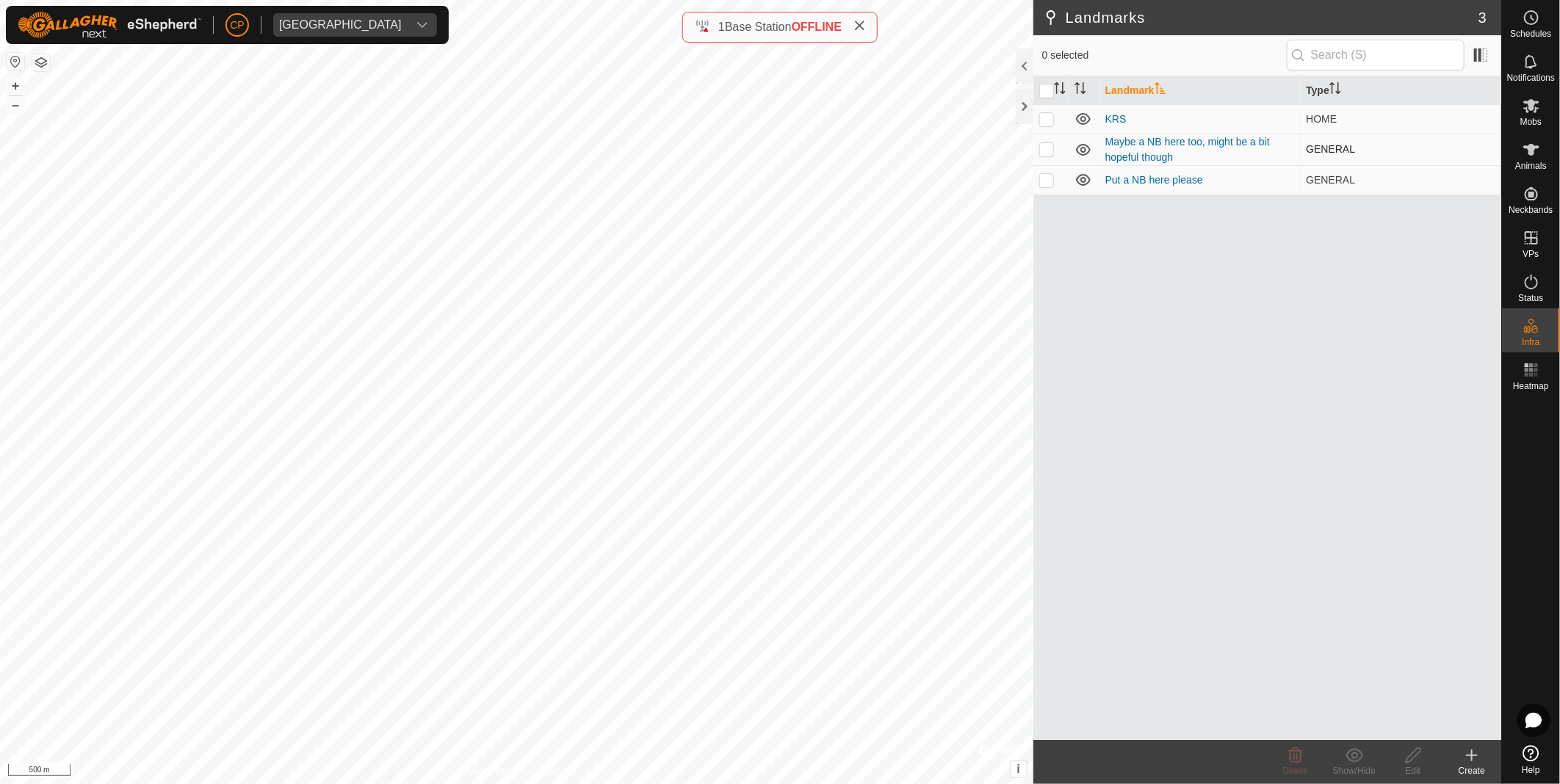
click at [1049, 151] on p-checkbox at bounding box center [1047, 149] width 15 height 12
checkbox input "true"
click at [1047, 179] on p-checkbox at bounding box center [1047, 180] width 15 height 12
checkbox input "true"
click at [1303, 765] on span "Delete" at bounding box center [1296, 770] width 26 height 10
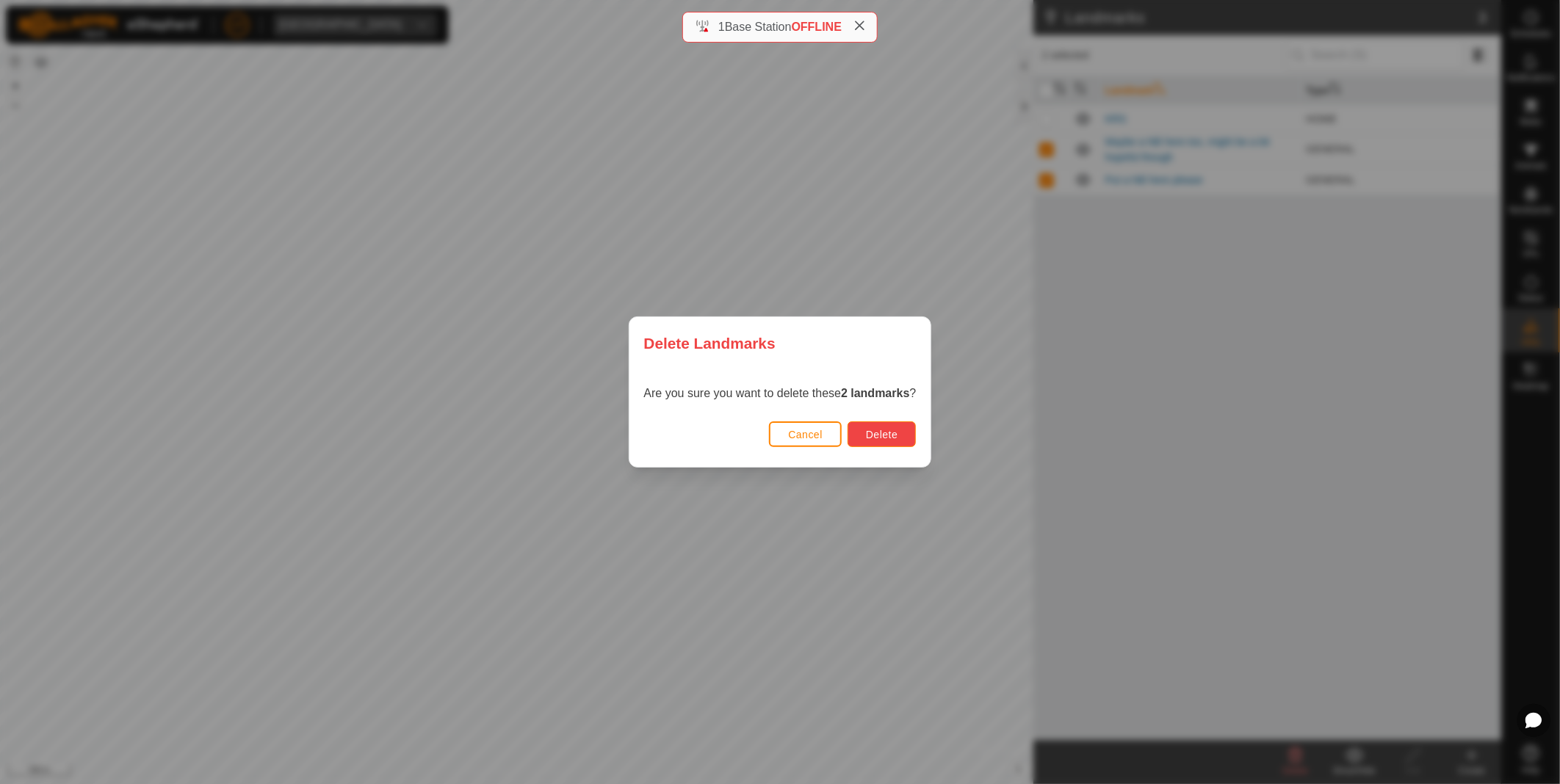
click at [876, 443] on button "Delete" at bounding box center [881, 435] width 68 height 26
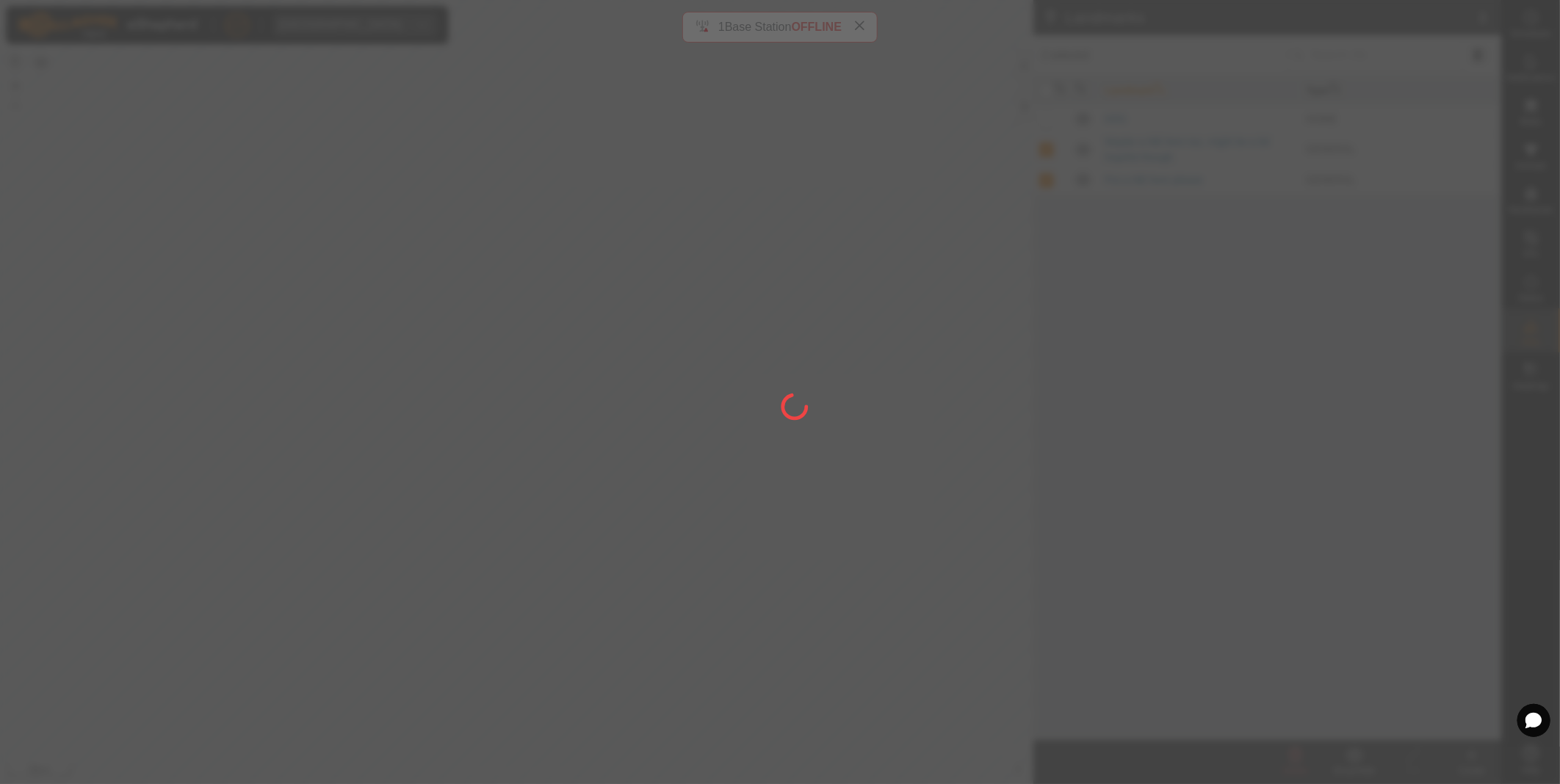
checkbox input "false"
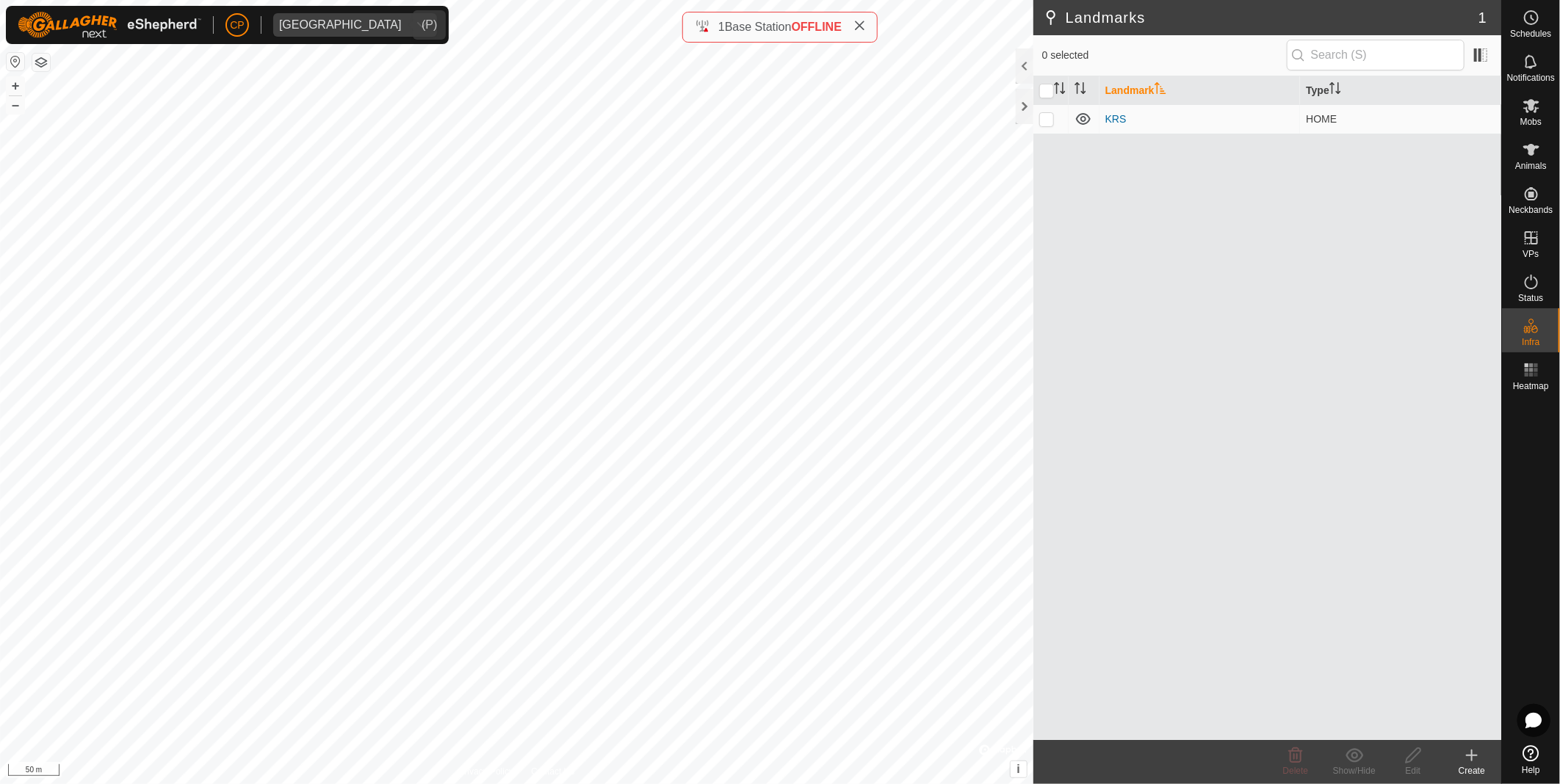
click at [318, 15] on span "[GEOGRAPHIC_DATA]" at bounding box center [340, 24] width 134 height 23
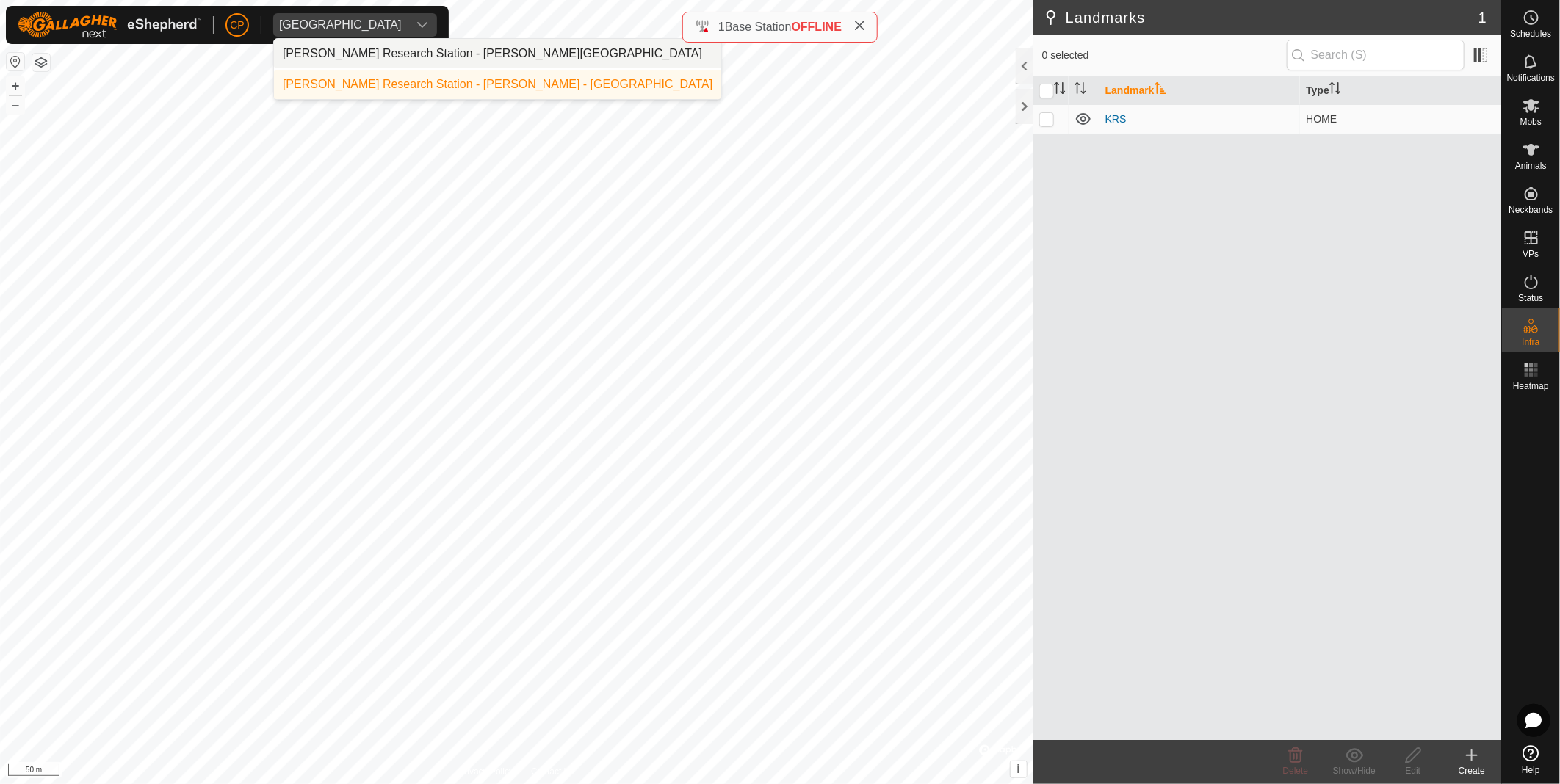
click at [333, 48] on li "[PERSON_NAME] Research Station - [PERSON_NAME][GEOGRAPHIC_DATA]" at bounding box center [497, 54] width 447 height 30
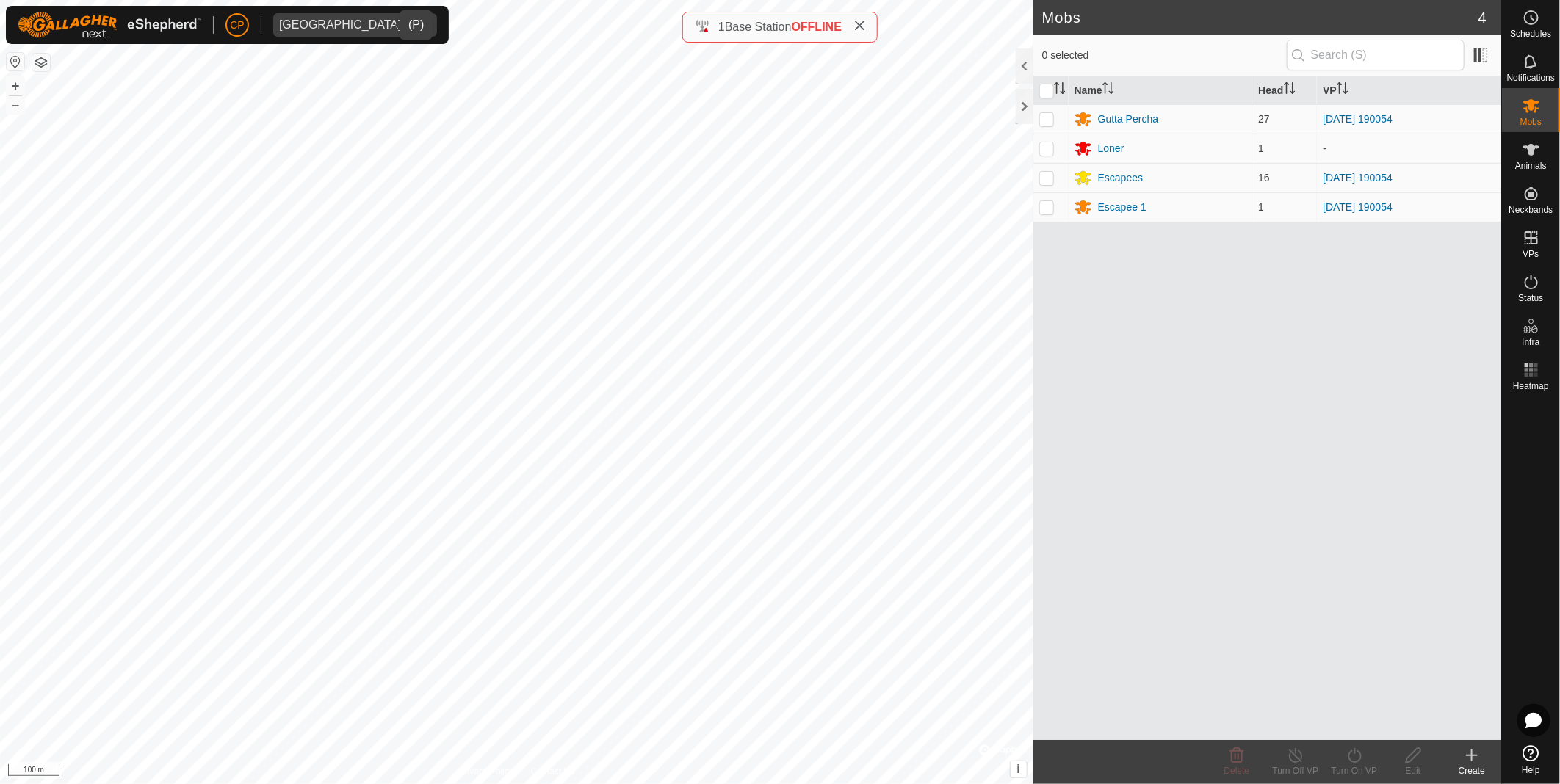
click at [261, 33] on div "[PERSON_NAME] Springs Schedules Notifications Mobs Animals Neckbands VPs Status…" at bounding box center [780, 392] width 1560 height 784
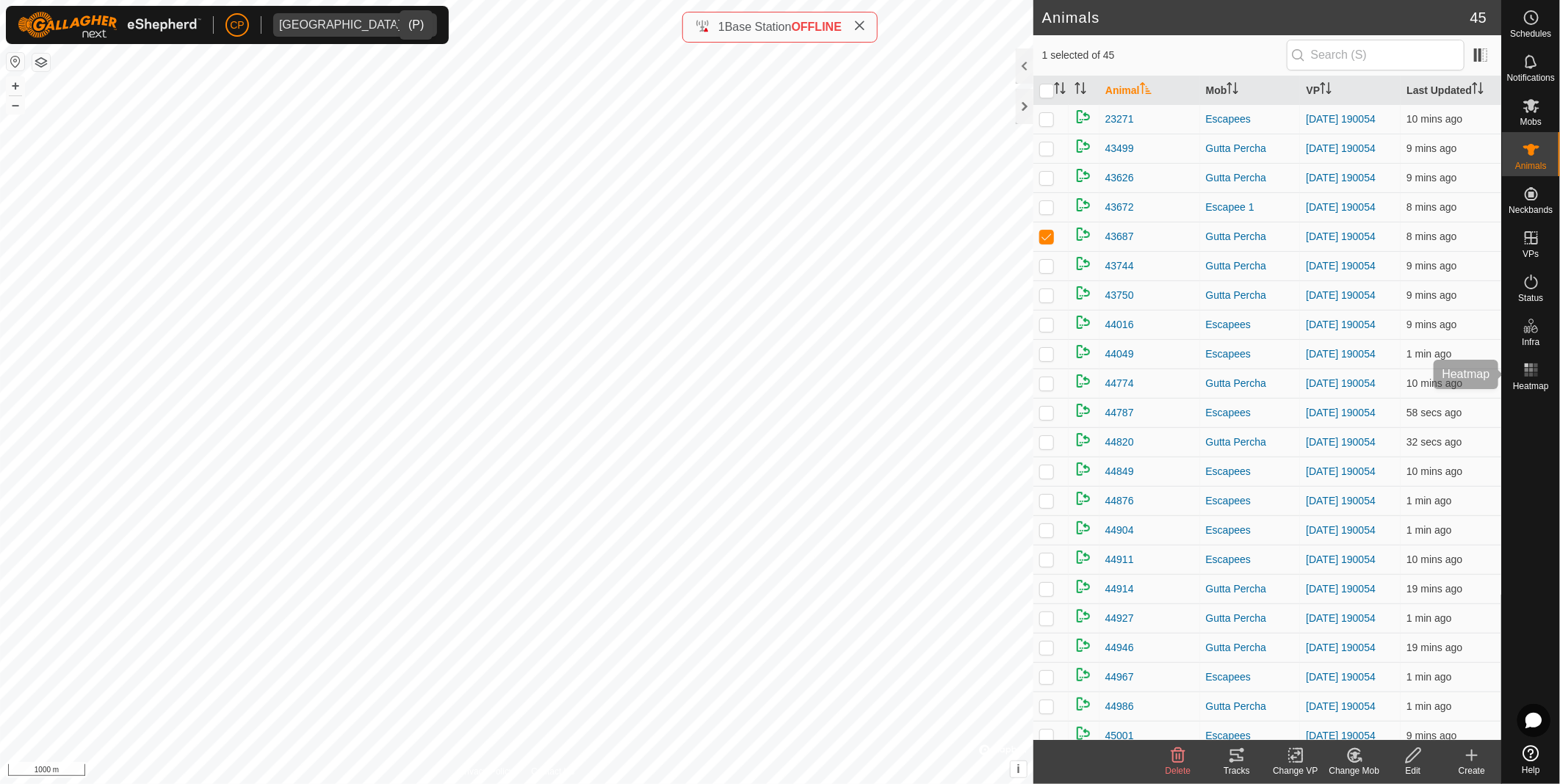
click at [1528, 374] on rect at bounding box center [1526, 375] width 4 height 4
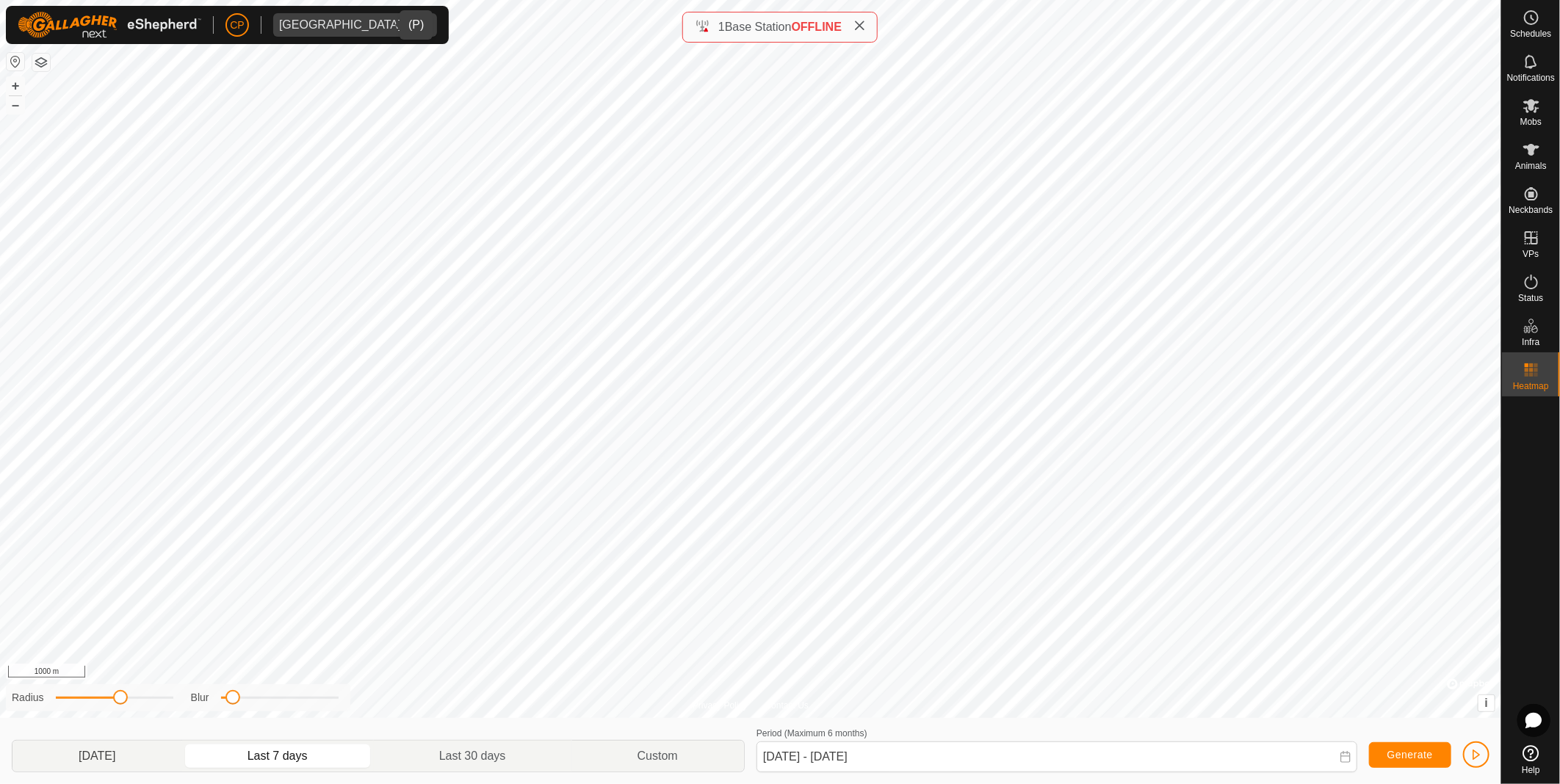
click at [121, 751] on p-togglebutton "[DATE]" at bounding box center [97, 756] width 170 height 31
click at [281, 755] on p-togglebutton "Last 7 days" at bounding box center [278, 756] width 192 height 31
click at [476, 756] on p-togglebutton "Last 30 days" at bounding box center [472, 756] width 198 height 31
click at [290, 750] on p-togglebutton "Last 7 days" at bounding box center [278, 756] width 192 height 31
click at [115, 755] on p-togglebutton "[DATE]" at bounding box center [97, 756] width 170 height 31
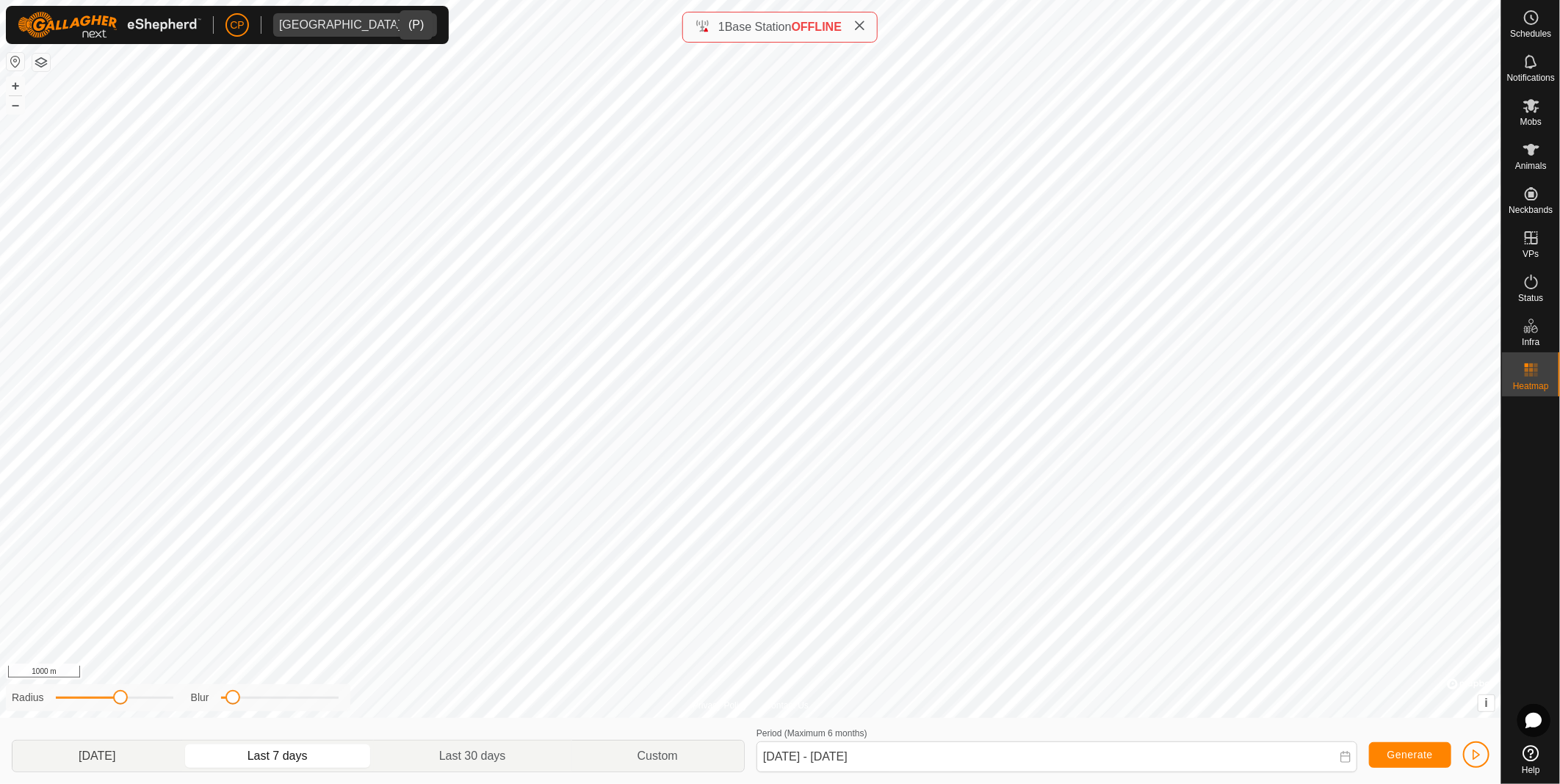
type input "[DATE] - [DATE]"
drag, startPoint x: 119, startPoint y: 696, endPoint x: 279, endPoint y: 703, distance: 160.2
click at [279, 703] on div "Radius Blur" at bounding box center [178, 697] width 345 height 27
drag, startPoint x: 228, startPoint y: 699, endPoint x: 259, endPoint y: 707, distance: 32.0
click at [259, 707] on div "Radius Blur" at bounding box center [178, 697] width 345 height 27
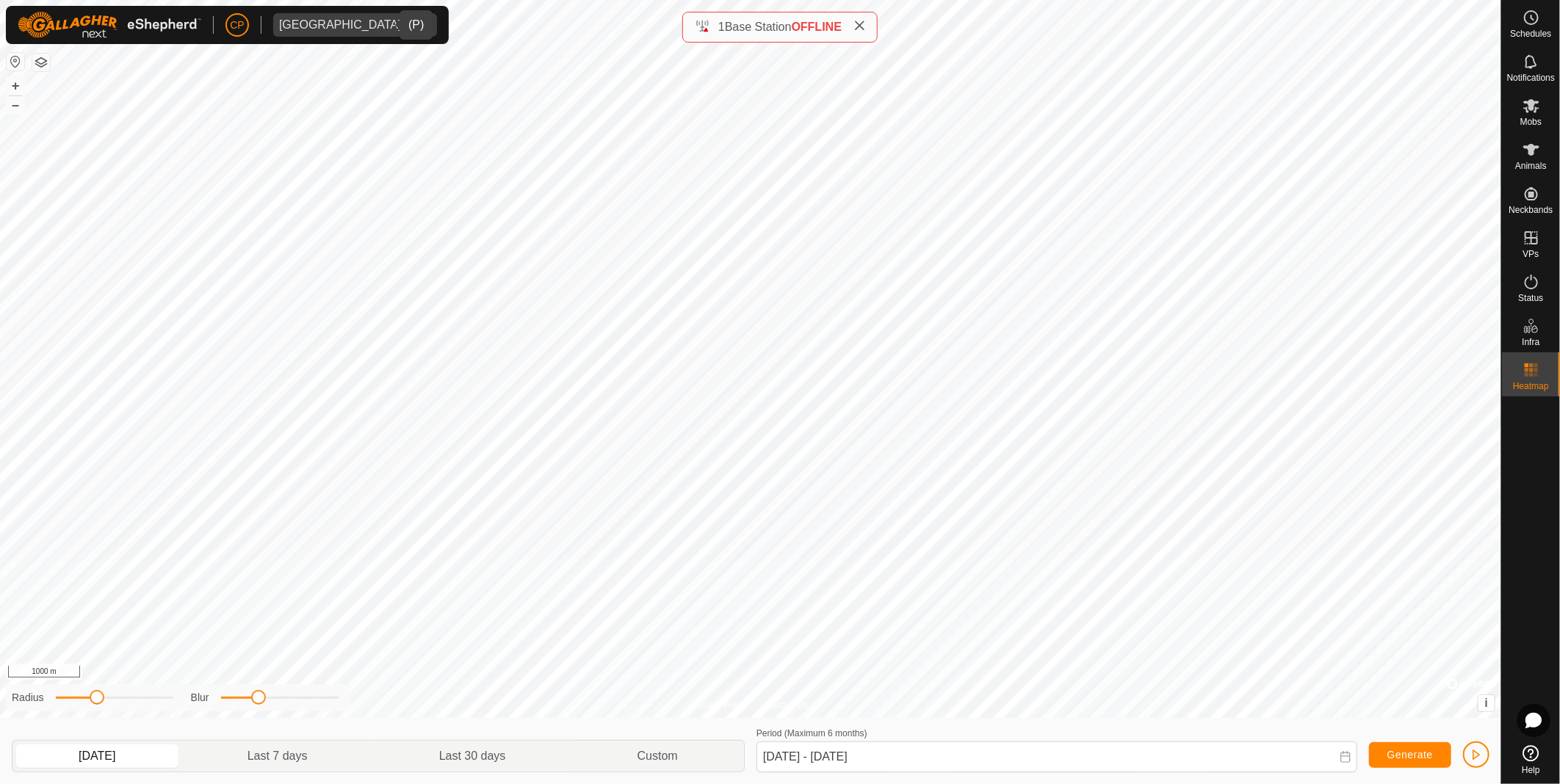
drag, startPoint x: 174, startPoint y: 699, endPoint x: 97, endPoint y: 696, distance: 77.1
click at [97, 696] on span at bounding box center [97, 697] width 15 height 15
click at [416, 22] on icon "dropdown trigger" at bounding box center [422, 25] width 12 height 12
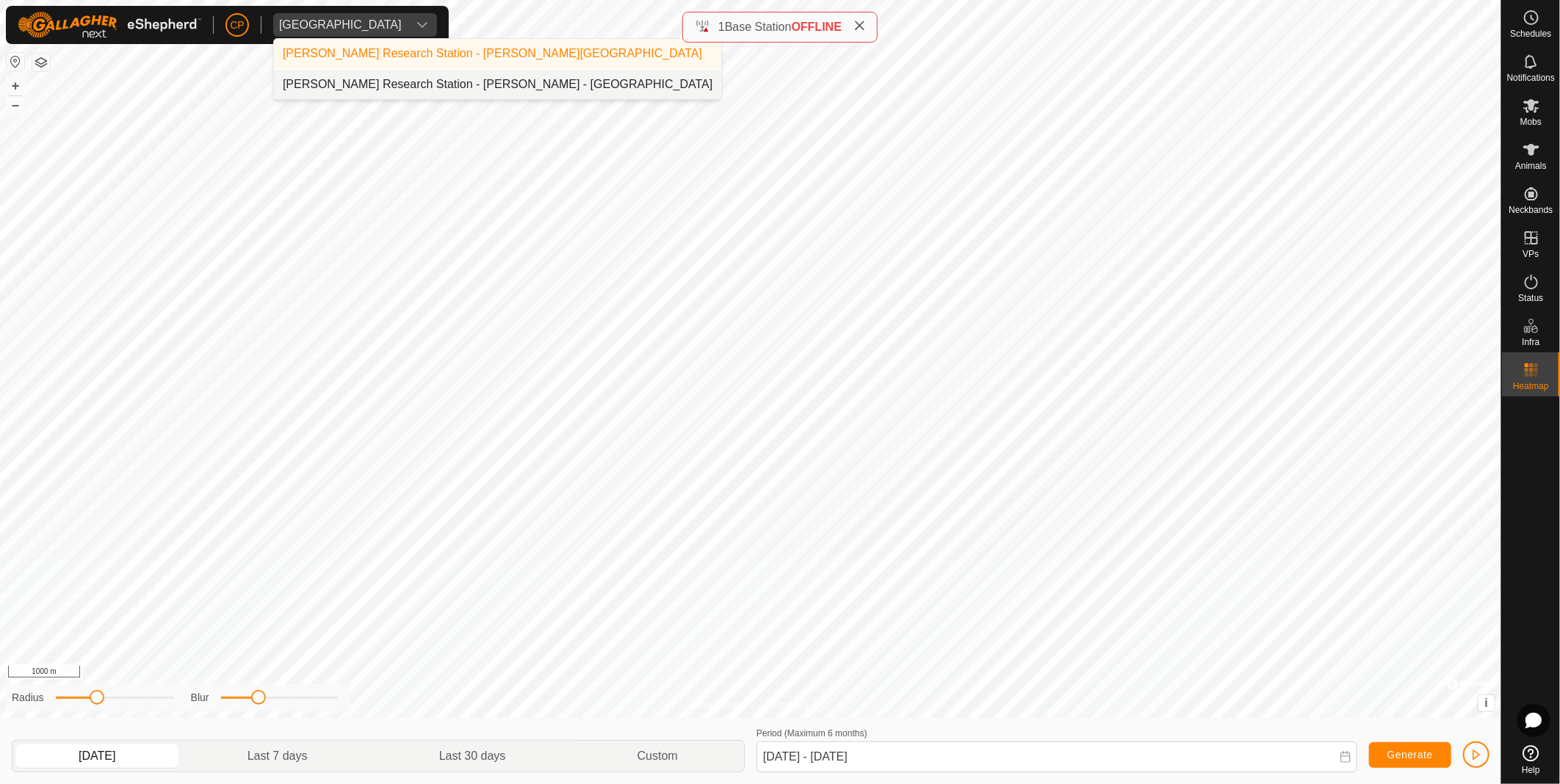
click at [373, 74] on li "[PERSON_NAME] Research Station - [PERSON_NAME] - [GEOGRAPHIC_DATA]" at bounding box center [497, 85] width 447 height 30
